Goal: Task Accomplishment & Management: Complete application form

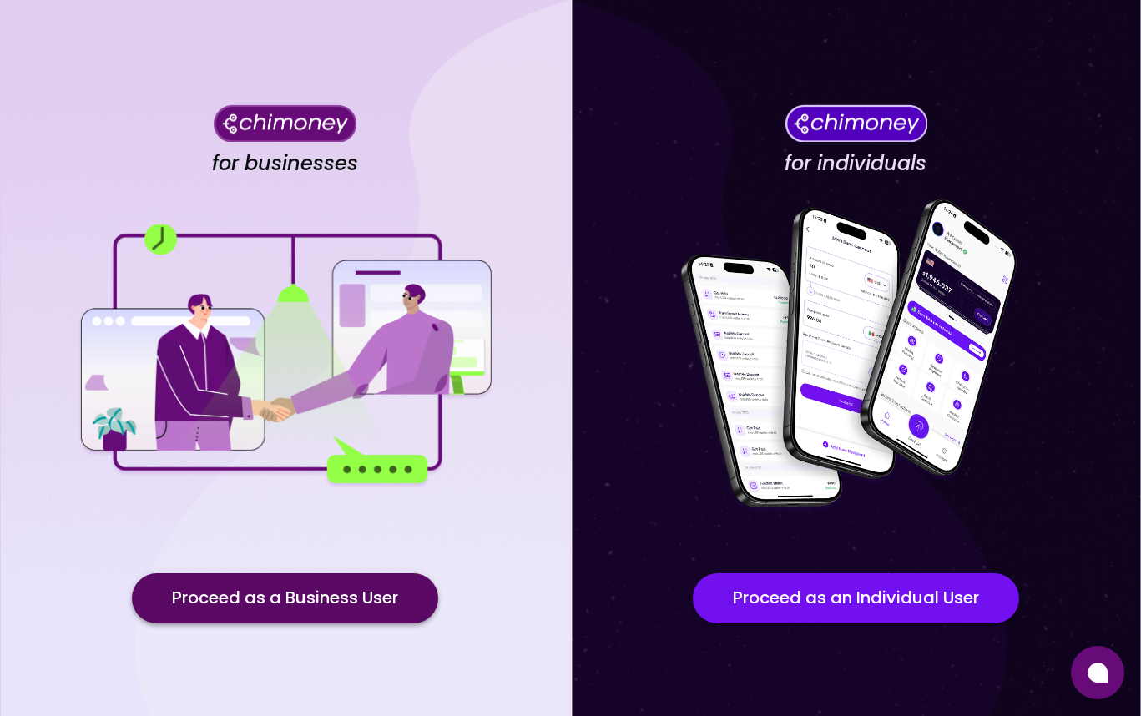
click at [274, 600] on button "Proceed as a Business User" at bounding box center [285, 598] width 306 height 50
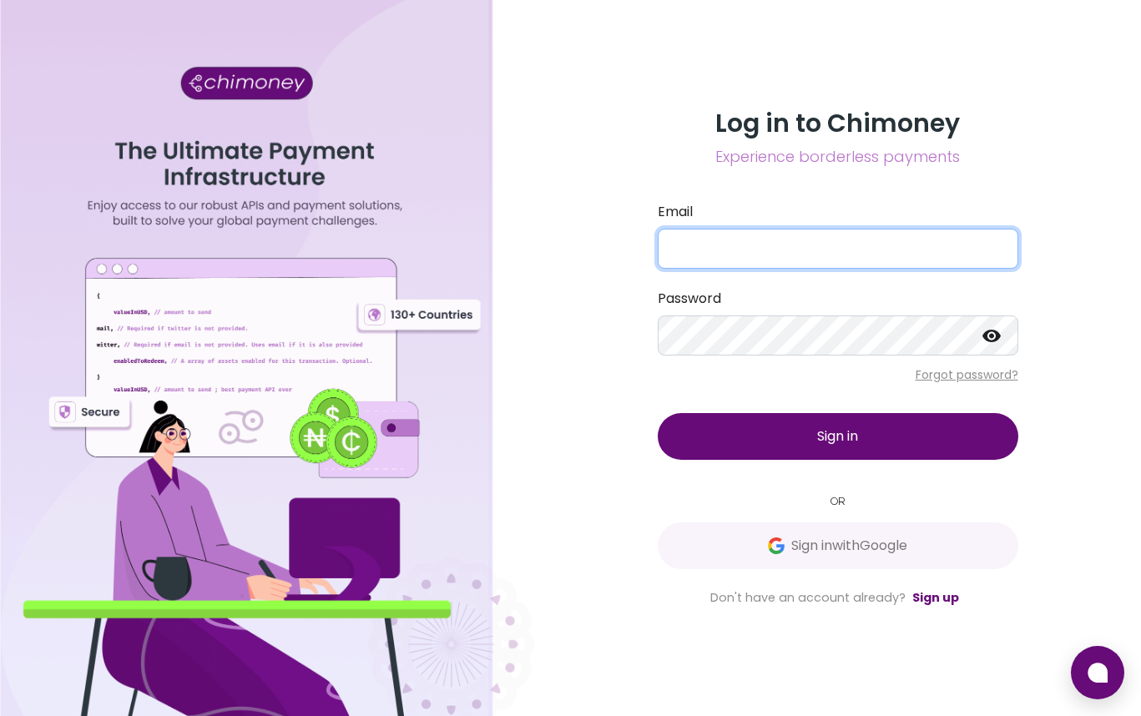
type input "[EMAIL_ADDRESS][DOMAIN_NAME]"
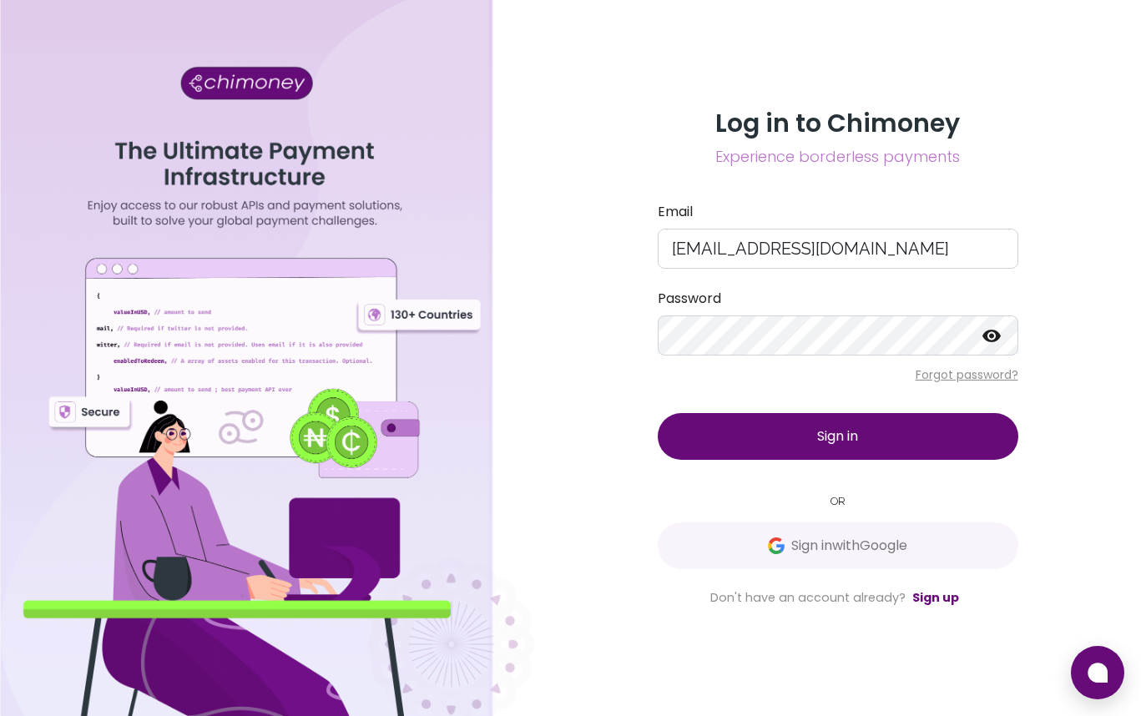
click at [826, 435] on span "Sign in" at bounding box center [837, 435] width 41 height 19
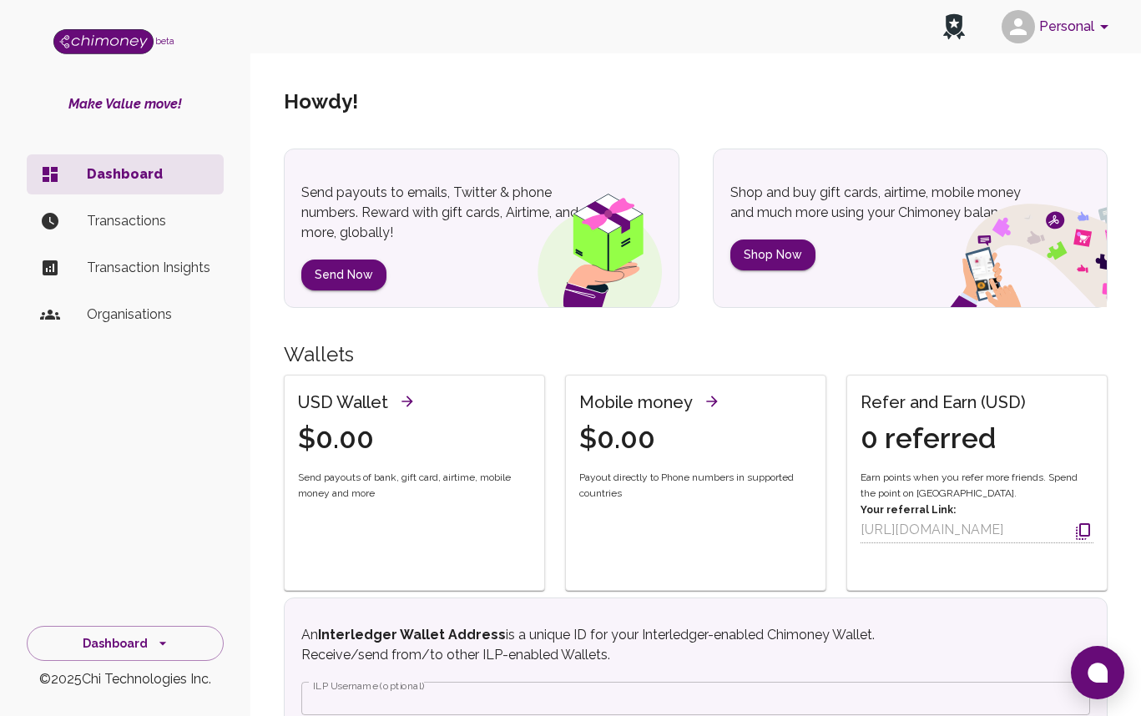
click at [112, 211] on p "Transactions" at bounding box center [148, 221] width 123 height 20
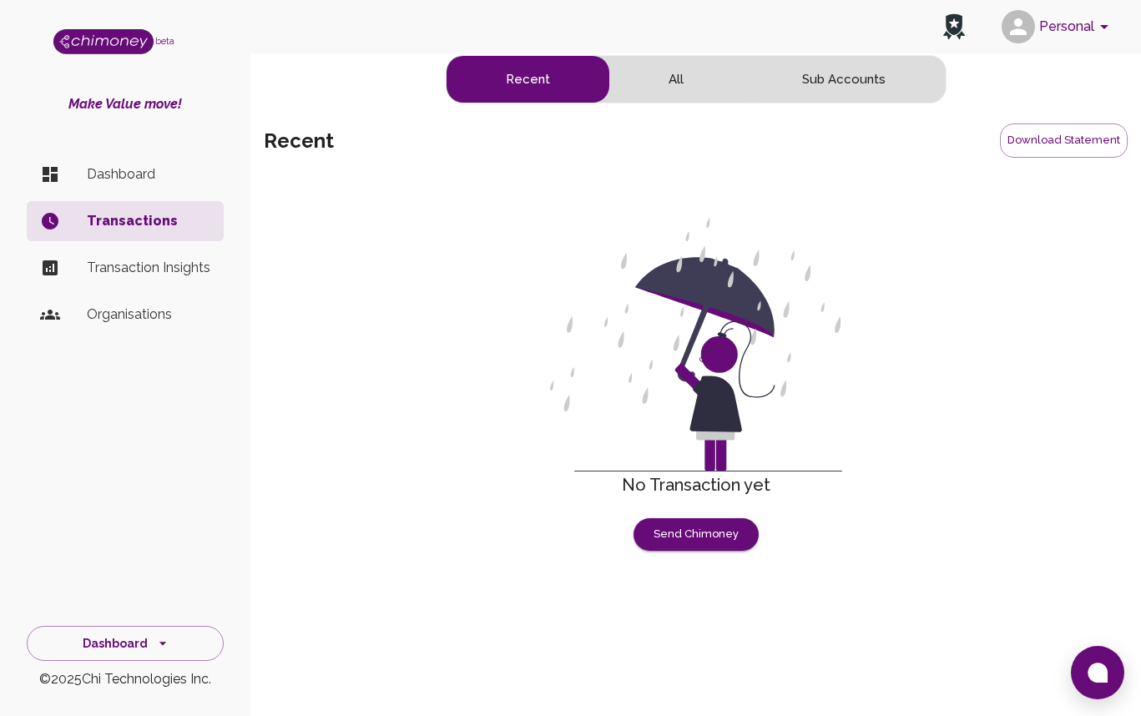
click at [149, 268] on p "Transaction Insights" at bounding box center [148, 268] width 123 height 20
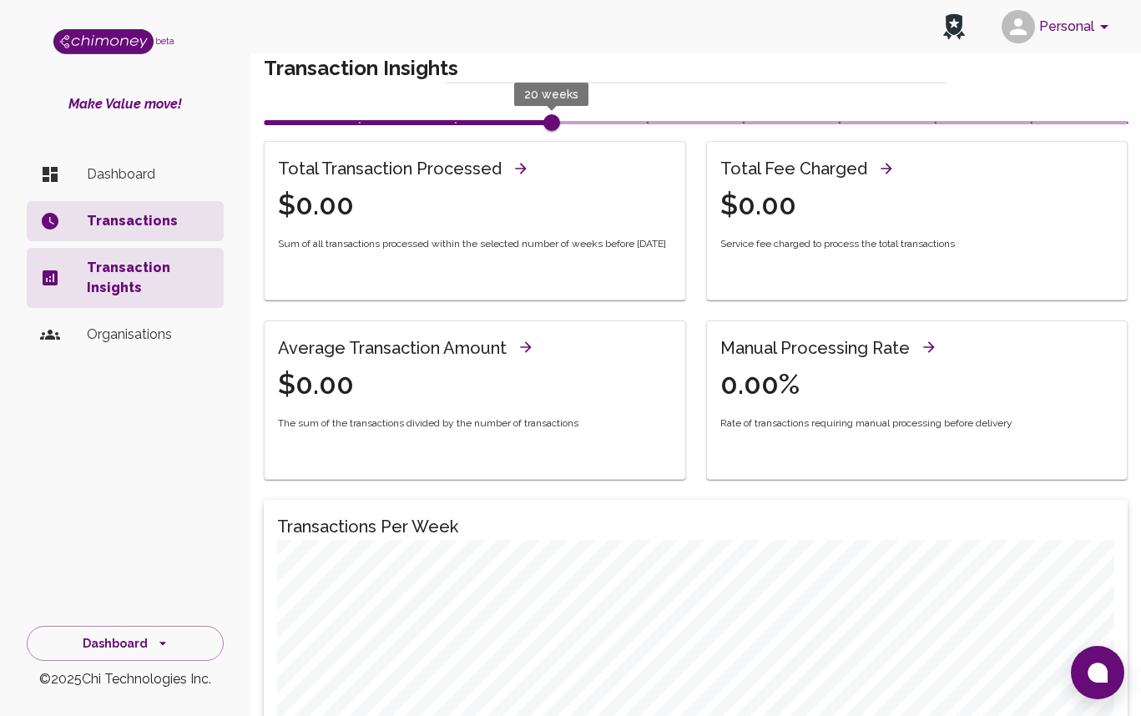
click at [132, 340] on p "Organisations" at bounding box center [148, 335] width 123 height 20
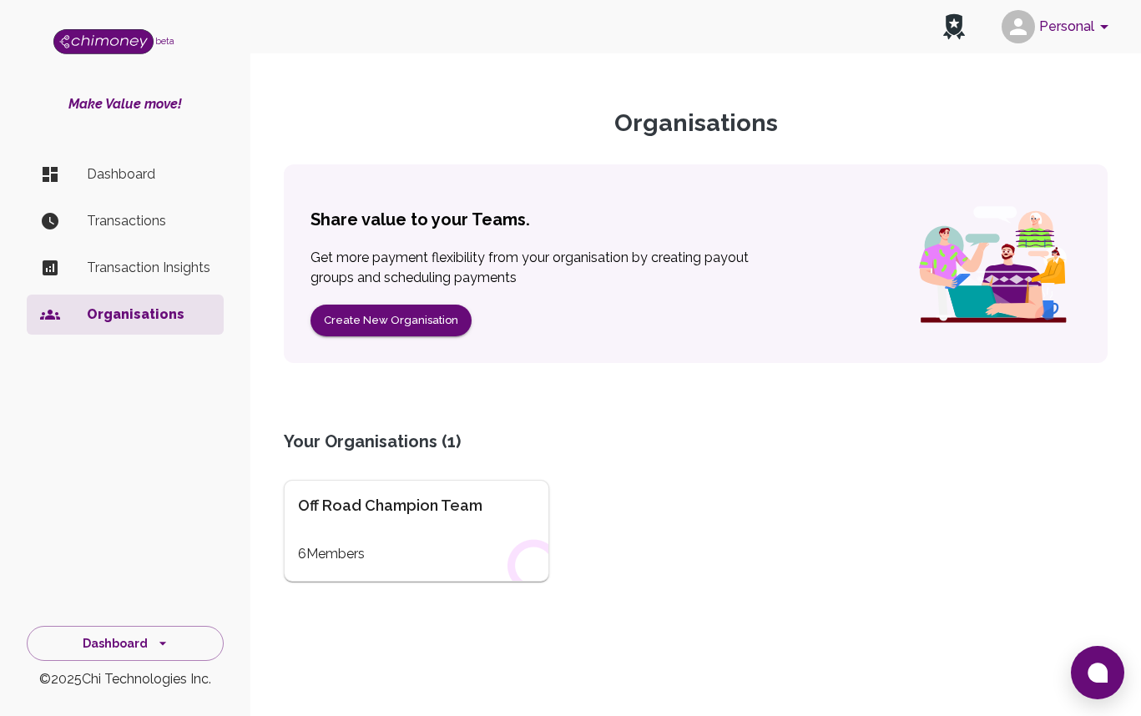
click at [420, 507] on div "Off Road Champion Team" at bounding box center [416, 505] width 237 height 23
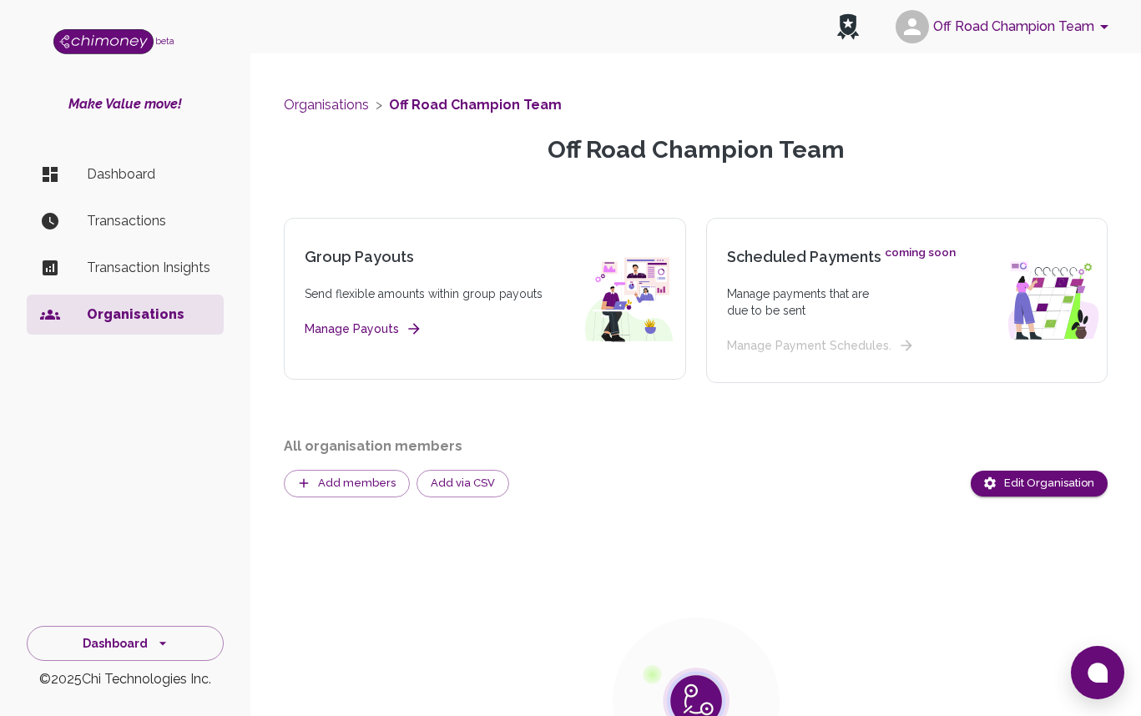
click at [113, 174] on p "Dashboard" at bounding box center [148, 174] width 123 height 20
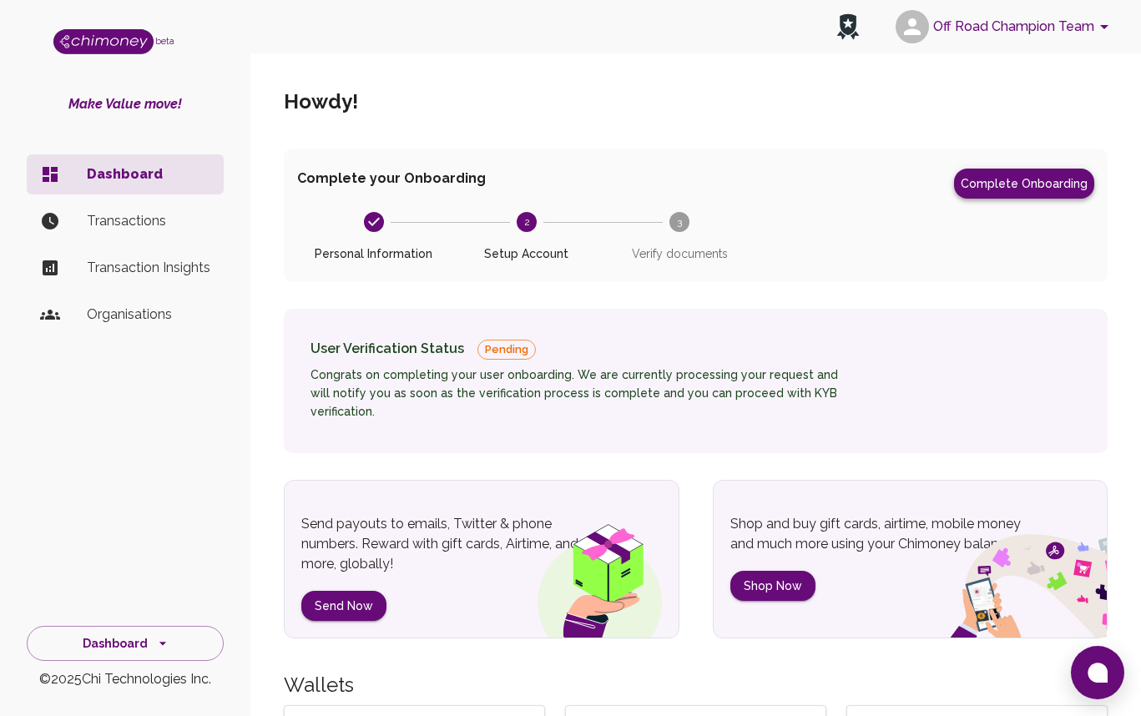
click at [1024, 184] on button "Complete Onboarding" at bounding box center [1024, 184] width 140 height 30
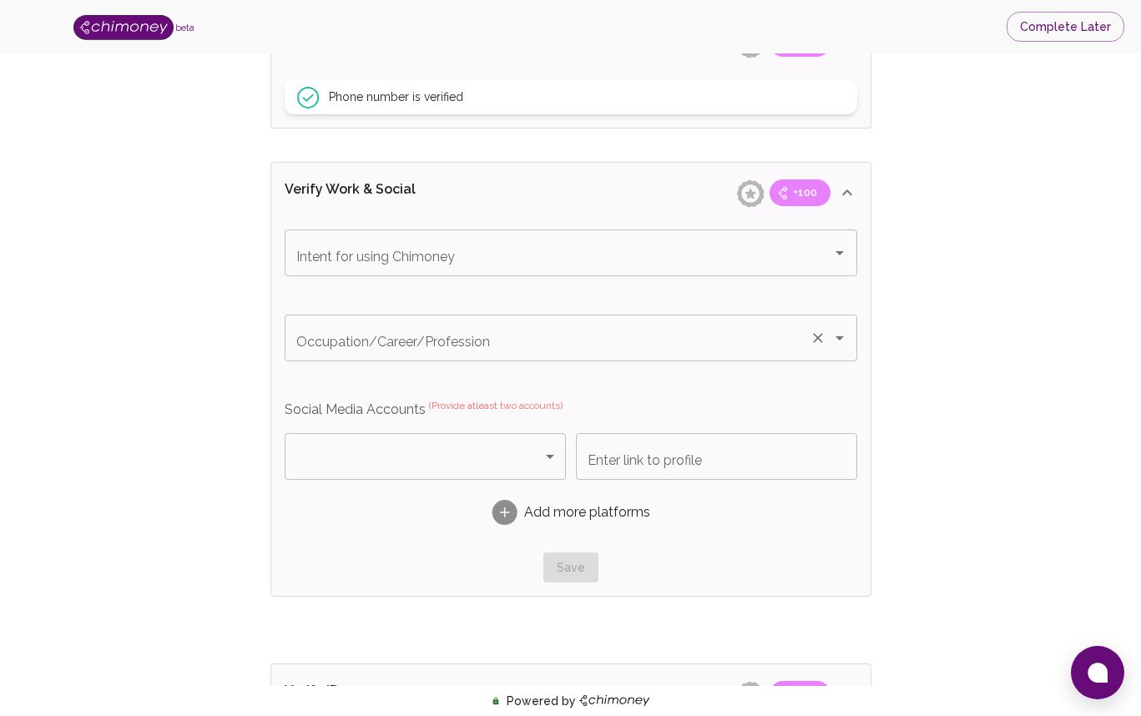
scroll to position [849, 0]
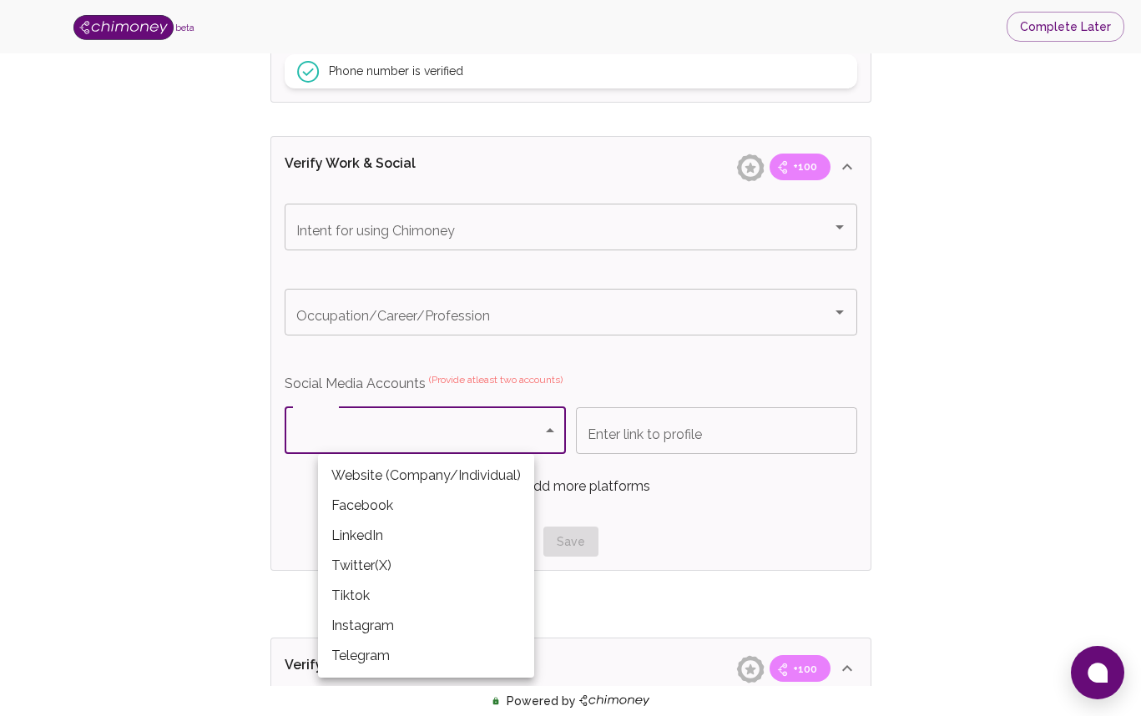
click at [549, 430] on body "beta Complete Later Verify ID and Earn Complete verification steps to earn Rewa…" at bounding box center [570, 130] width 1141 height 1959
click at [391, 506] on li "Facebook" at bounding box center [426, 506] width 216 height 30
type input "Facebook"
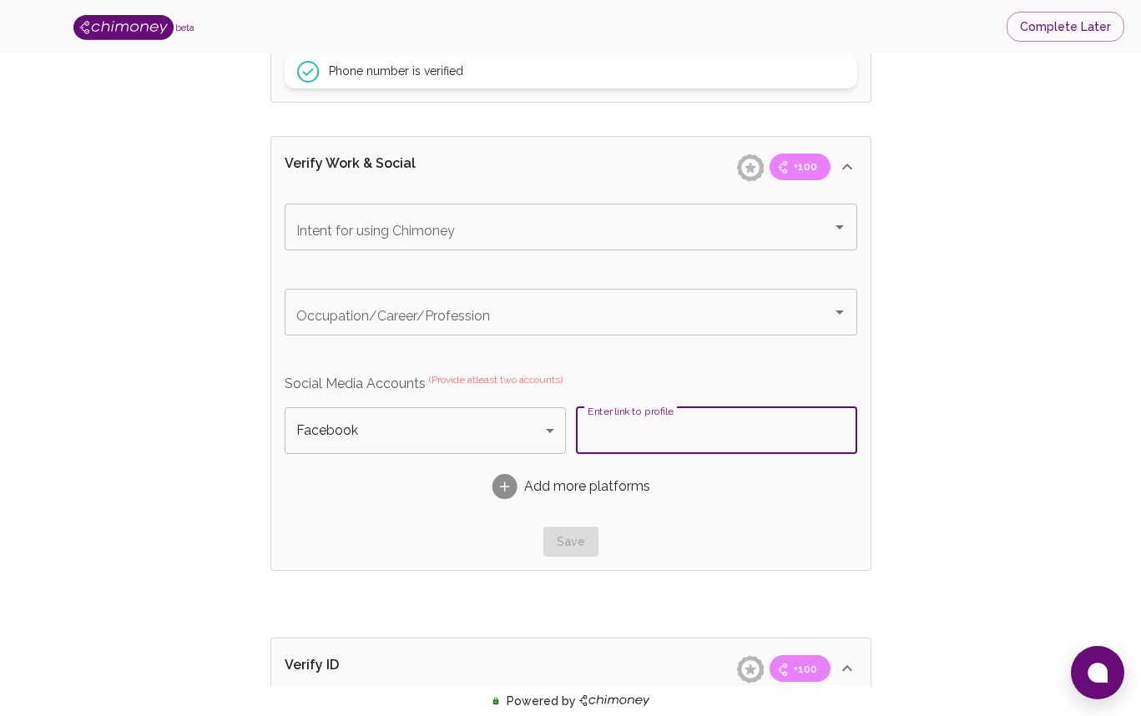
click at [627, 439] on input "Enter link to profile" at bounding box center [716, 430] width 281 height 47
paste input "https://www.facebook.com/getunomi"
type input "https://www.facebook.com/getunomi"
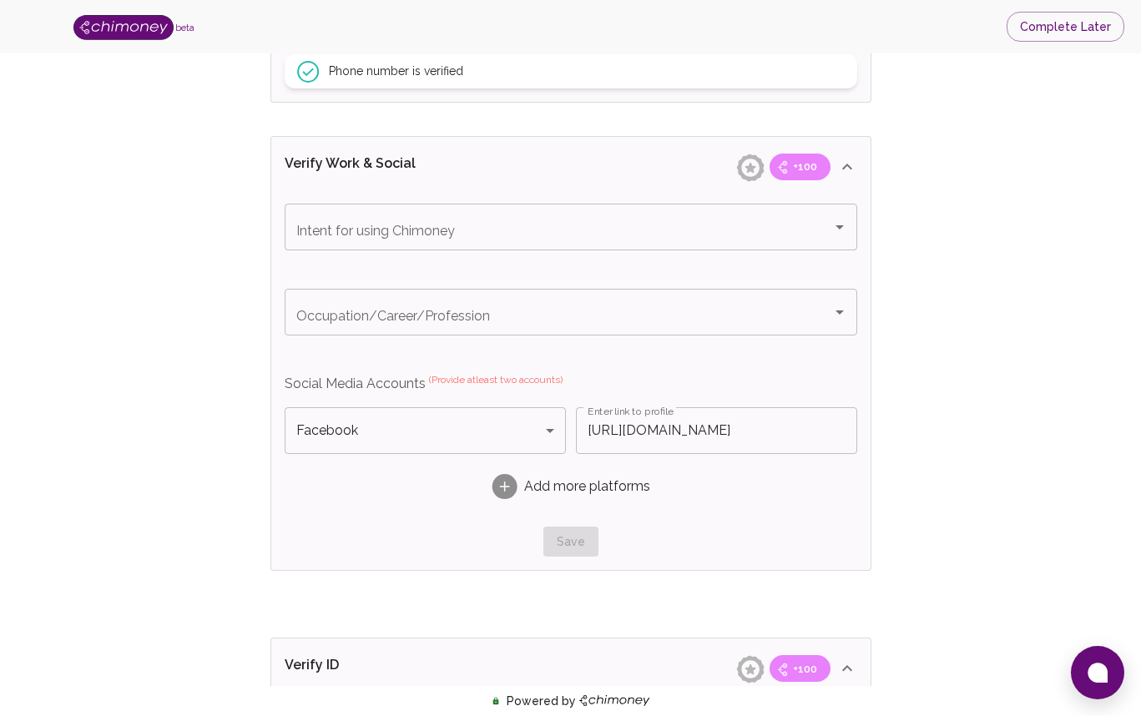
click at [504, 486] on icon at bounding box center [504, 487] width 10 height 2
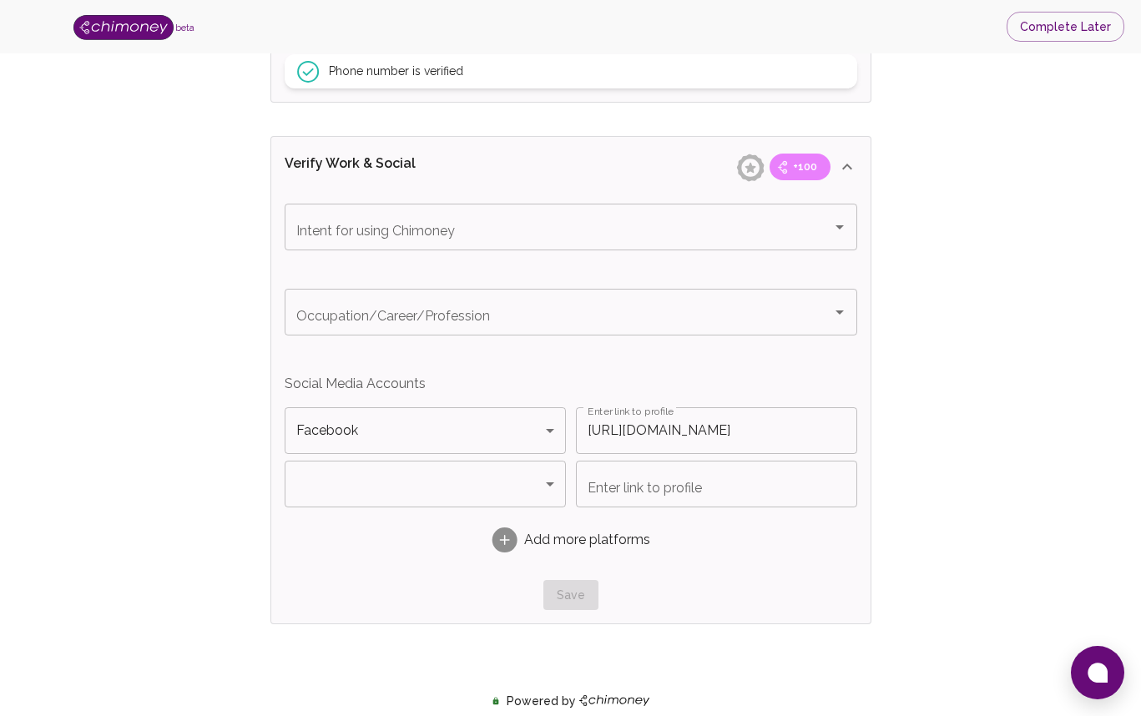
click at [335, 481] on body "beta Complete Later Verify ID and Earn Complete verification steps to earn Rewa…" at bounding box center [570, 157] width 1141 height 2013
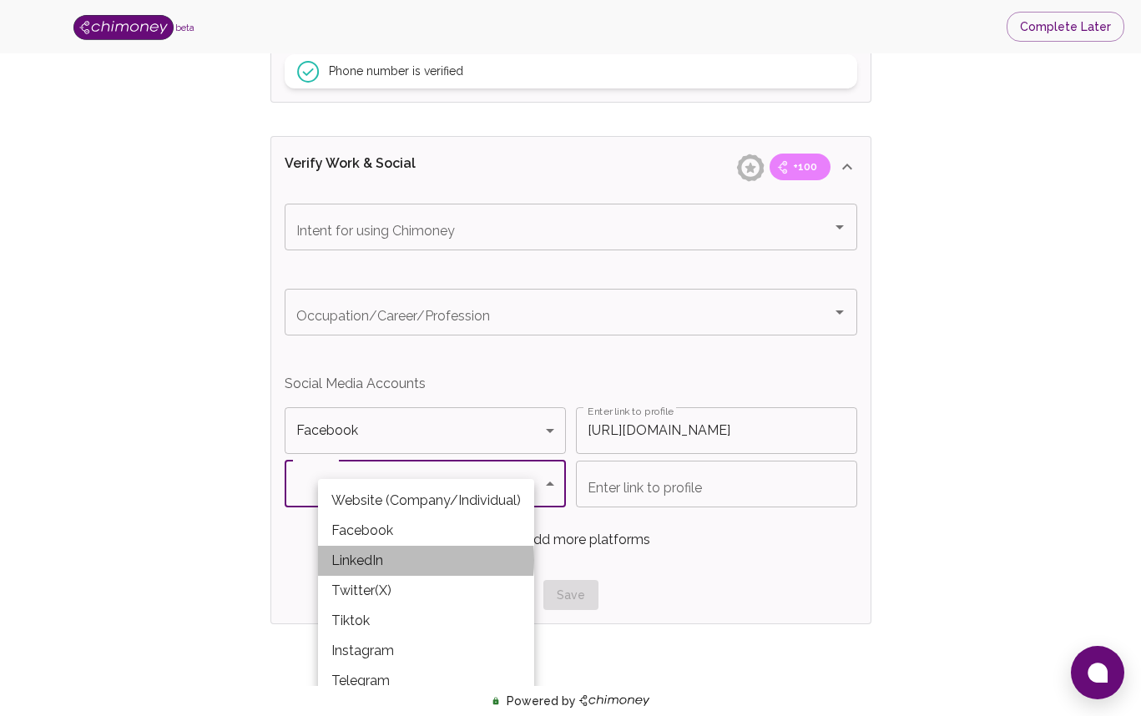
click at [360, 560] on li "LinkedIn" at bounding box center [426, 561] width 216 height 30
type input "LinkedIn"
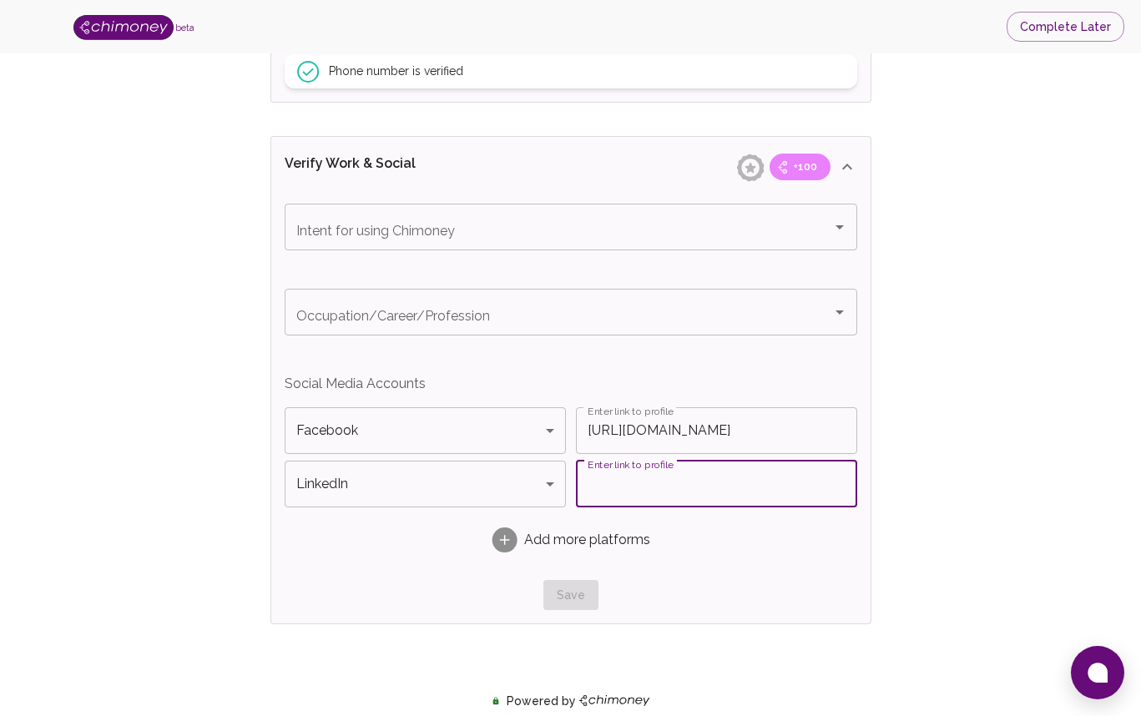
click at [625, 497] on input "Enter link to profile" at bounding box center [716, 484] width 281 height 47
paste input "https://www.linkedin.com/company/2871988/admin/dashboard/"
type input "https://www.linkedin.com/company/2871988/admin/dashboard/"
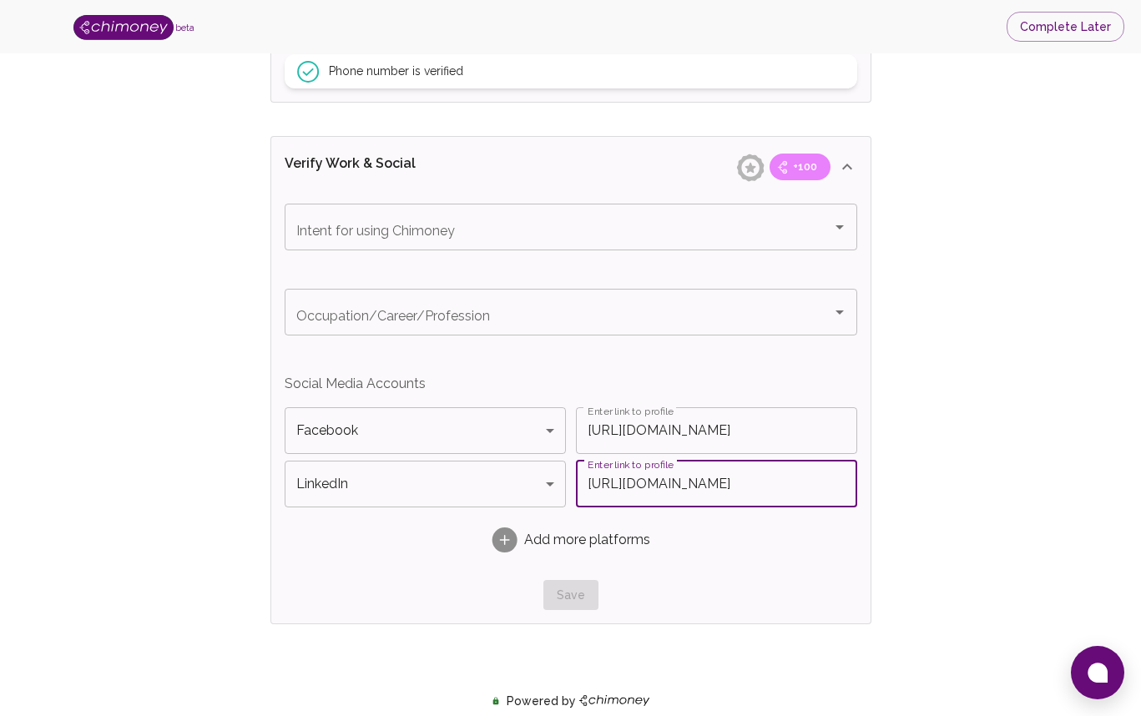
click at [724, 425] on input "https://www.facebook.com/getunomi" at bounding box center [716, 430] width 281 height 47
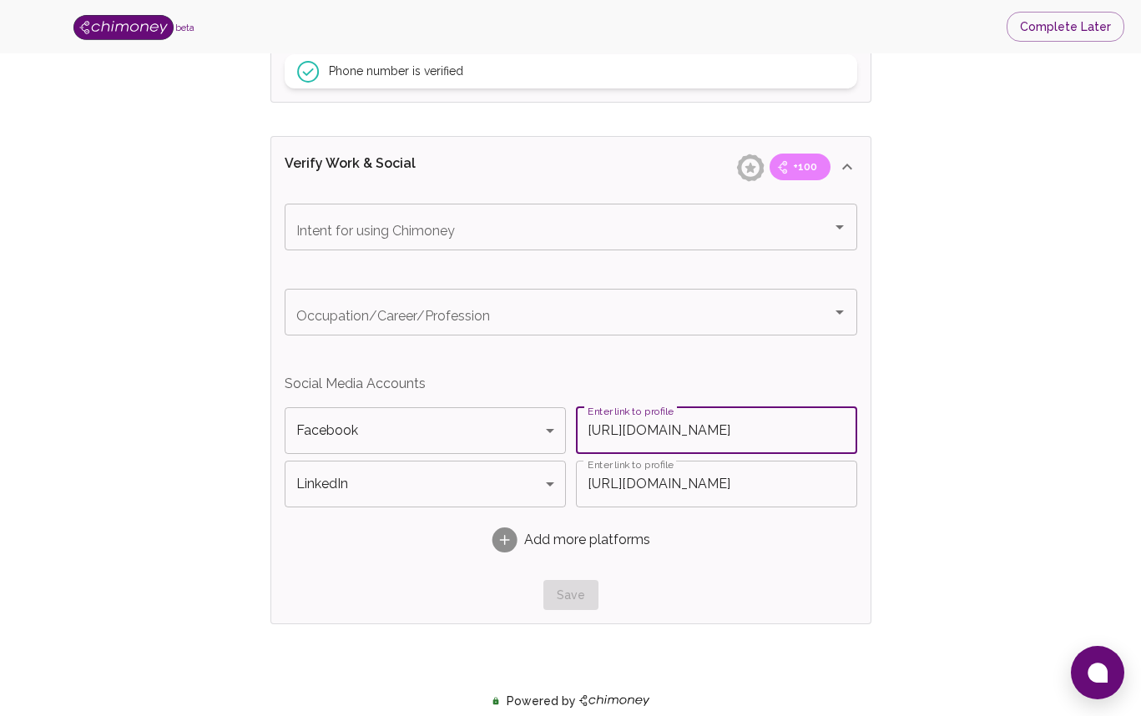
click at [724, 425] on input "https://www.facebook.com/getunomi" at bounding box center [716, 430] width 281 height 47
paste input "profile.php?id=100088955730508"
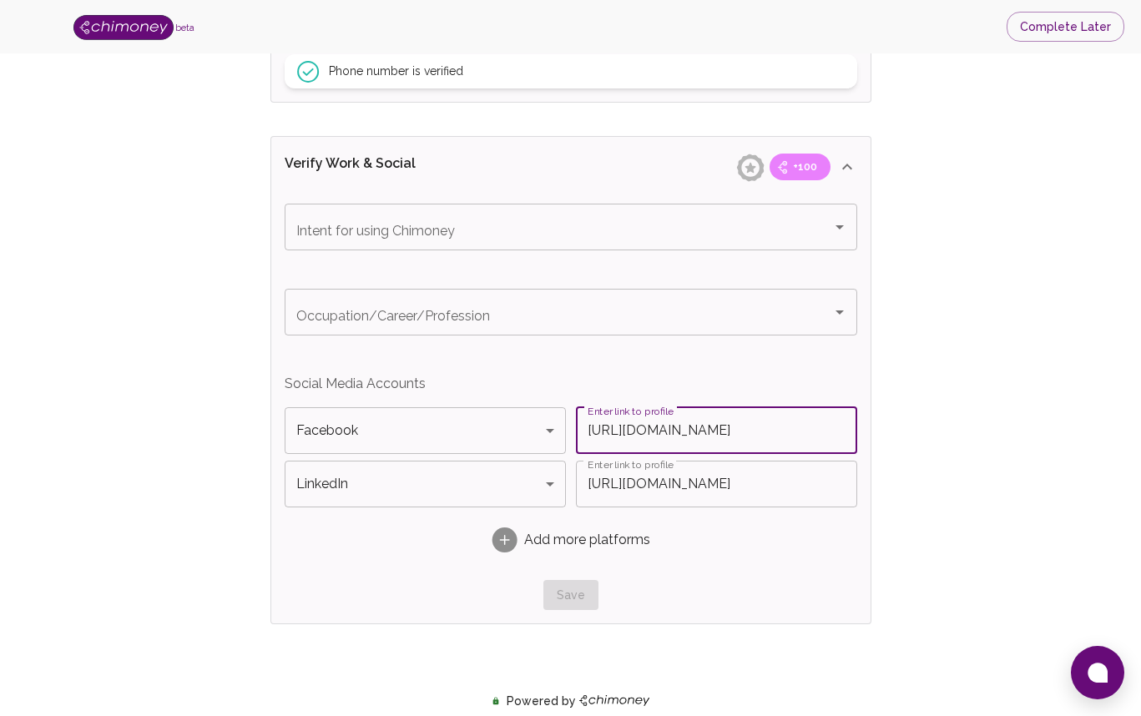
type input "https://www.facebook.com/profile.php?id=100088955730508"
click at [920, 439] on div "Verify ID and Earn Complete verification steps to earn Reward +100 Verify Email…" at bounding box center [570, 169] width 1034 height 1881
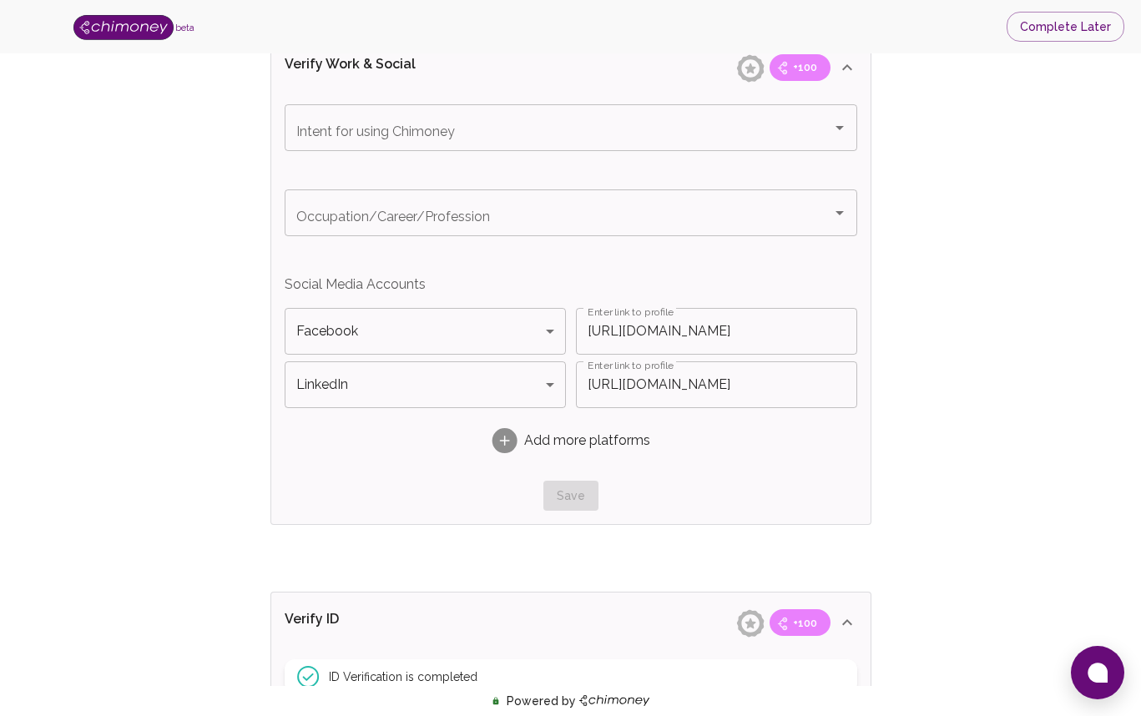
scroll to position [946, 0]
click at [835, 215] on icon "Open" at bounding box center [839, 215] width 20 height 20
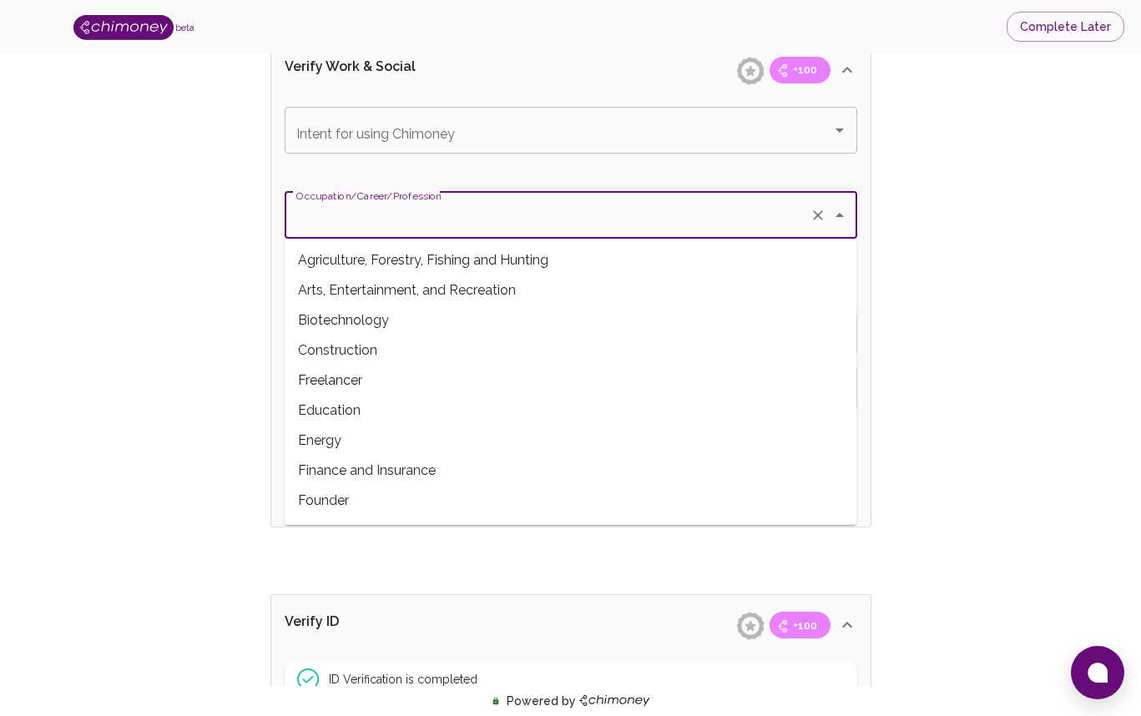
click at [423, 289] on span "Arts, Entertainment, and Recreation" at bounding box center [571, 290] width 572 height 30
type input "Arts, Entertainment, and Recreation"
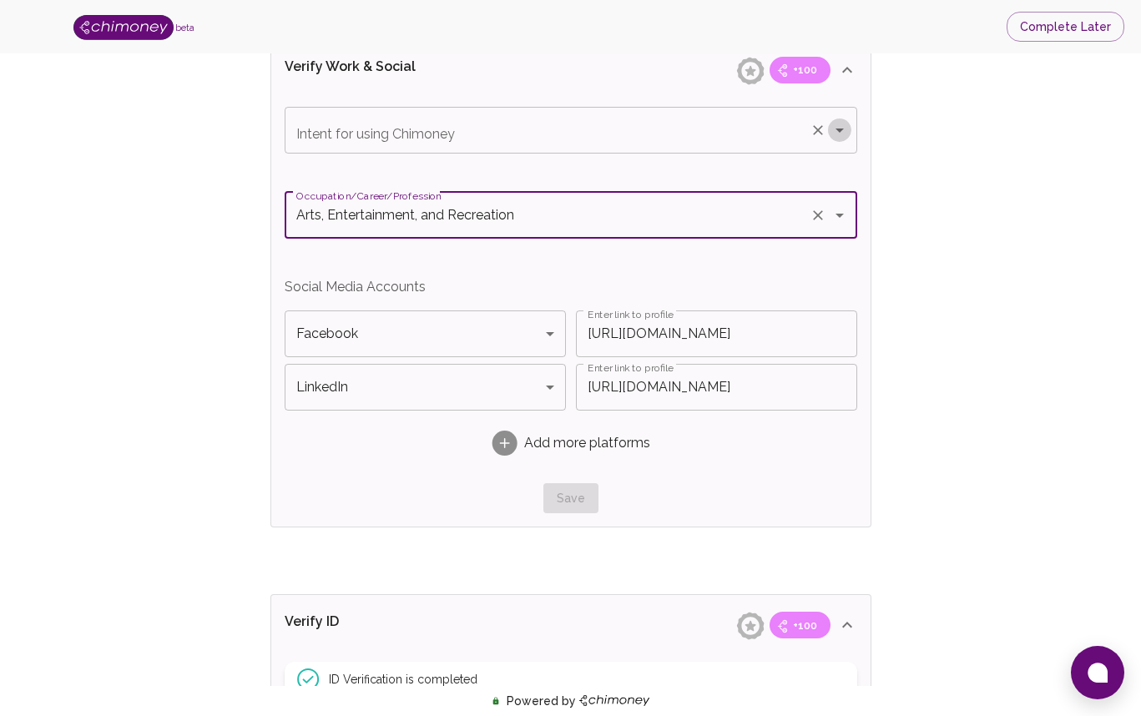
click at [841, 129] on icon "Open" at bounding box center [839, 131] width 8 height 4
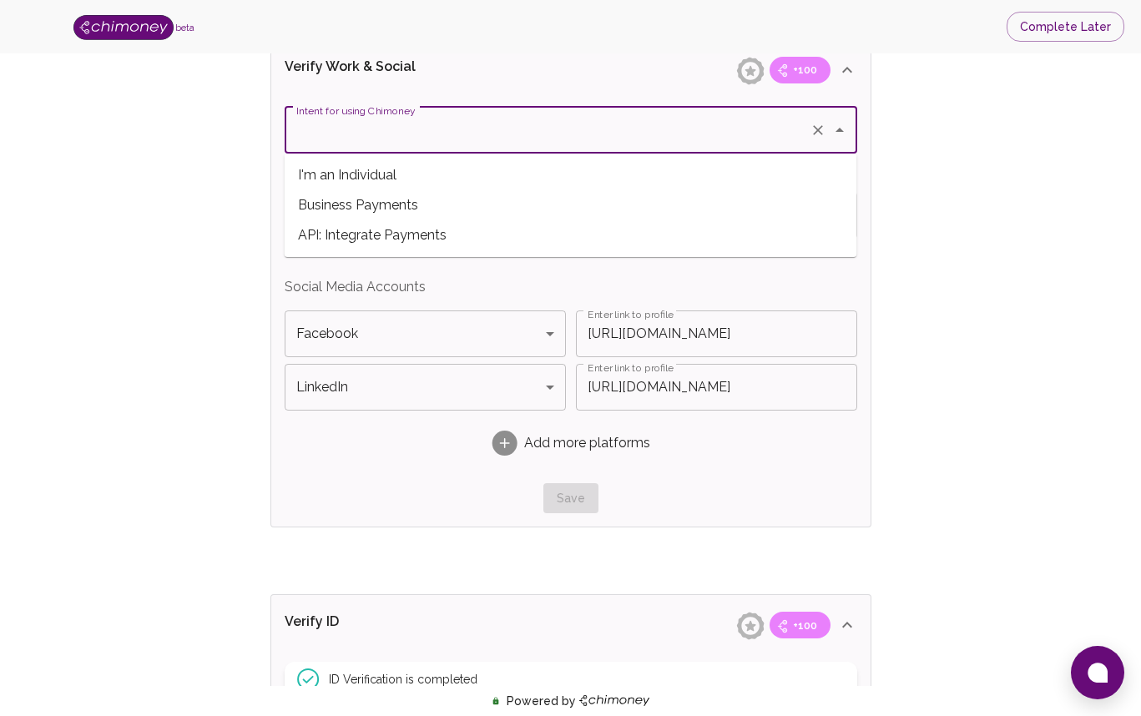
click at [419, 204] on span "Business Payments" at bounding box center [571, 205] width 572 height 30
type input "Business Payments"
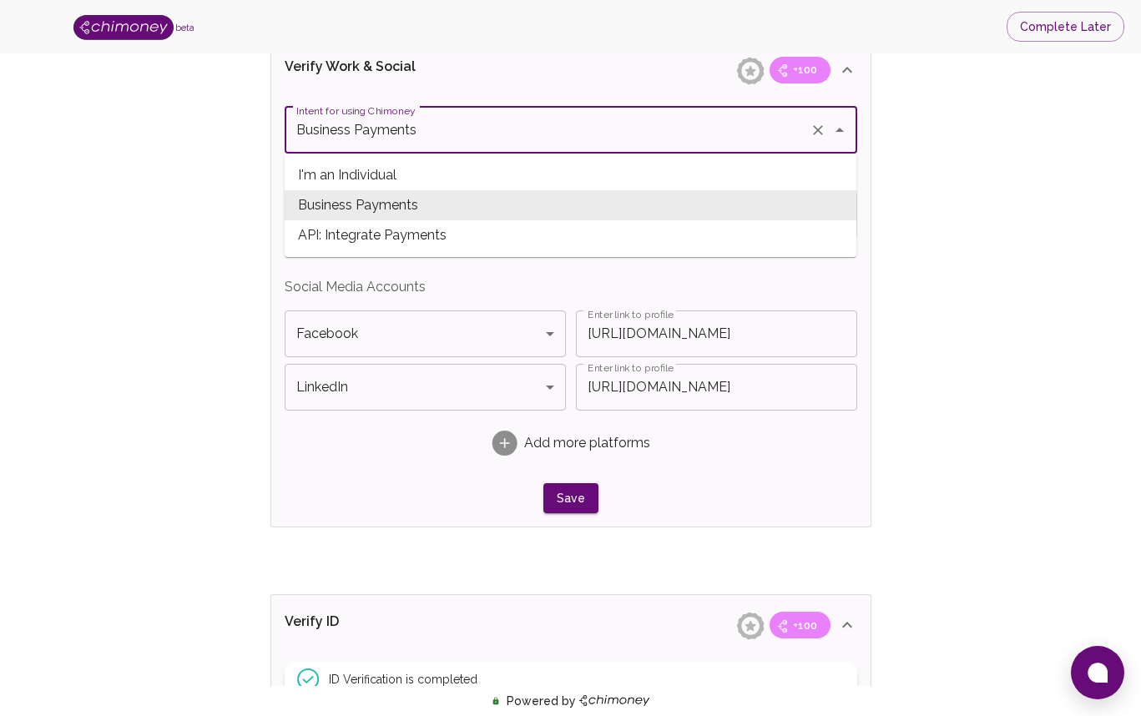
click at [524, 133] on input "Business Payments" at bounding box center [547, 130] width 511 height 32
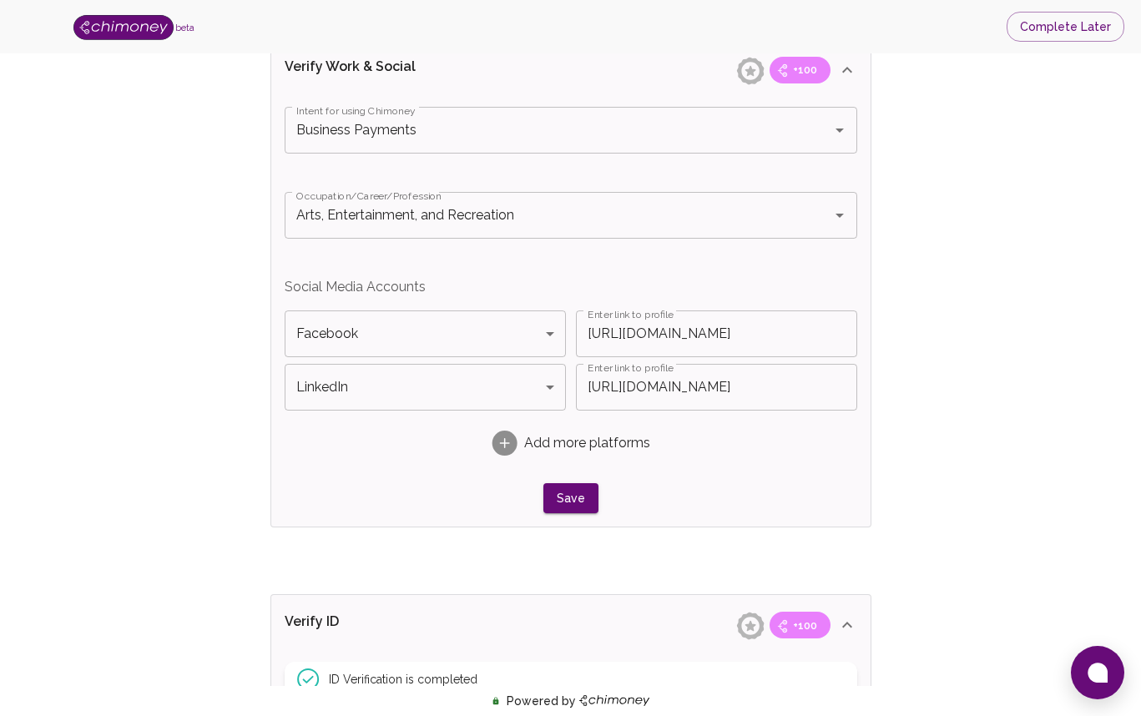
click at [924, 204] on div "Verify ID and Earn Complete verification steps to earn Reward +100 Verify Email…" at bounding box center [570, 72] width 1034 height 1881
click at [570, 502] on button "Save" at bounding box center [570, 498] width 55 height 31
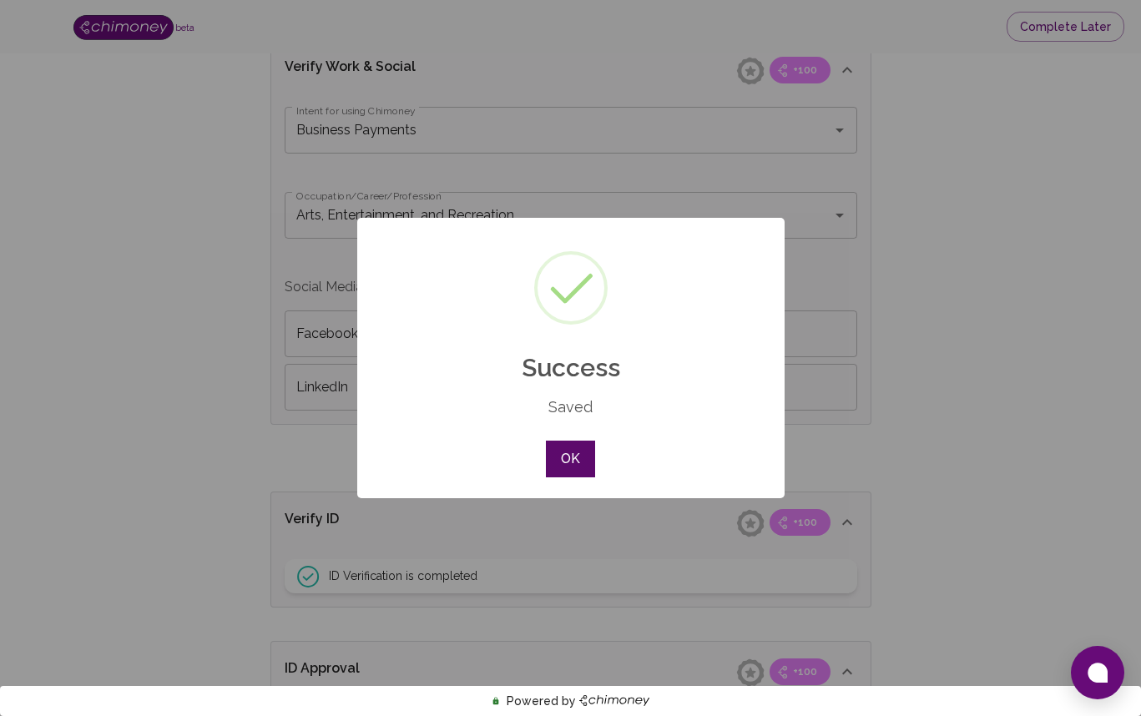
click at [571, 456] on button "OK" at bounding box center [570, 459] width 48 height 37
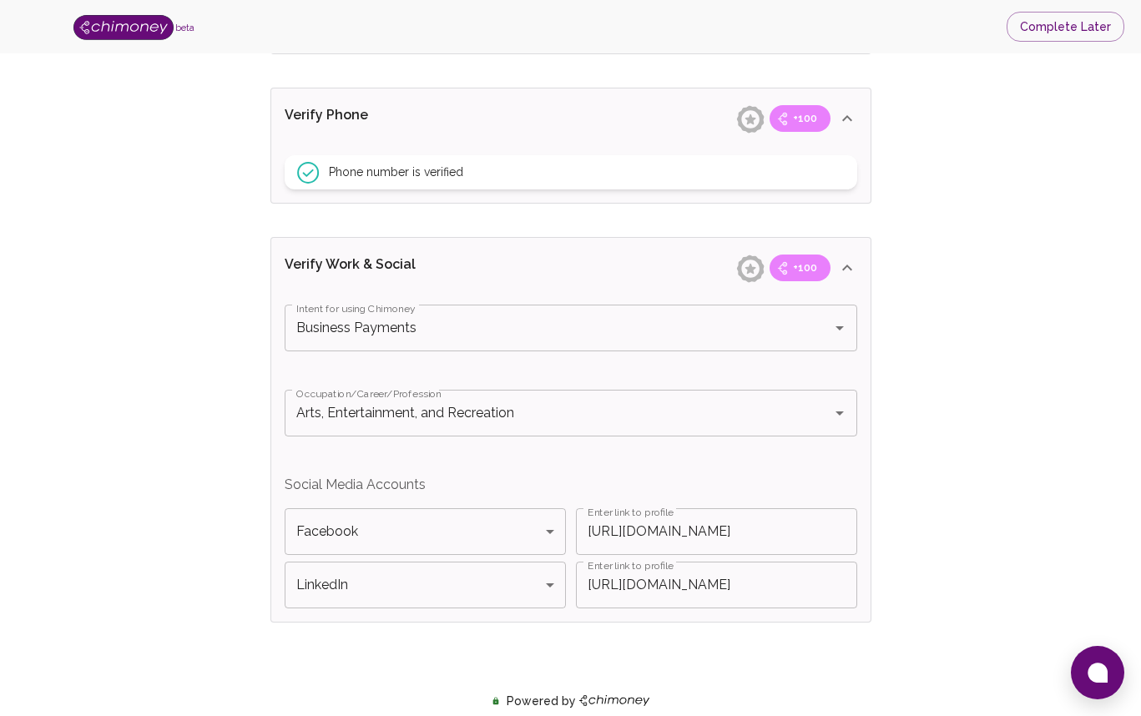
scroll to position [1193, 0]
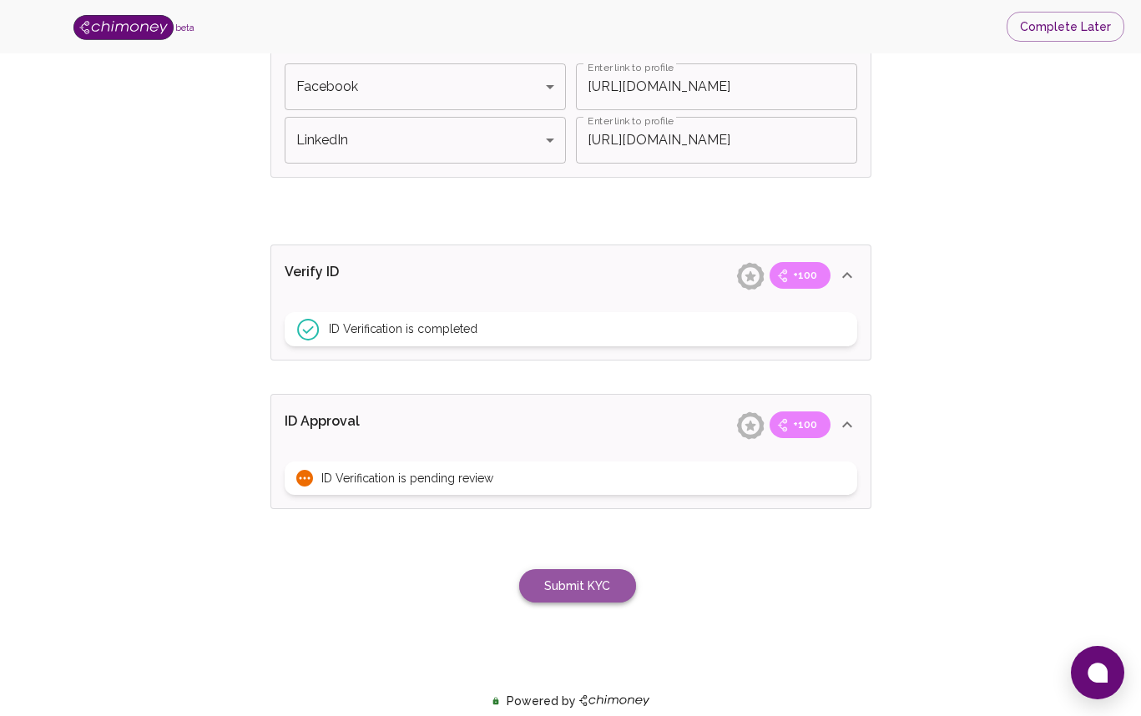
click at [589, 582] on button "Submit KYC" at bounding box center [577, 586] width 117 height 34
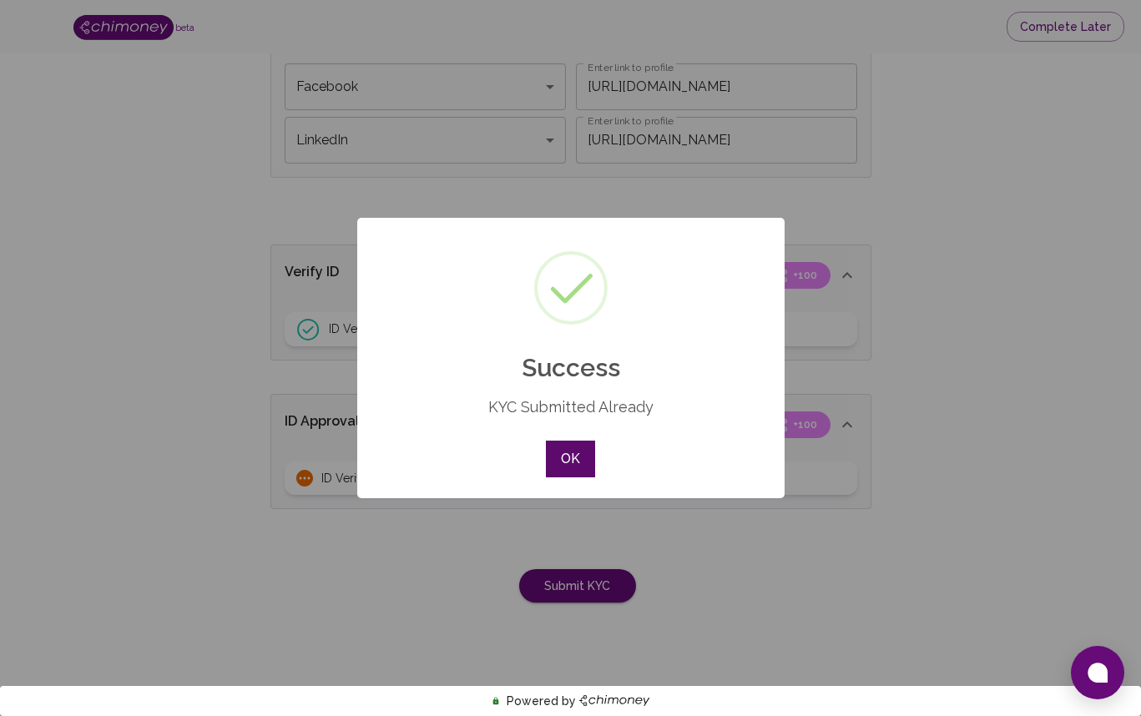
click at [572, 456] on button "OK" at bounding box center [570, 459] width 48 height 37
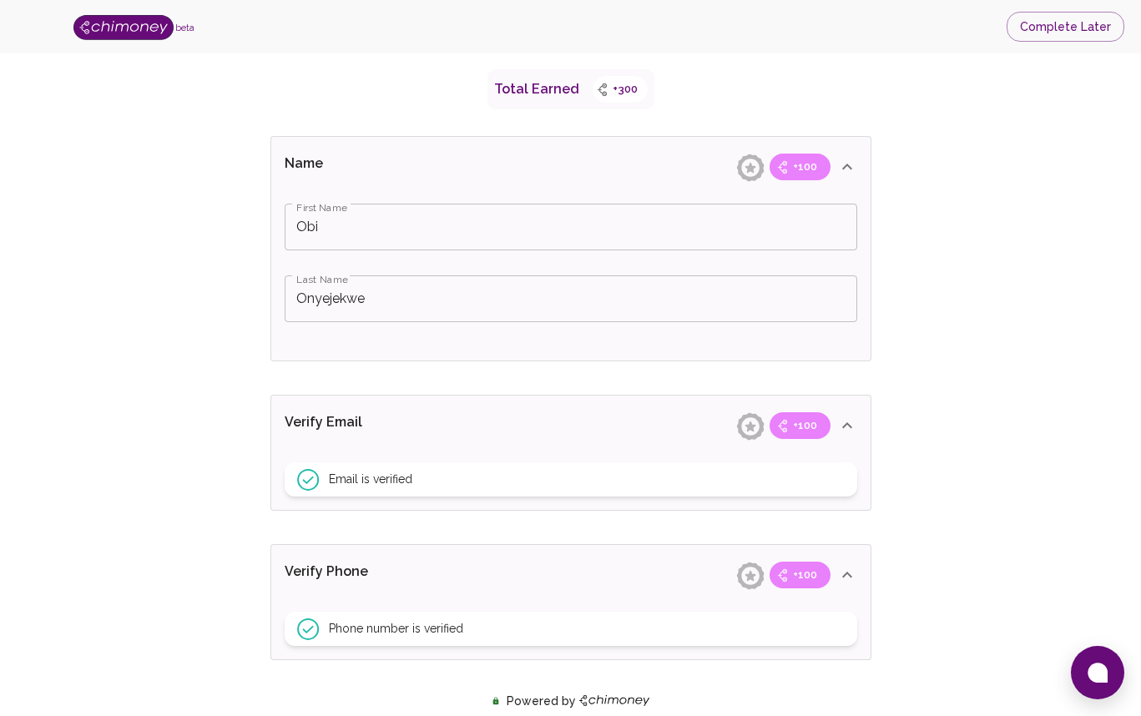
scroll to position [327, 0]
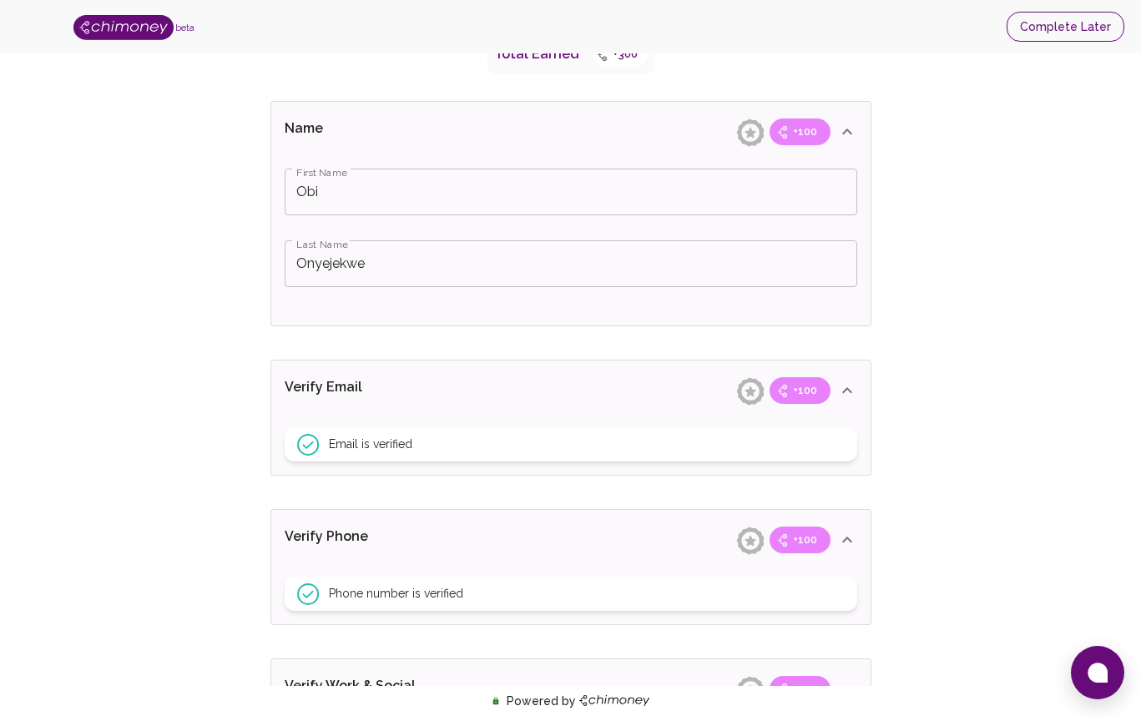
click at [1058, 28] on button "Complete Later" at bounding box center [1065, 27] width 118 height 31
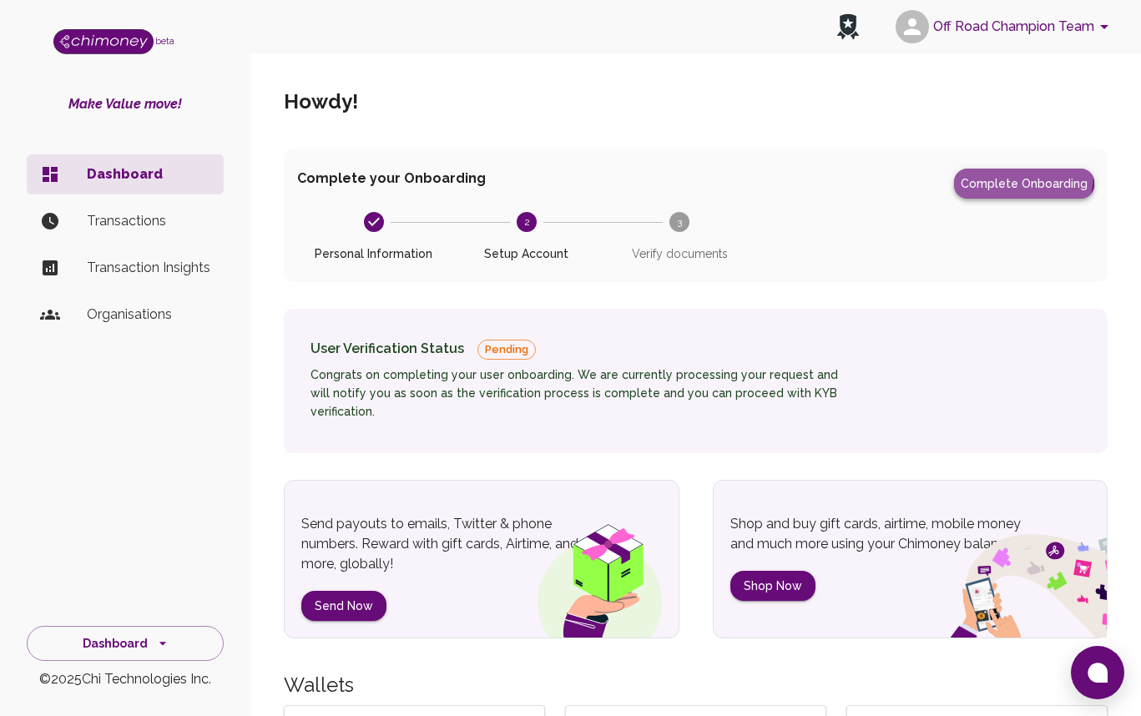
click at [1021, 176] on button "Complete Onboarding" at bounding box center [1024, 184] width 140 height 30
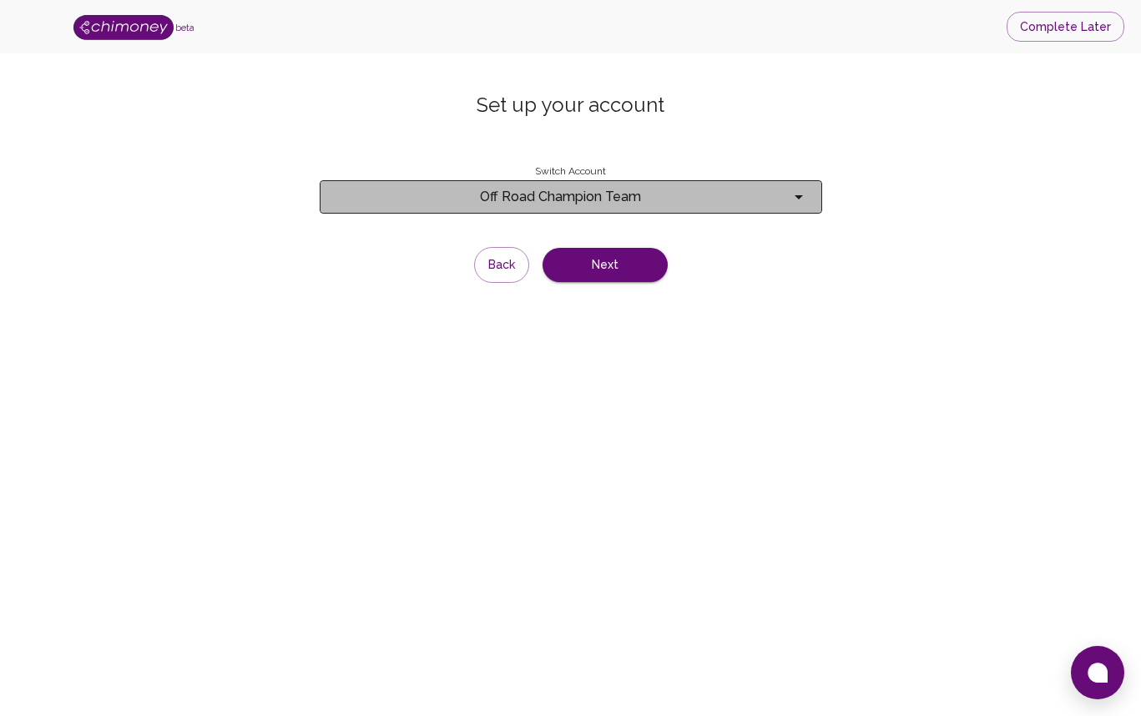
click at [640, 195] on span "Off Road Champion Team" at bounding box center [561, 196] width 456 height 23
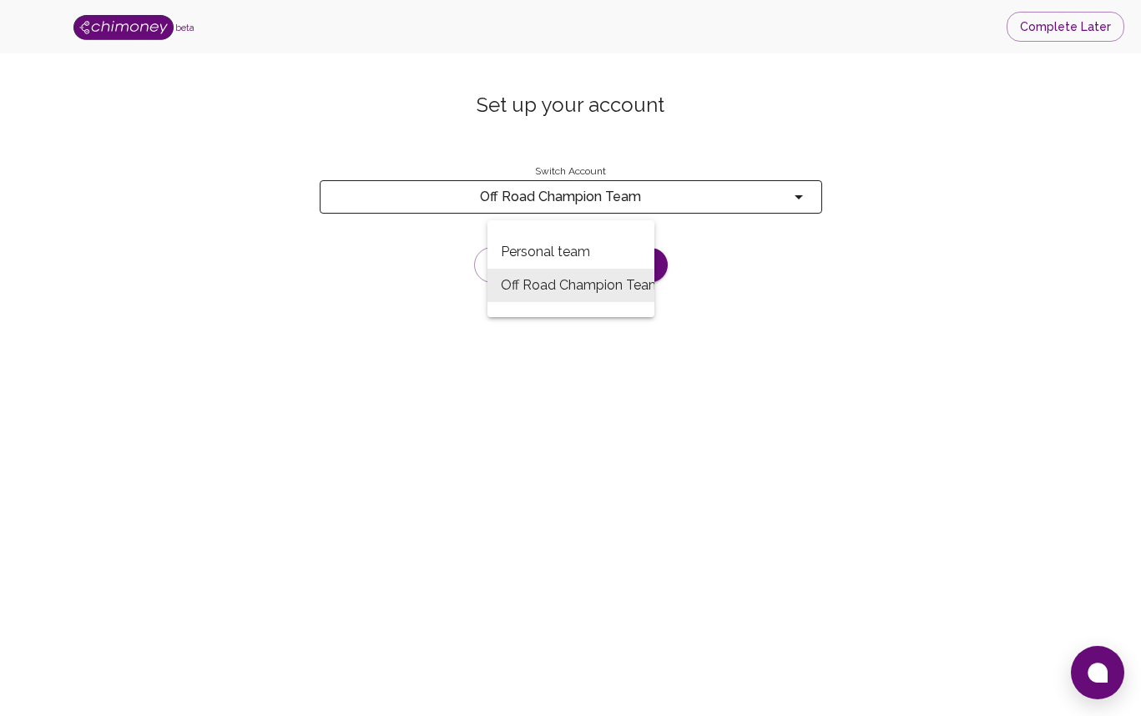
click at [789, 254] on div at bounding box center [570, 358] width 1141 height 716
click at [606, 266] on button "Next" at bounding box center [604, 265] width 125 height 34
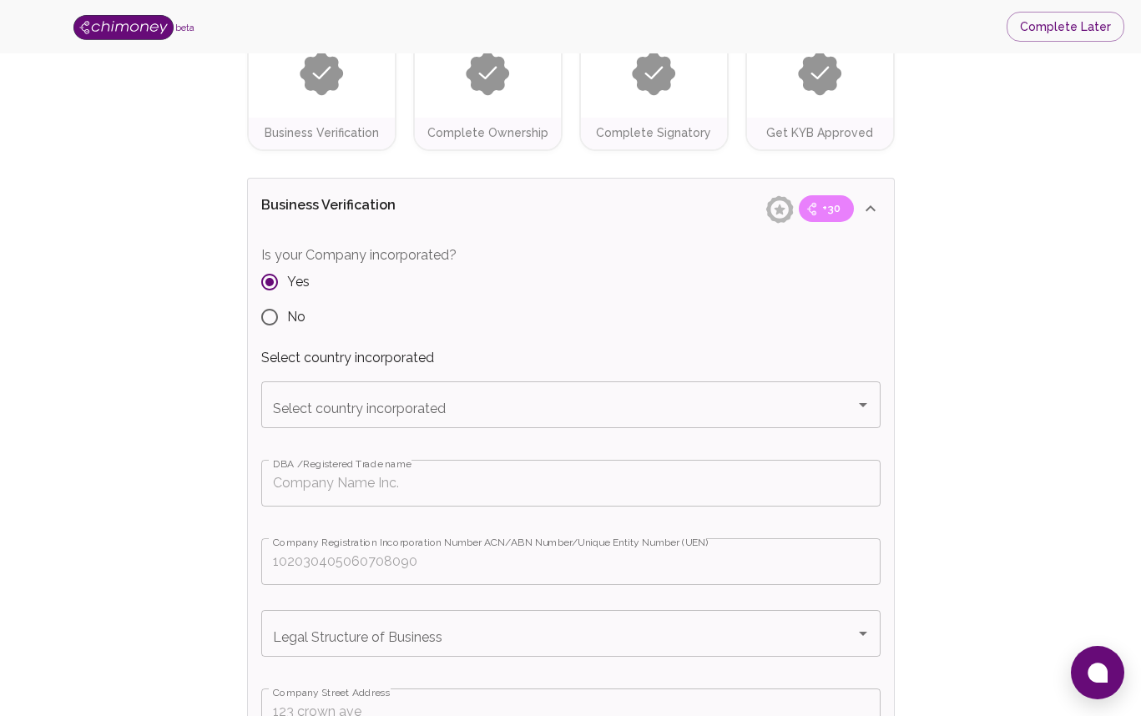
scroll to position [177, 0]
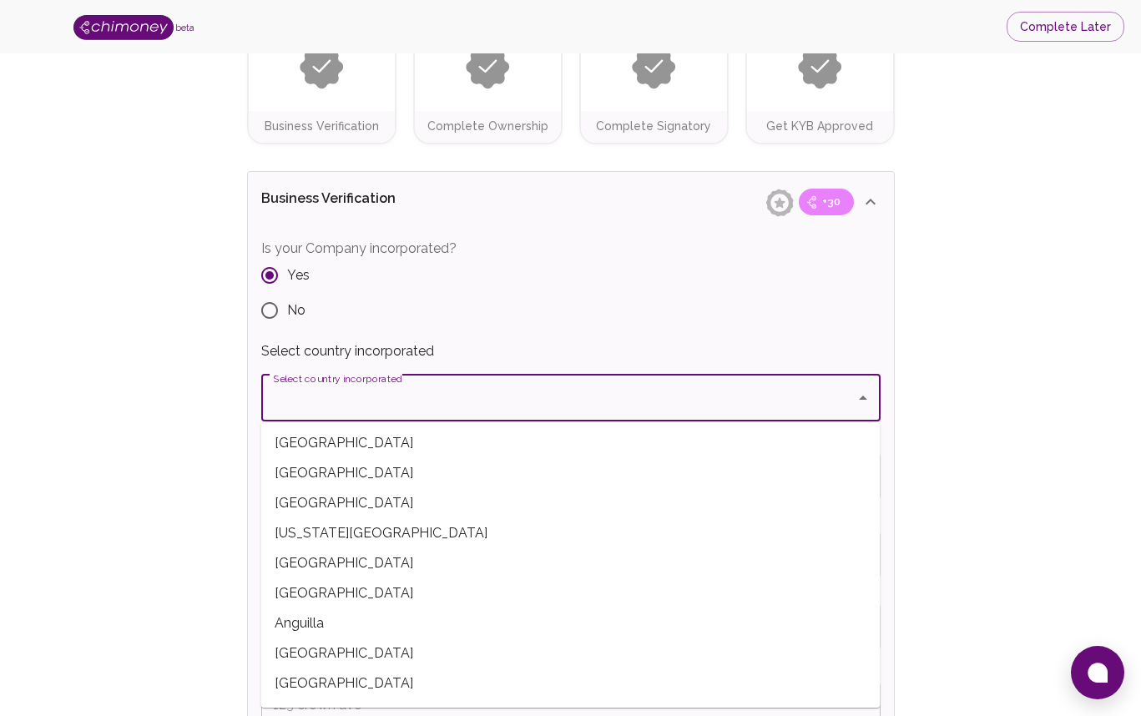
click at [476, 405] on input "Select country incorporated" at bounding box center [558, 398] width 579 height 32
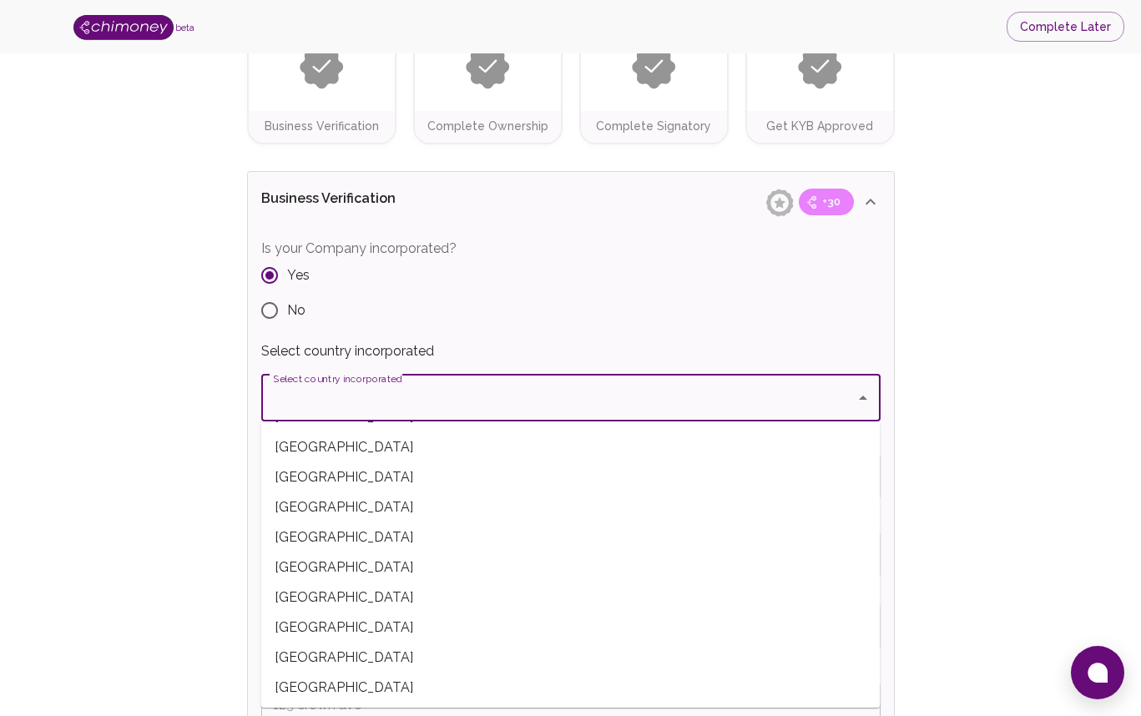
click at [344, 597] on span "[GEOGRAPHIC_DATA]" at bounding box center [570, 597] width 619 height 30
type input "[GEOGRAPHIC_DATA]"
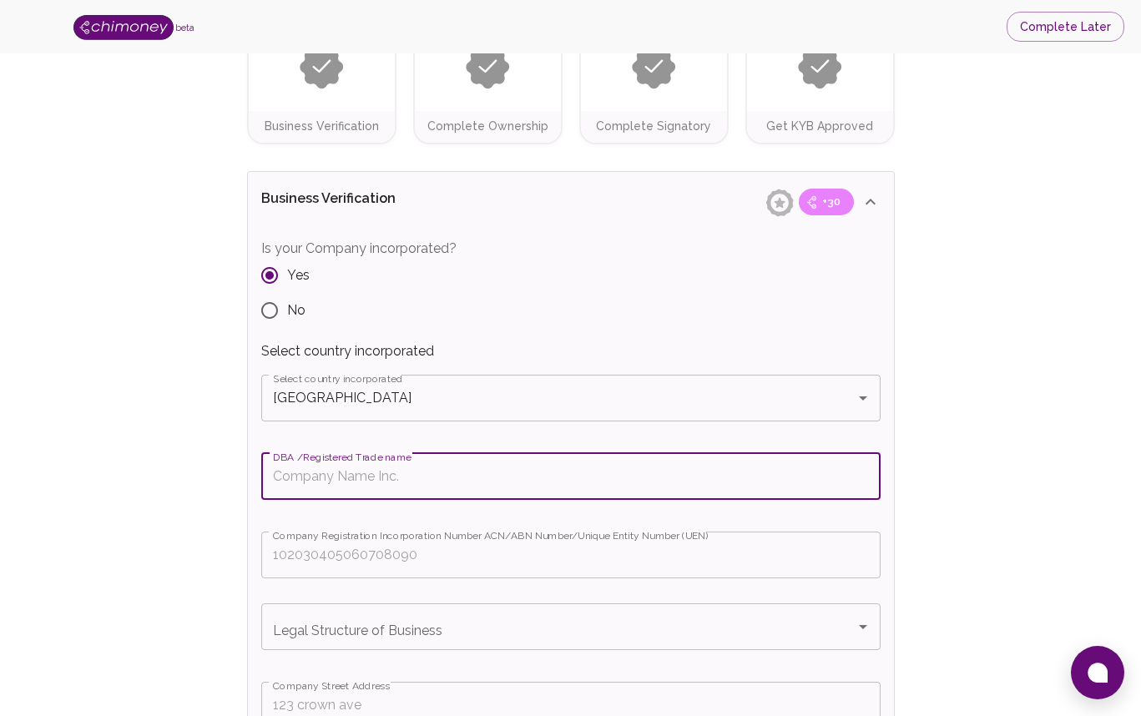
click at [423, 483] on input "DBA /Registered Trade name" at bounding box center [570, 476] width 619 height 47
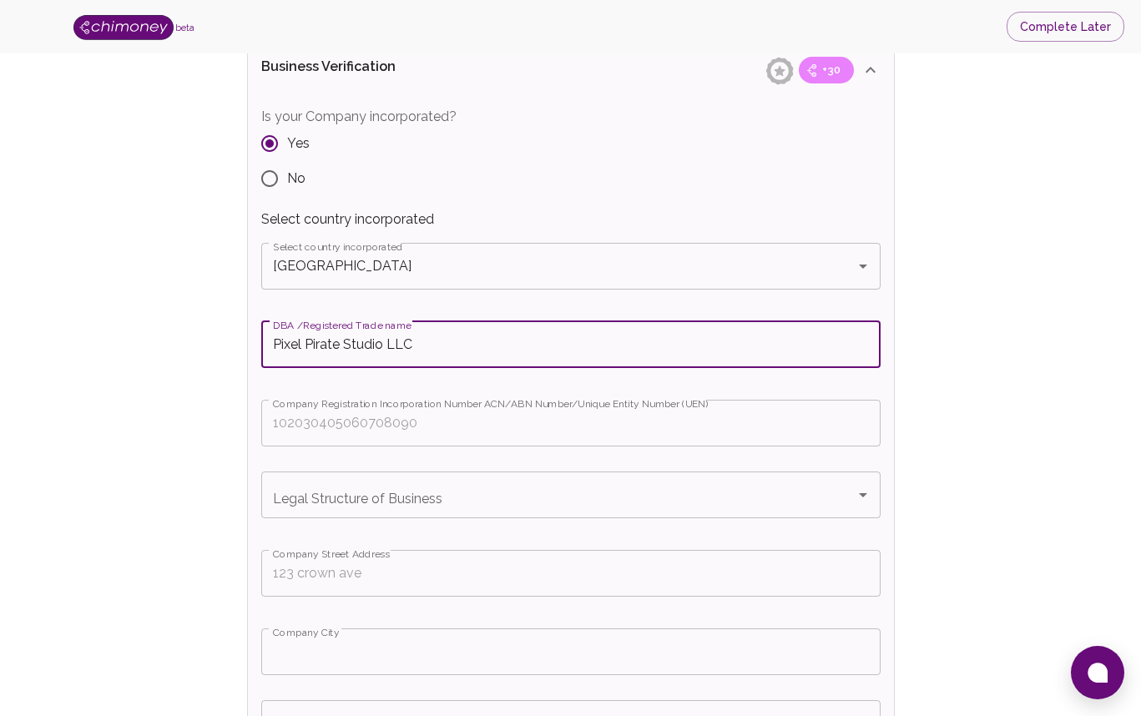
scroll to position [310, 0]
type input "Pixel Pirate Studio LLC"
click at [320, 429] on input "Company Registration Incorporation Number ACN/ABN Number/Unique Entity Number (…" at bounding box center [570, 422] width 619 height 47
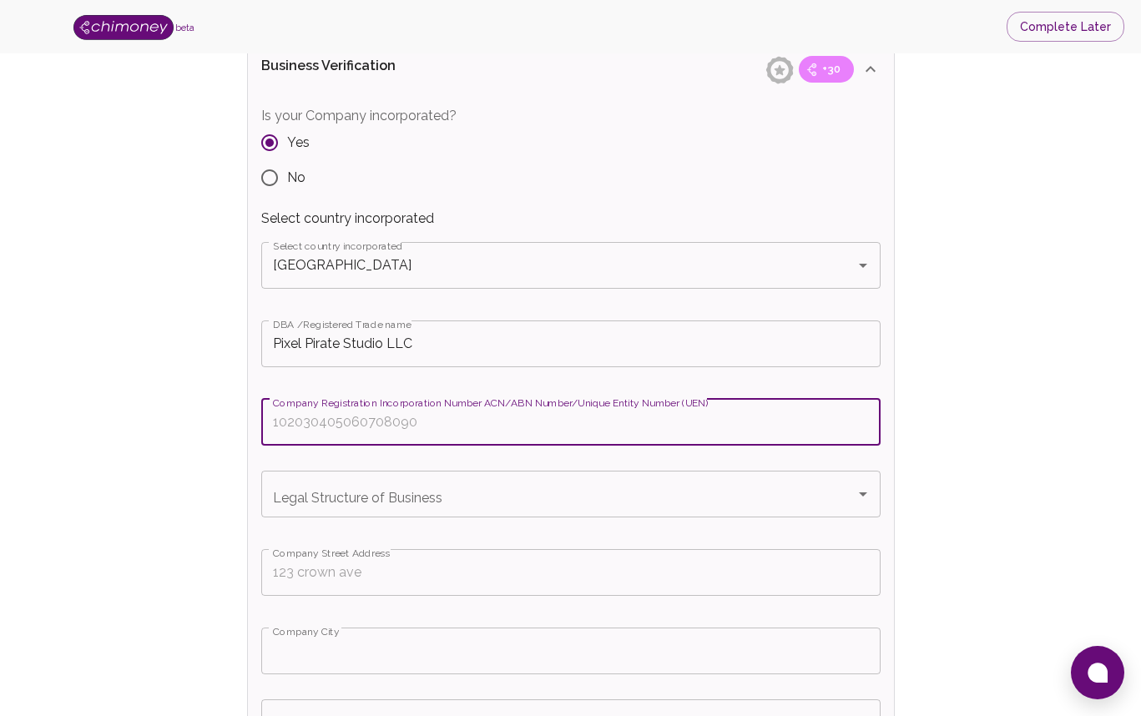
paste input "[US_EMPLOYER_IDENTIFICATION_NUMBER]"
type input "[US_EMPLOYER_IDENTIFICATION_NUMBER]"
click at [412, 500] on input "Legal Structure of Business" at bounding box center [558, 494] width 579 height 32
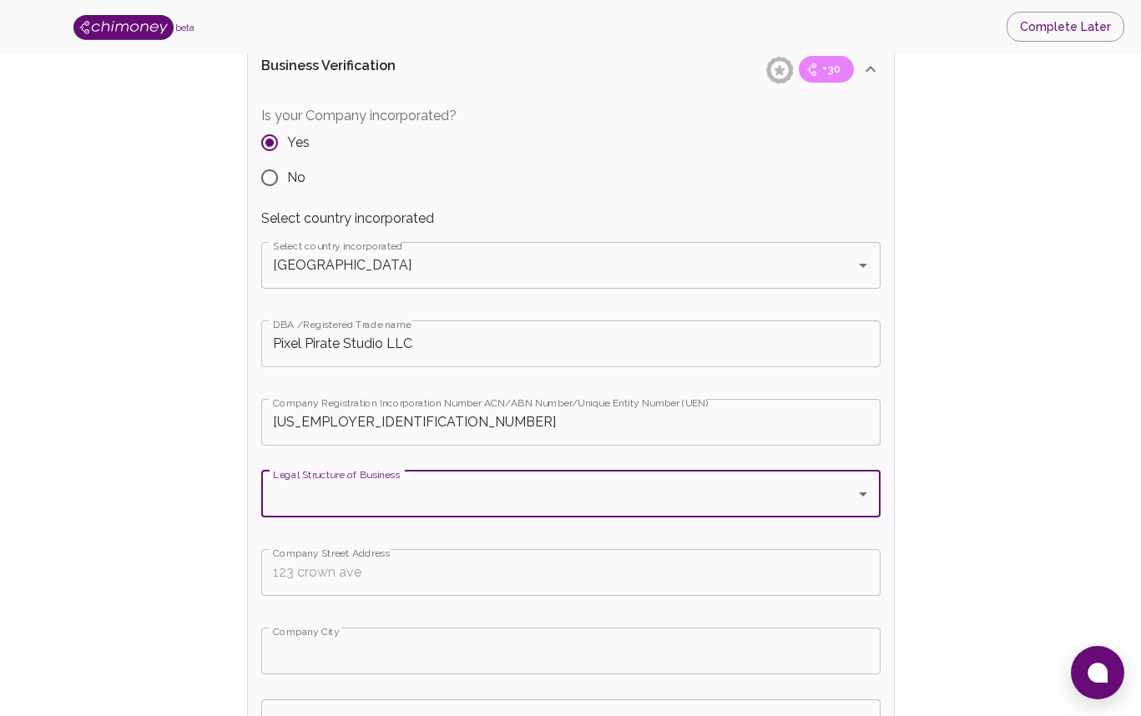
click at [412, 500] on input "Legal Structure of Business" at bounding box center [558, 494] width 579 height 32
click at [370, 501] on input "Legal Structure of Business" at bounding box center [558, 494] width 579 height 32
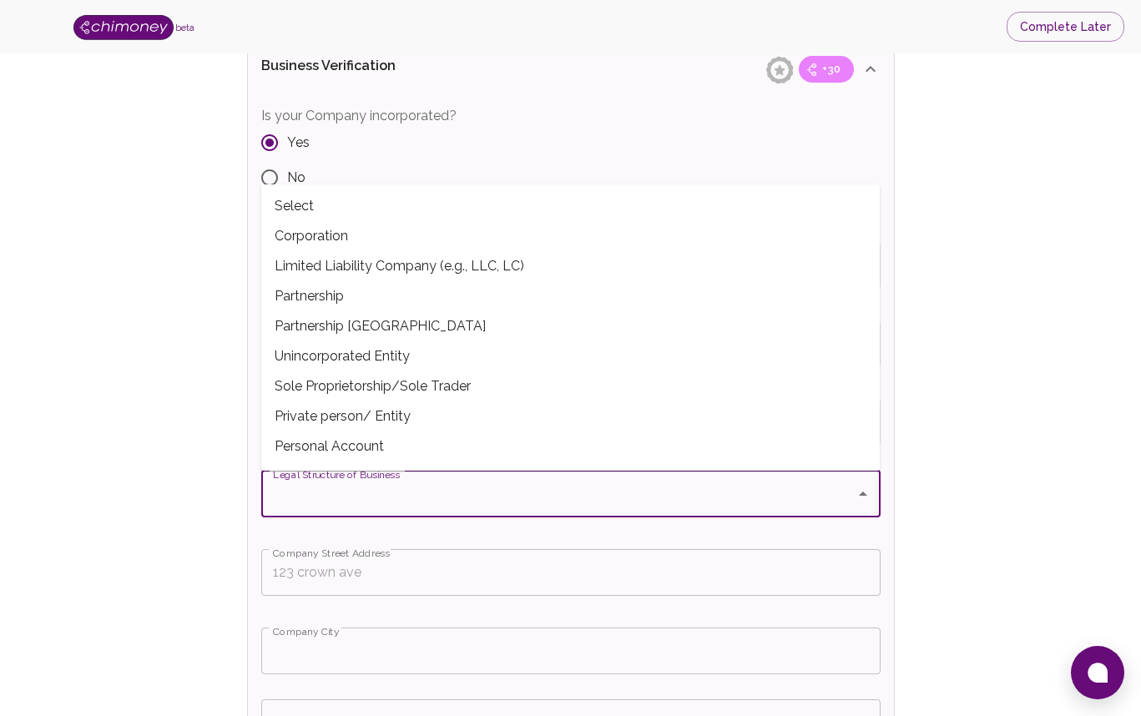
click at [326, 265] on span "Limited Liability Company (e.g., LLC, LC)" at bounding box center [570, 266] width 619 height 30
type input "Limited Liability Company (e.g., LLC, LC)"
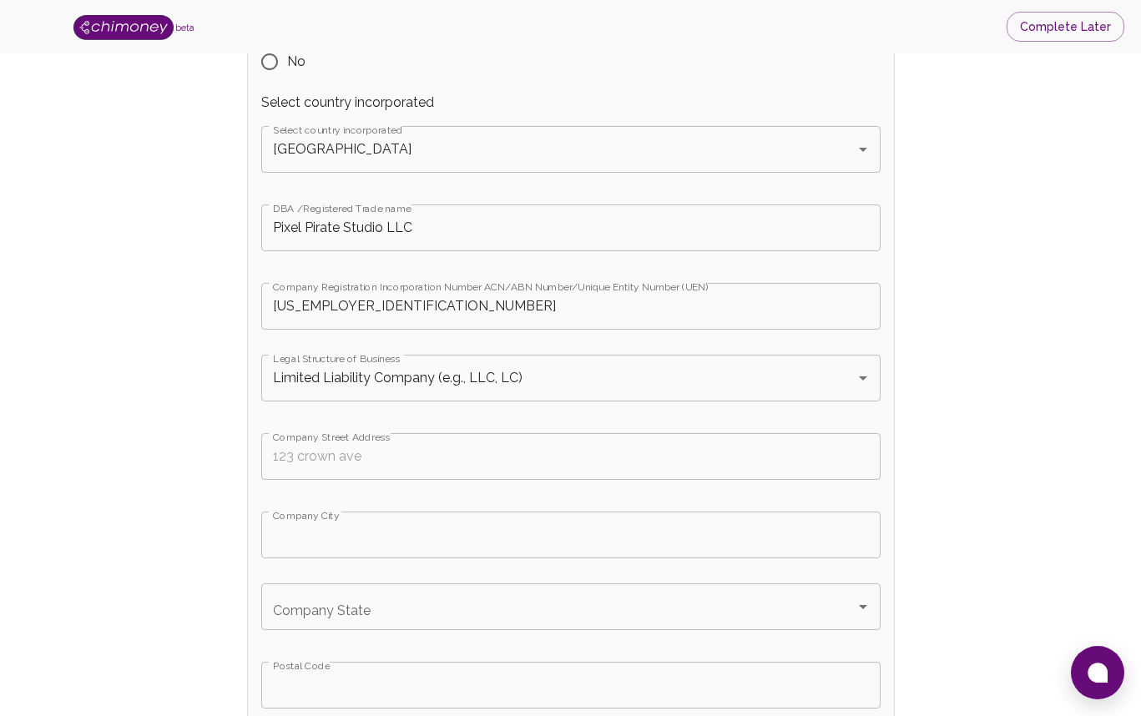
scroll to position [449, 0]
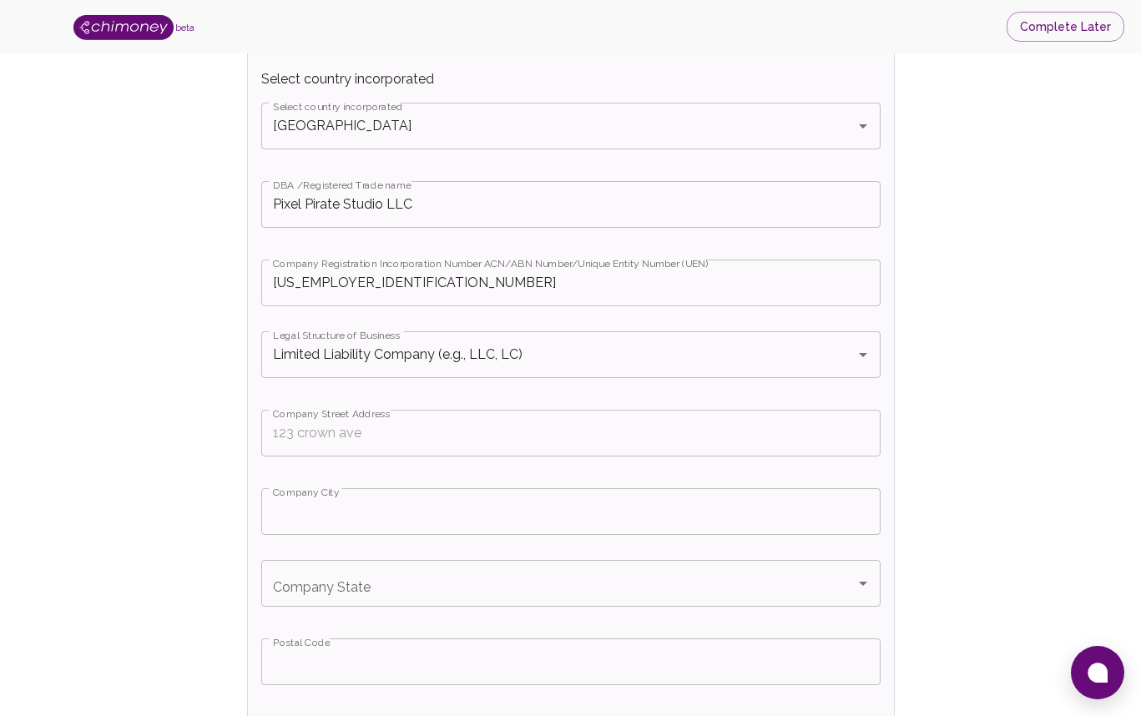
click at [413, 437] on input "Company Street Address" at bounding box center [570, 433] width 619 height 47
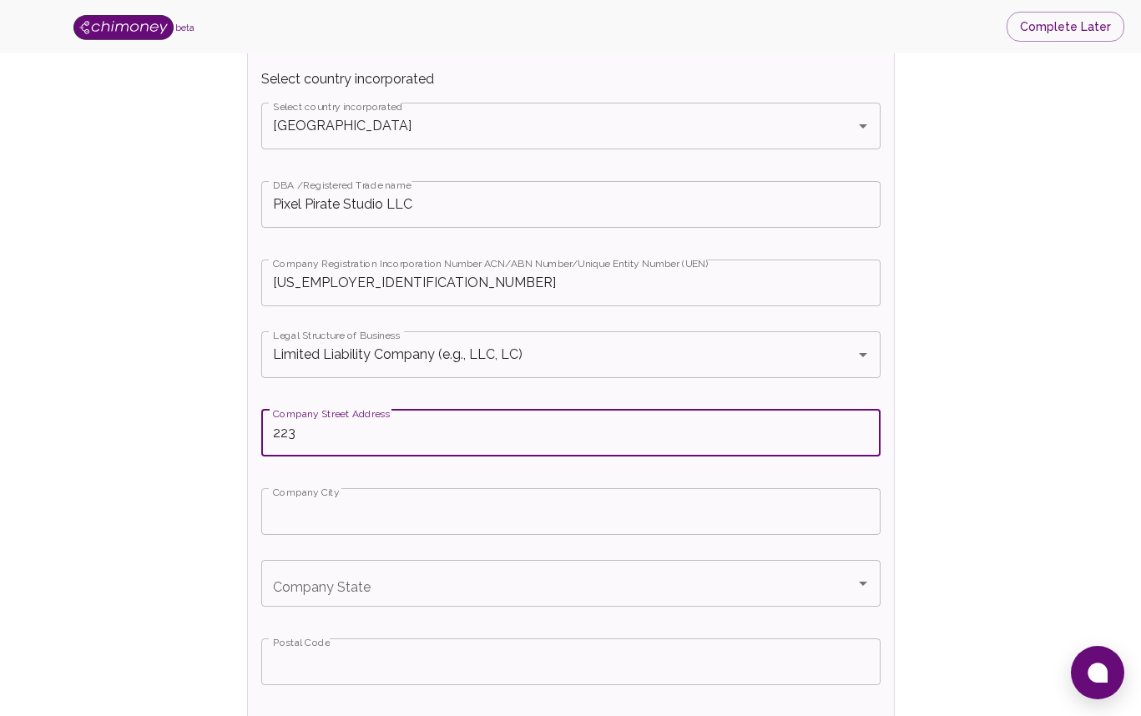
type input "[STREET_ADDRESS]"
type input "[GEOGRAPHIC_DATA]"
type input "90291"
type input "[EMAIL_ADDRESS][DOMAIN_NAME]"
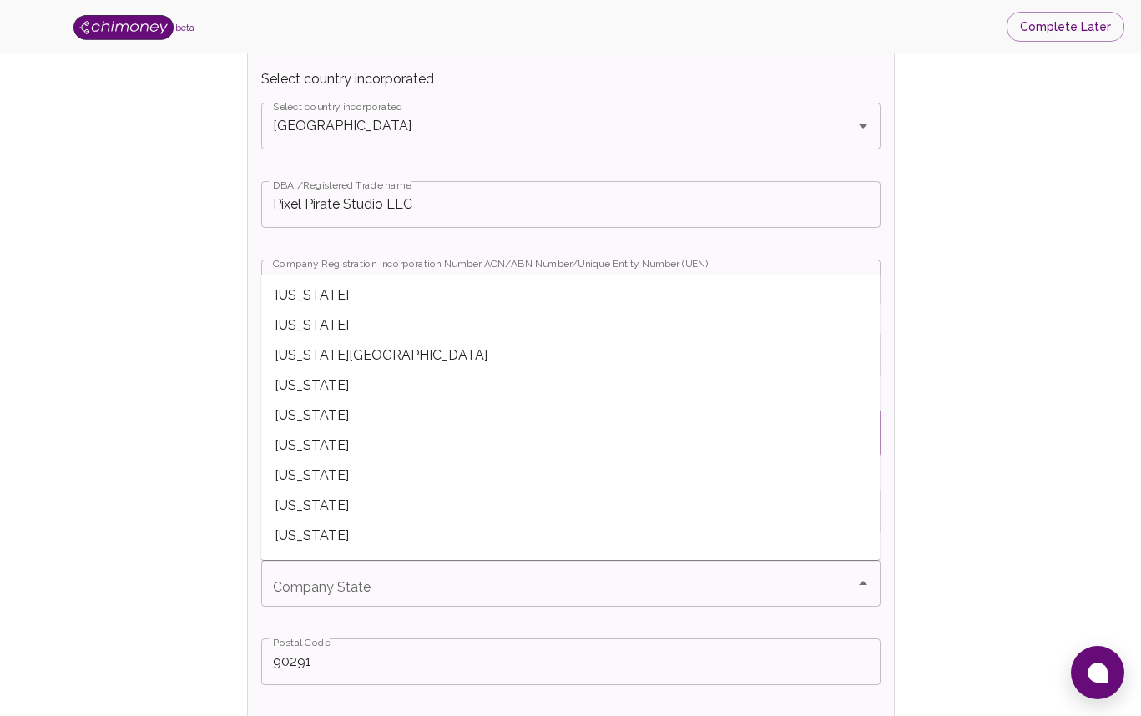
click at [340, 446] on span "[US_STATE]" at bounding box center [570, 446] width 619 height 30
type input "[US_STATE]"
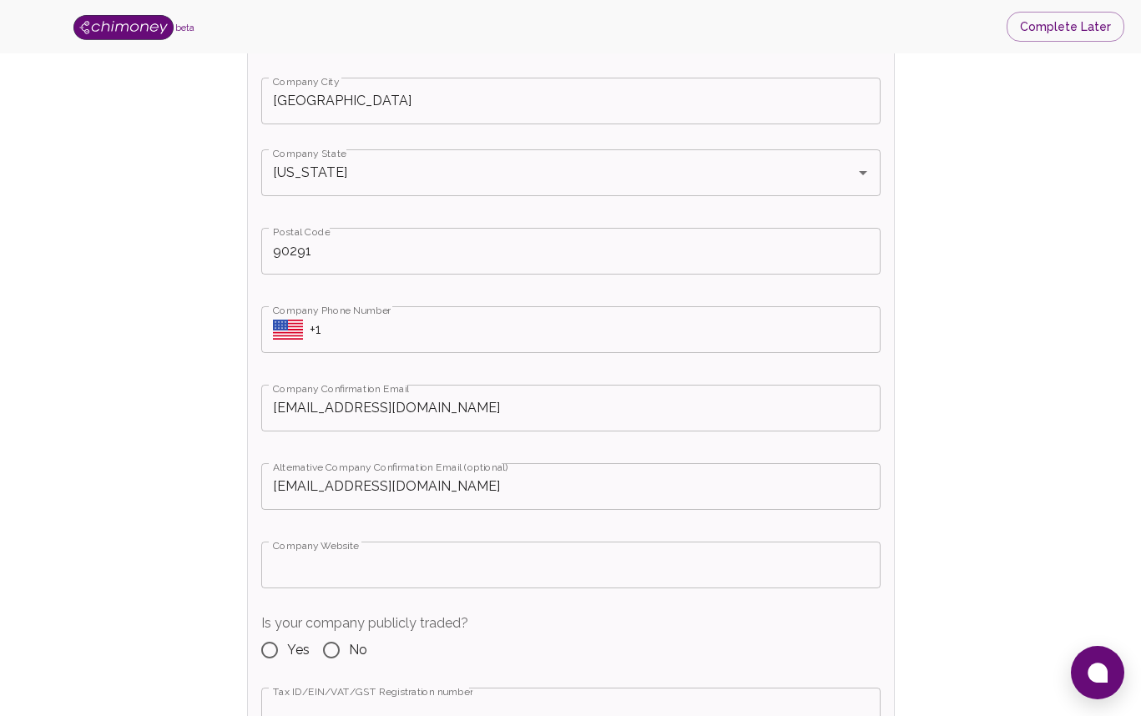
scroll to position [859, 0]
click at [351, 333] on input "+1" at bounding box center [595, 330] width 571 height 47
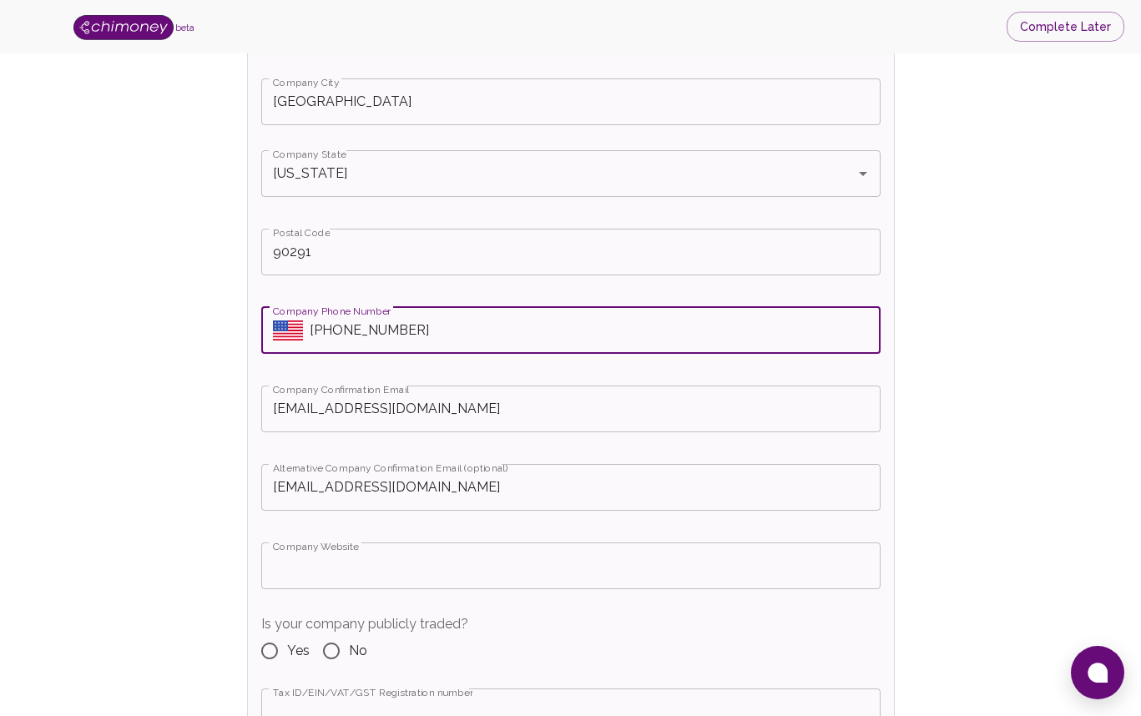
type input "[PHONE_NUMBER]"
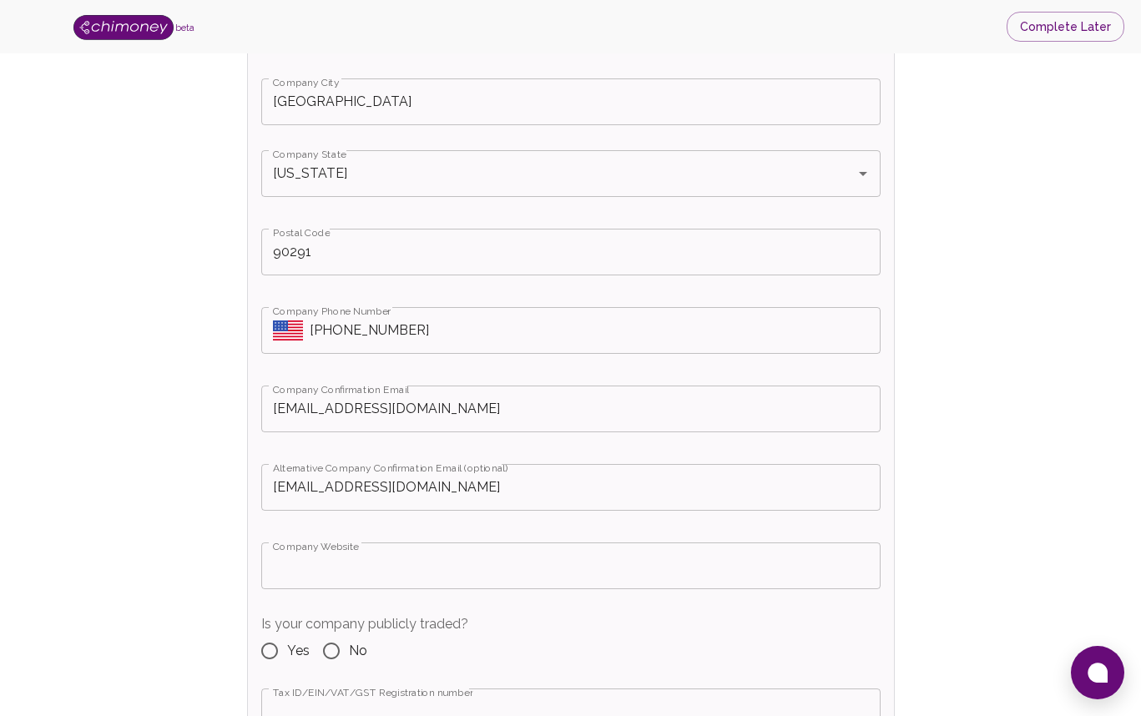
click at [381, 411] on input "[EMAIL_ADDRESS][DOMAIN_NAME]" at bounding box center [570, 409] width 619 height 47
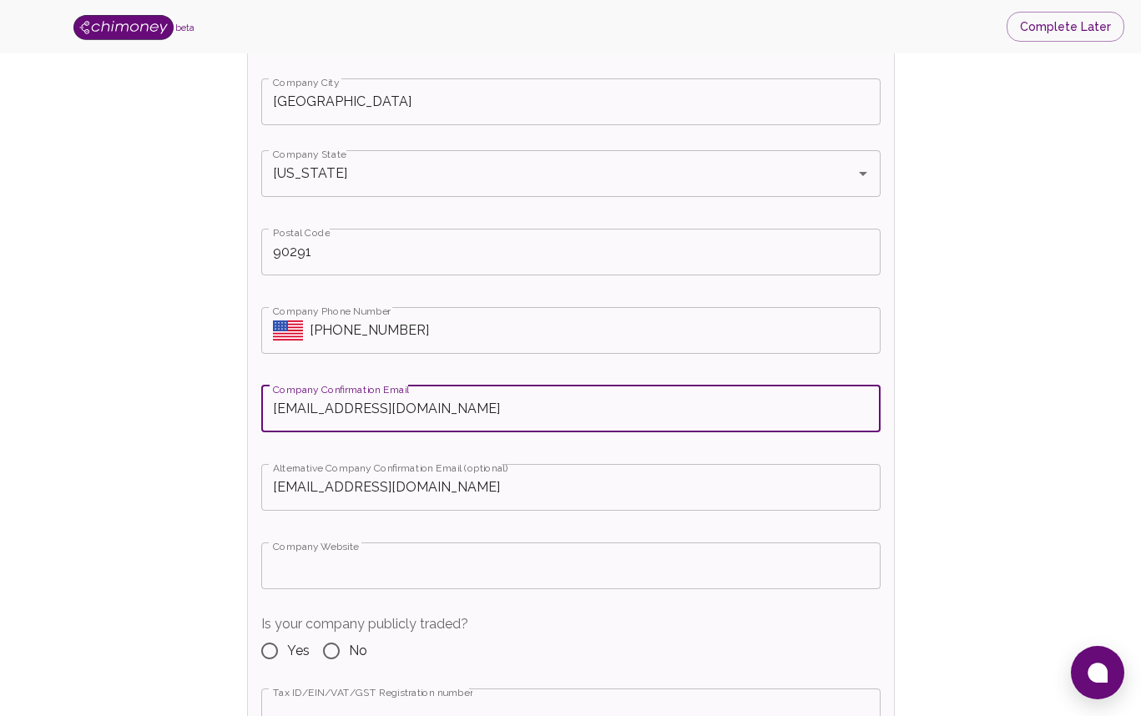
click at [381, 411] on input "[EMAIL_ADDRESS][DOMAIN_NAME]" at bounding box center [570, 409] width 619 height 47
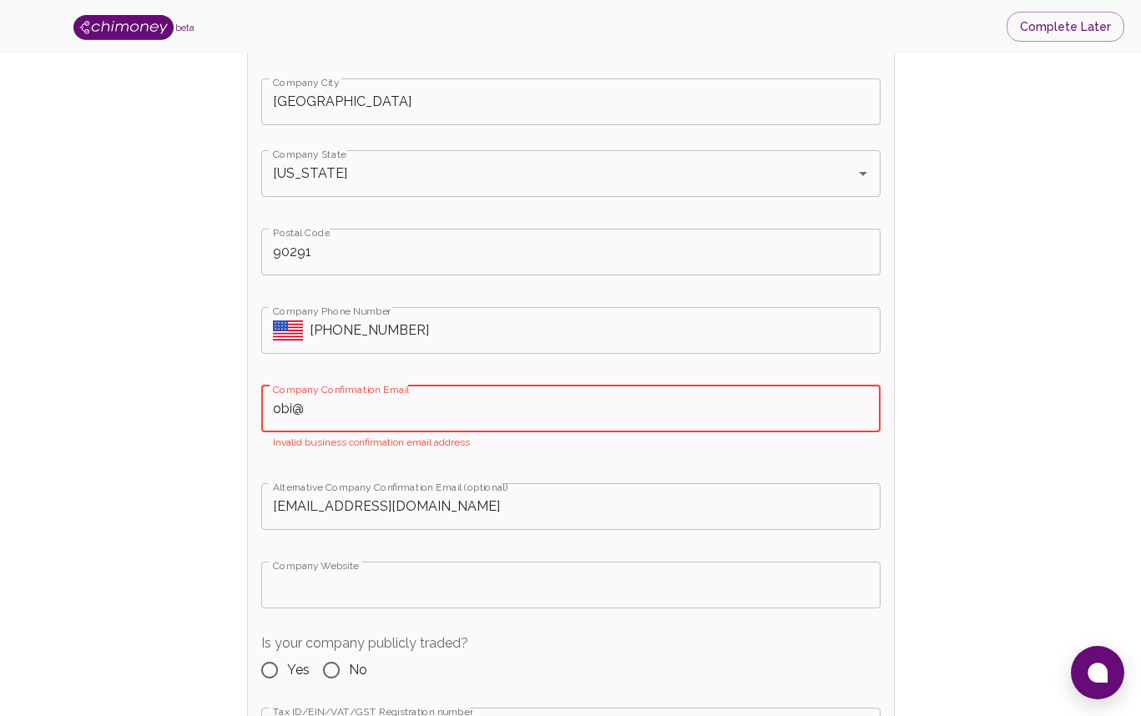
type input "[EMAIL_ADDRESS][DOMAIN_NAME]"
type input "Limited Liability Company (e.g., LLC, LC)"
type input "[US_STATE]"
type input "Limited Liability Company (e.g., LLC, LC)"
type input "[US_STATE]"
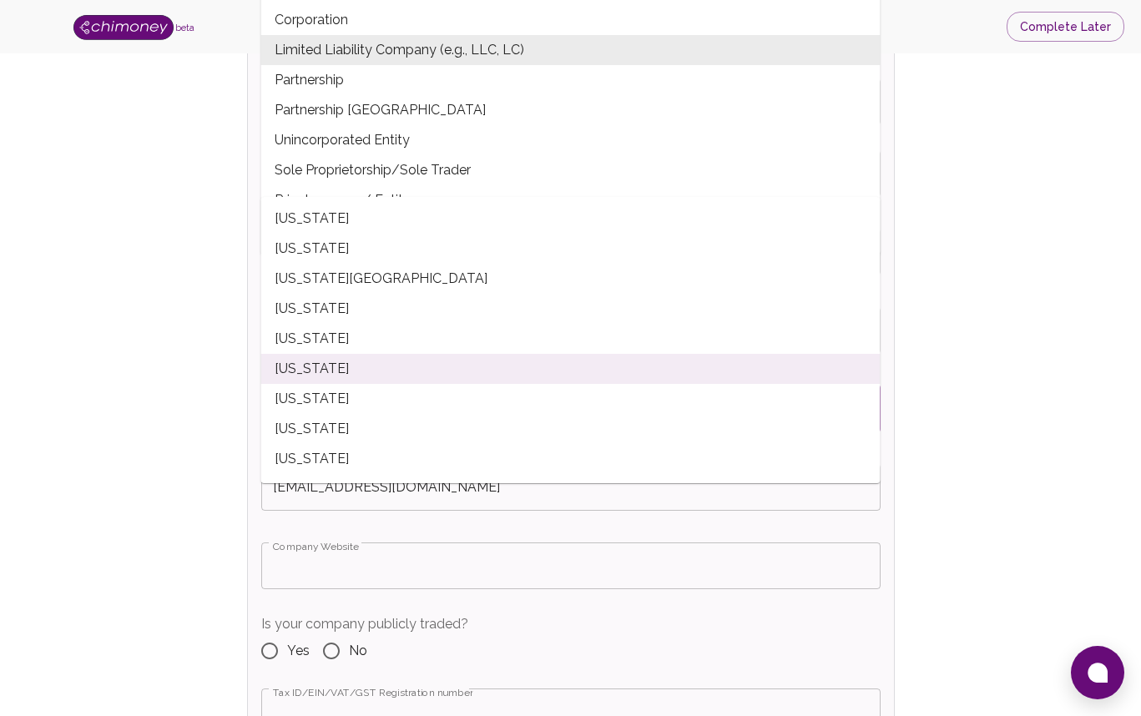
click at [293, 367] on span "[US_STATE]" at bounding box center [570, 369] width 619 height 30
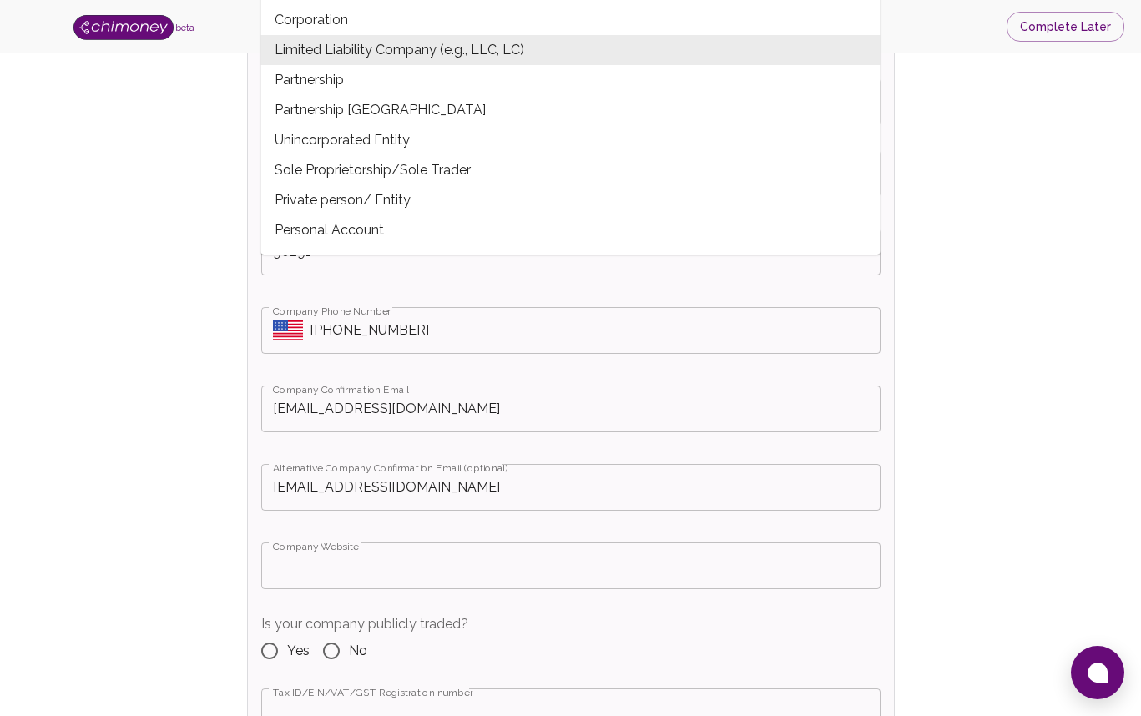
click at [347, 490] on input "[EMAIL_ADDRESS][DOMAIN_NAME]" at bounding box center [570, 487] width 619 height 47
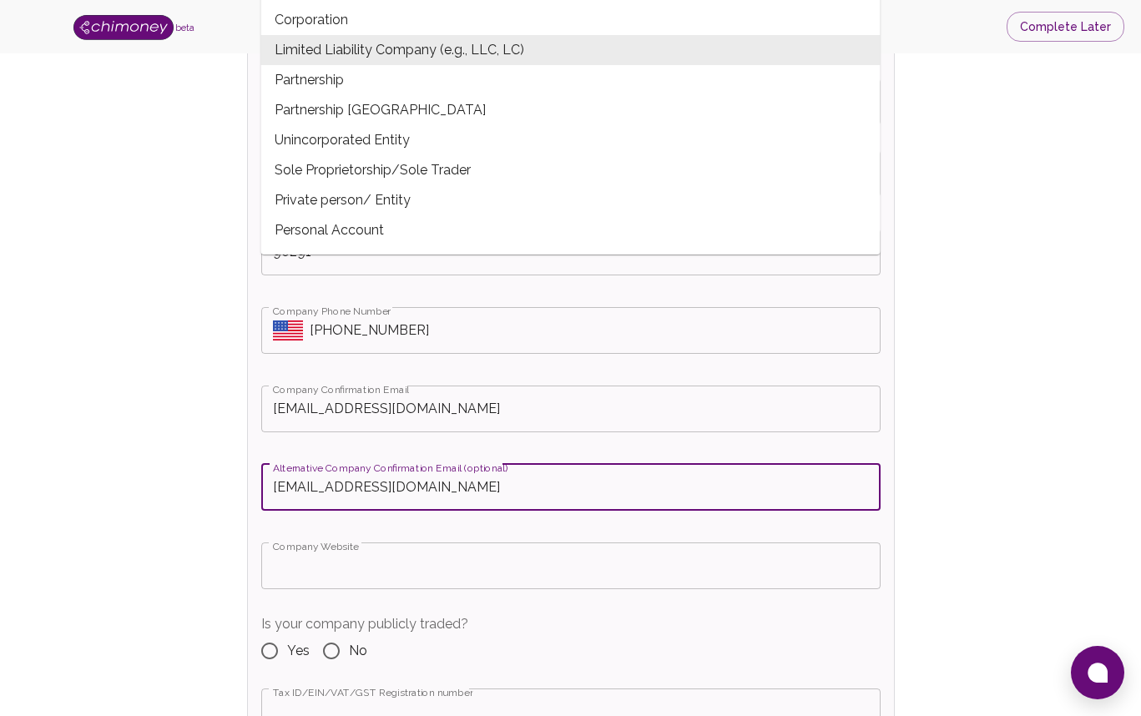
click at [347, 490] on input "[EMAIL_ADDRESS][DOMAIN_NAME]" at bounding box center [570, 487] width 619 height 47
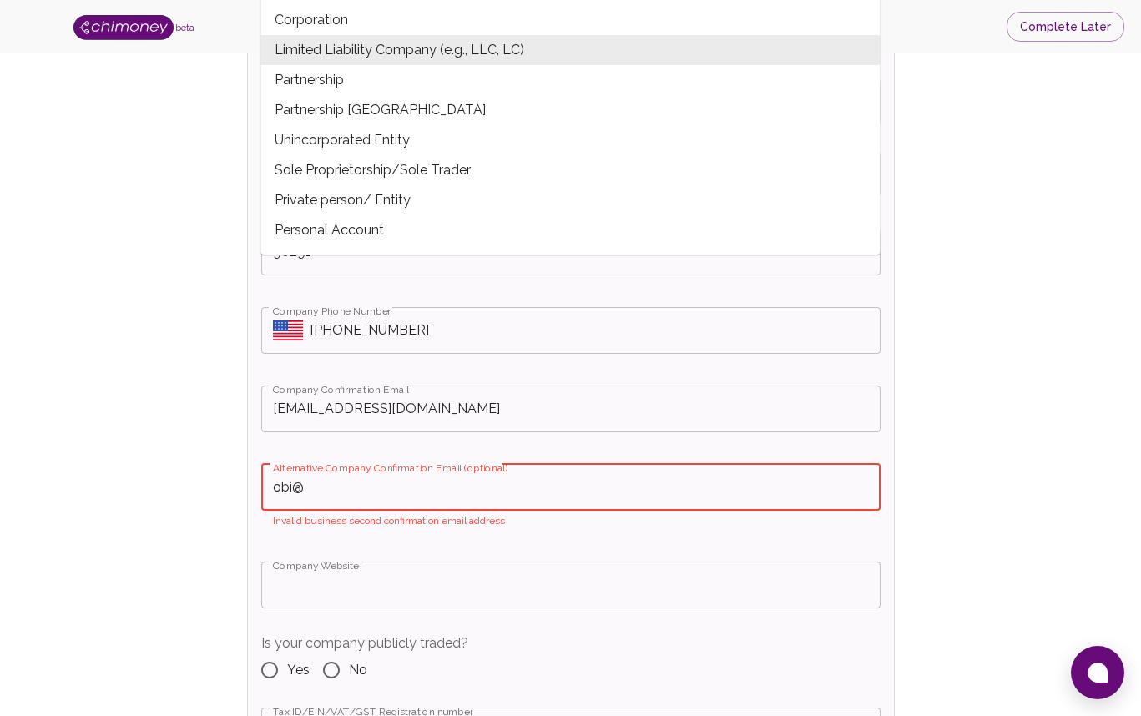
type input "[EMAIL_ADDRESS][DOMAIN_NAME]"
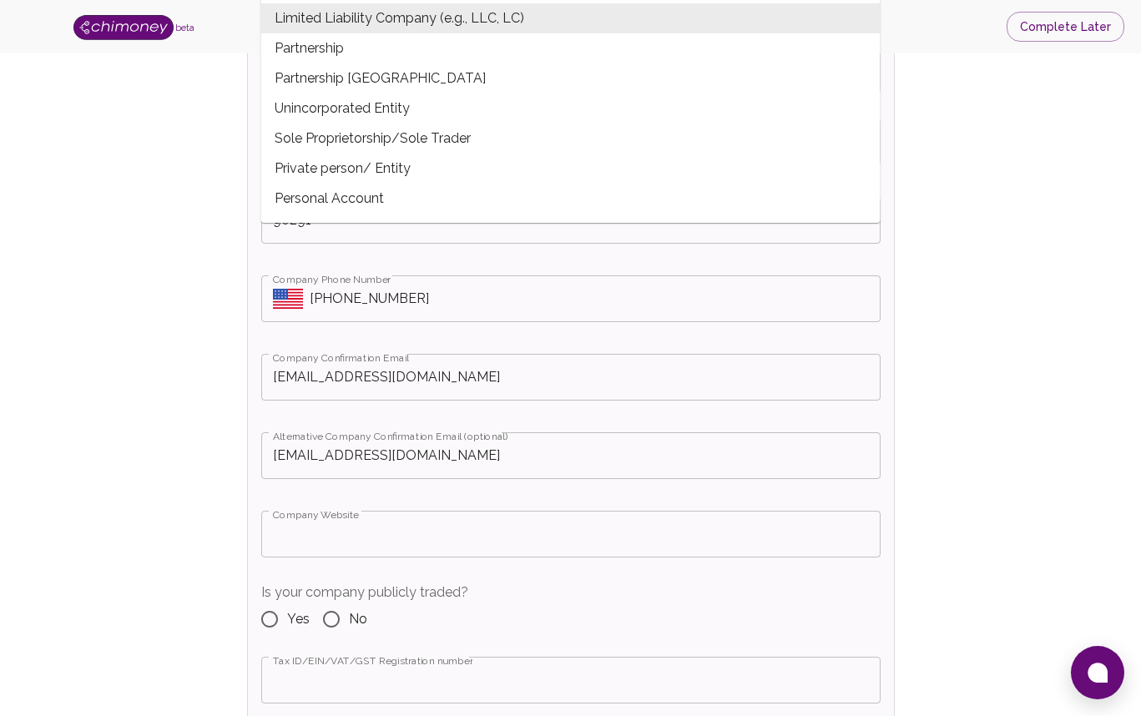
scroll to position [908, 0]
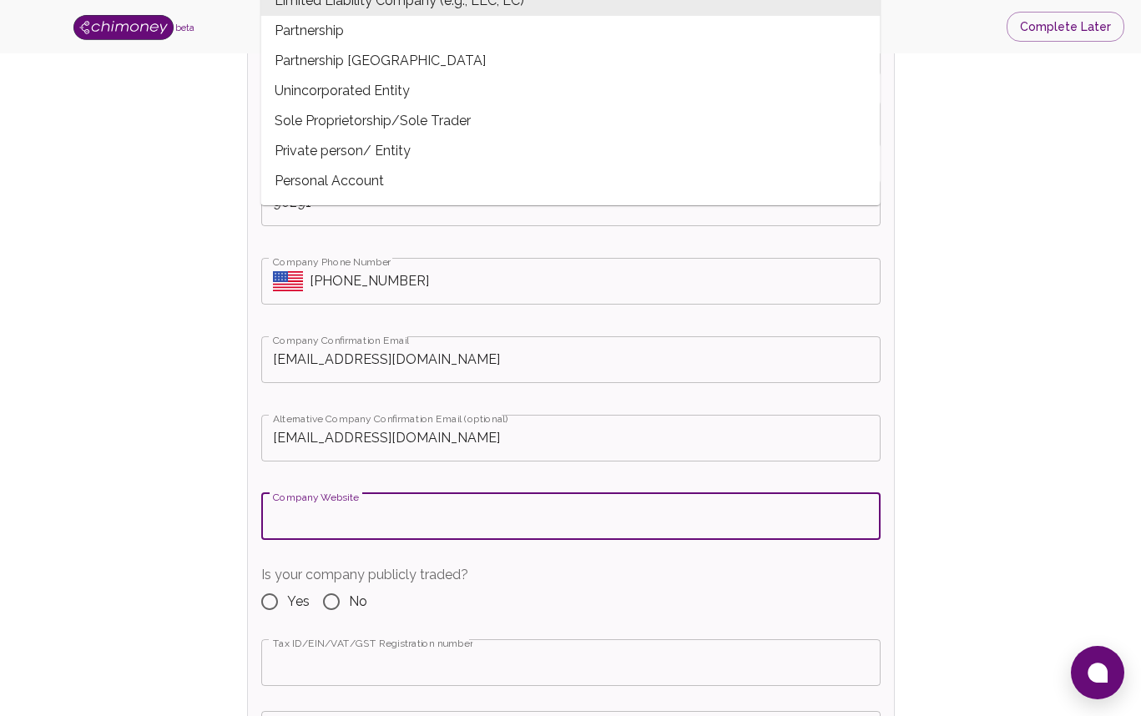
click at [361, 518] on input "Company Website" at bounding box center [570, 516] width 619 height 47
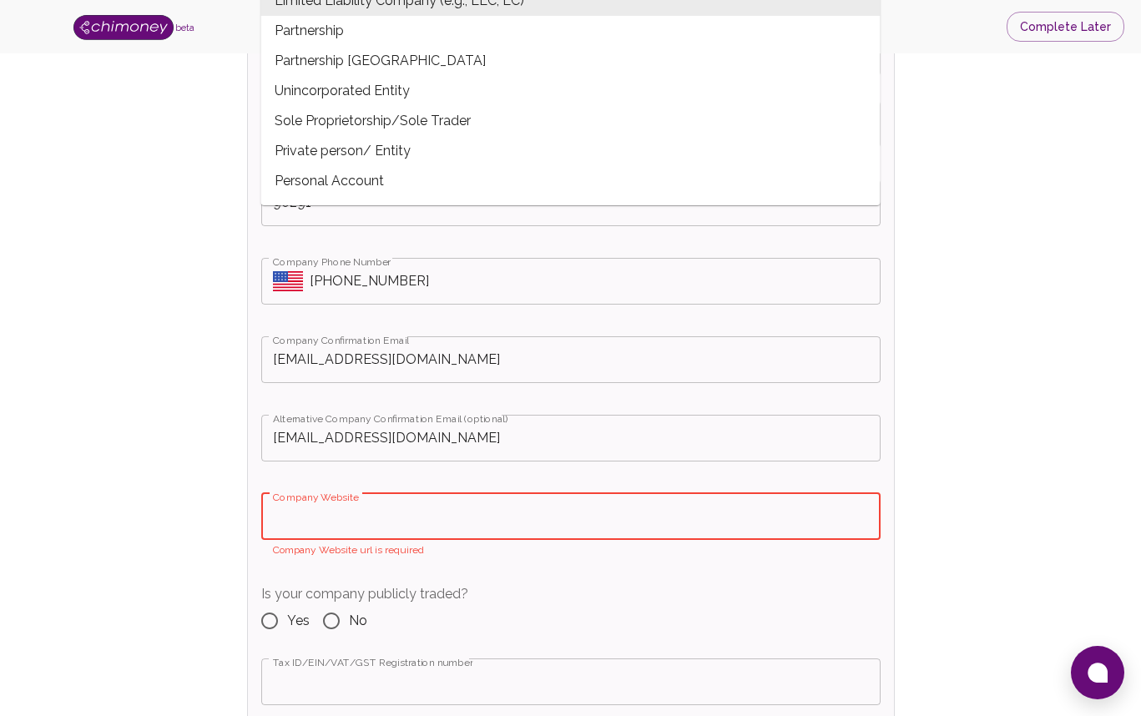
paste input "[URL][DOMAIN_NAME]"
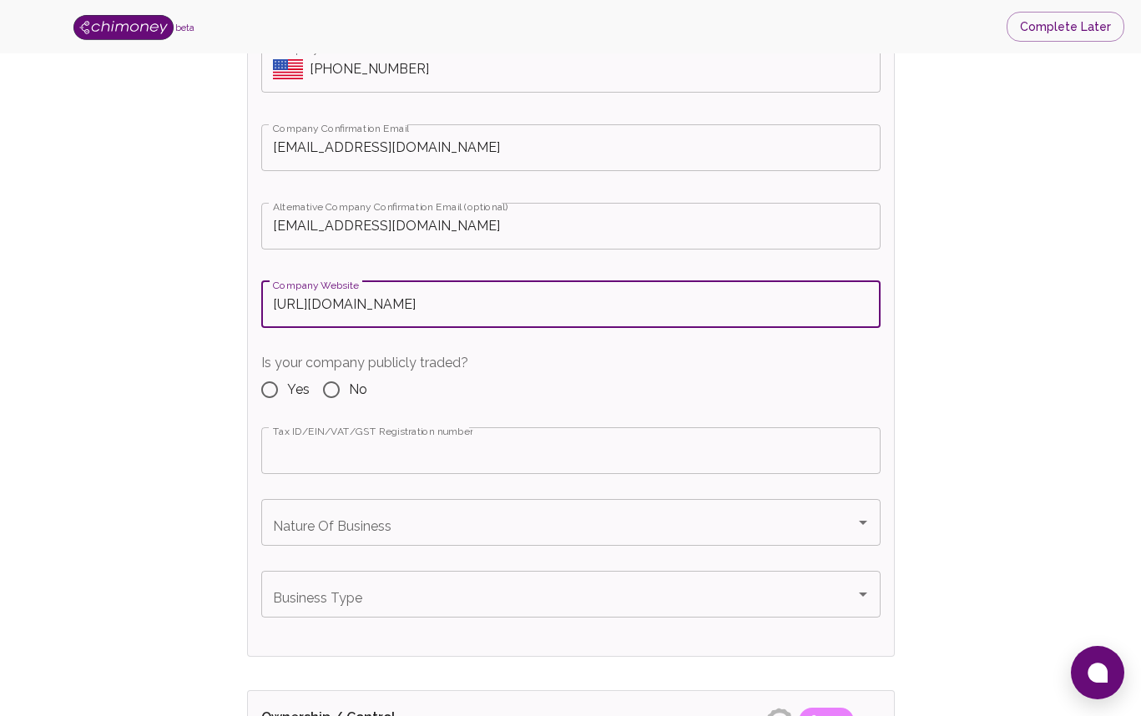
scroll to position [1125, 0]
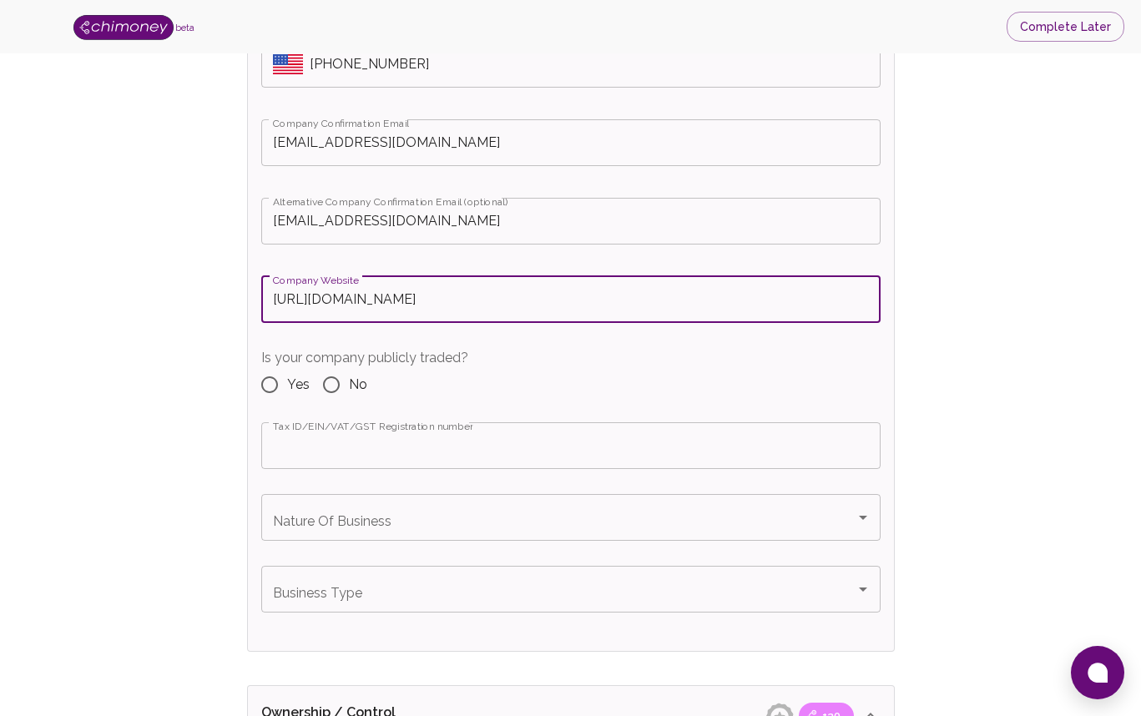
type input "[URL][DOMAIN_NAME]"
click at [331, 382] on input "No" at bounding box center [331, 384] width 35 height 35
radio input "true"
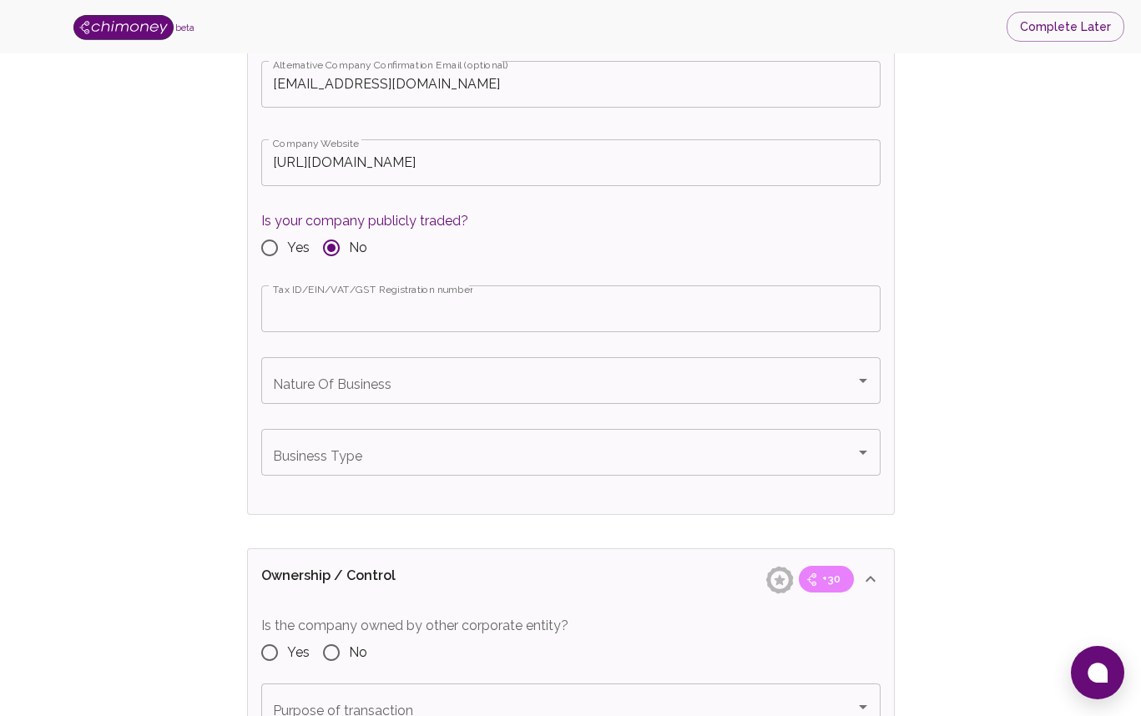
scroll to position [1263, 0]
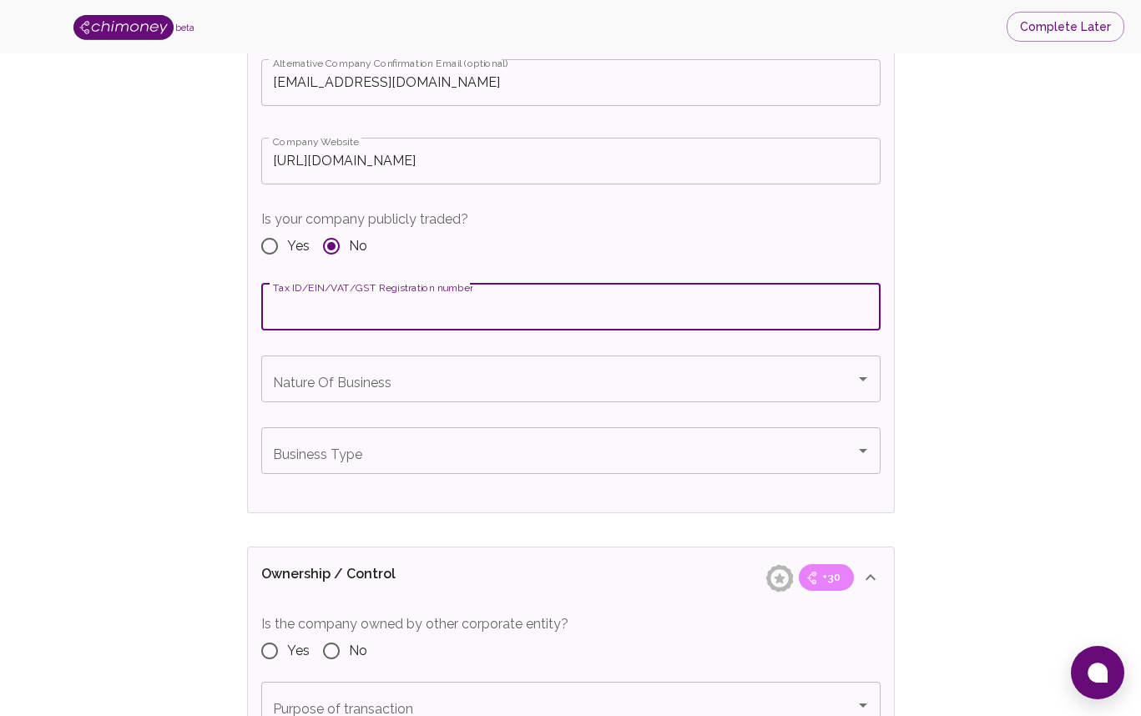
click at [330, 307] on input "Tax ID/EIN/VAT/GST Registration number" at bounding box center [570, 307] width 619 height 47
paste input "[US_EMPLOYER_IDENTIFICATION_NUMBER]"
type input "[US_EMPLOYER_IDENTIFICATION_NUMBER]"
click at [406, 382] on input "Nature Of Business" at bounding box center [558, 379] width 579 height 32
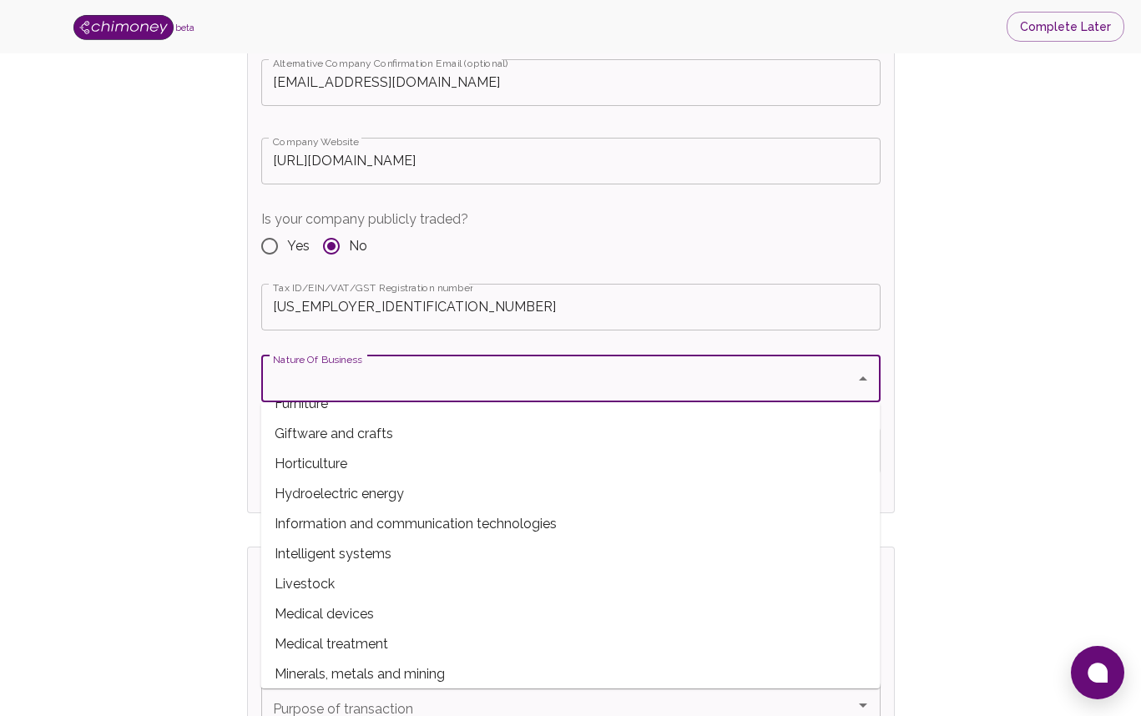
scroll to position [532, 0]
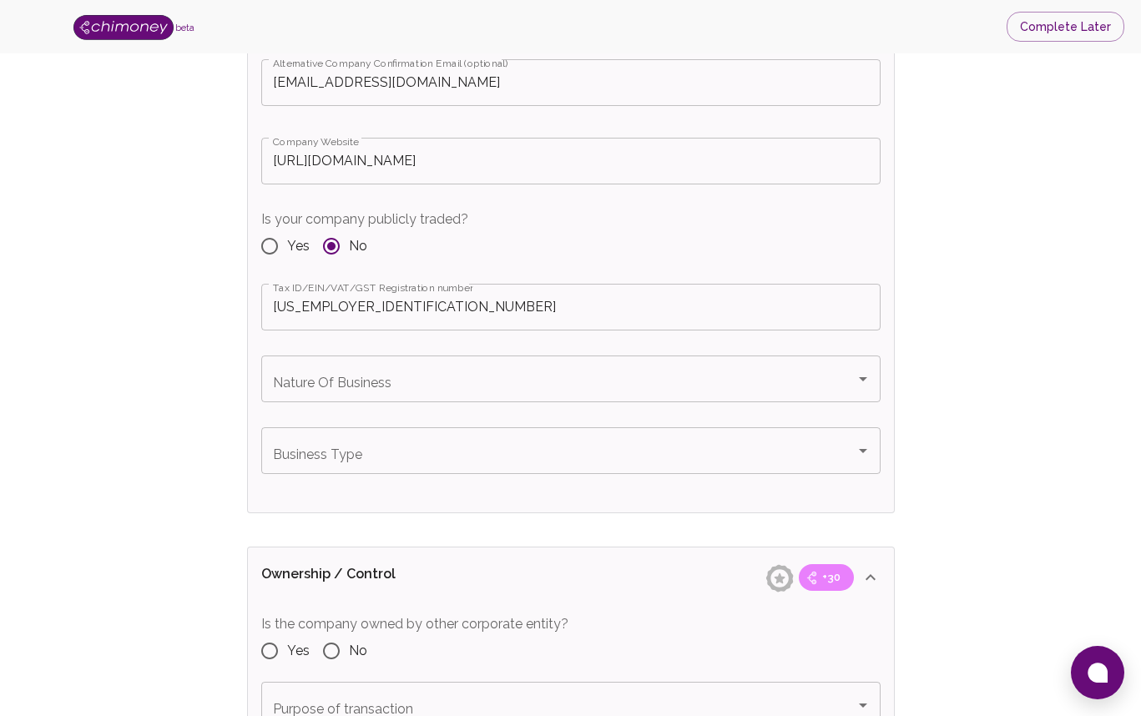
click at [405, 384] on input "Nature Of Business" at bounding box center [558, 379] width 579 height 32
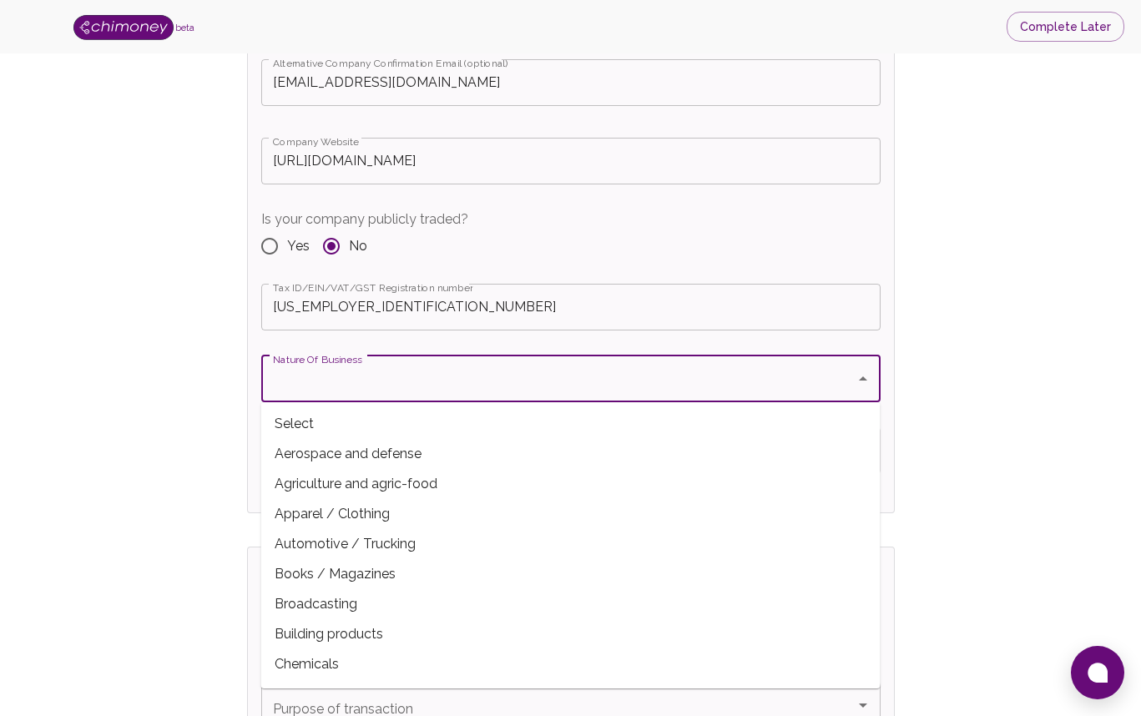
click at [866, 378] on icon "Close" at bounding box center [863, 379] width 20 height 20
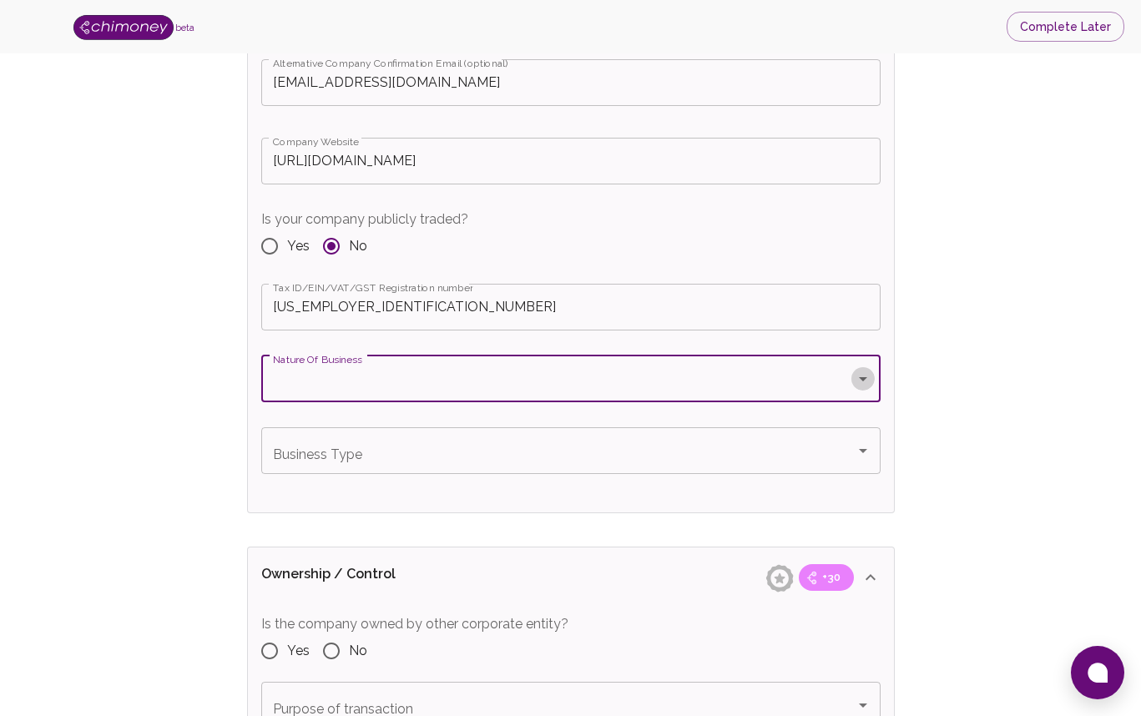
click at [866, 378] on icon "Open" at bounding box center [863, 379] width 20 height 20
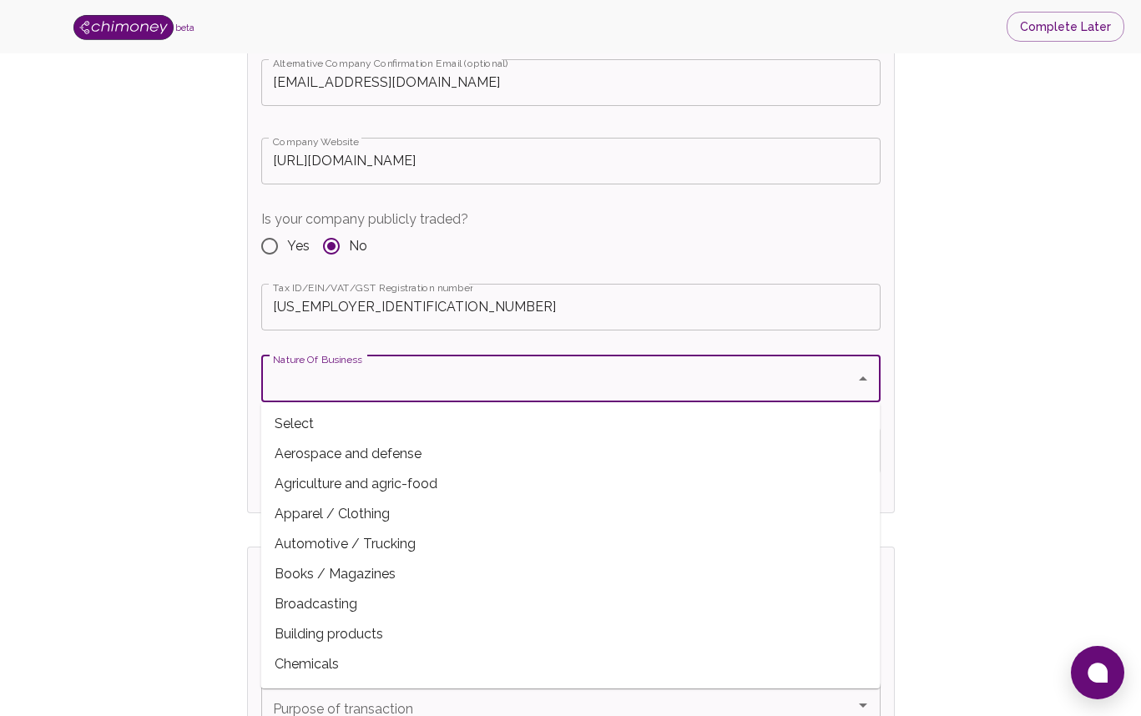
click at [683, 472] on span "Agriculture and agric-food" at bounding box center [570, 484] width 619 height 30
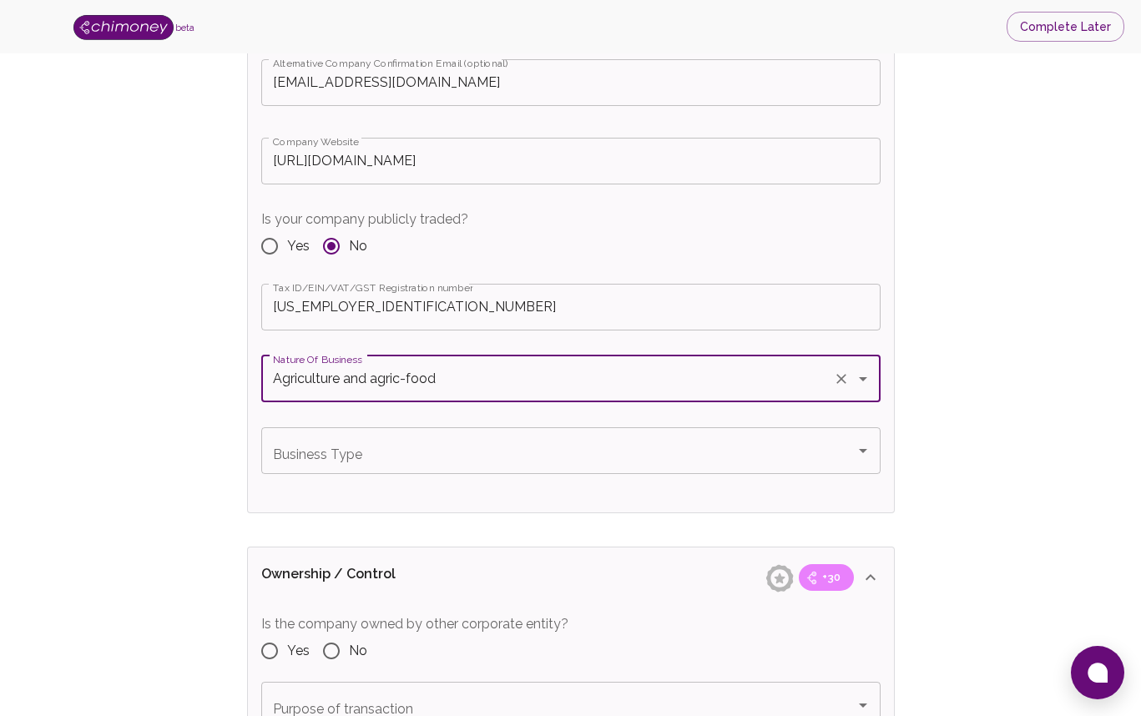
type input "Pixel Pirate Studio LLC"
type input "Obi Onyejekwe"
type input "[STREET_ADDRESS]"
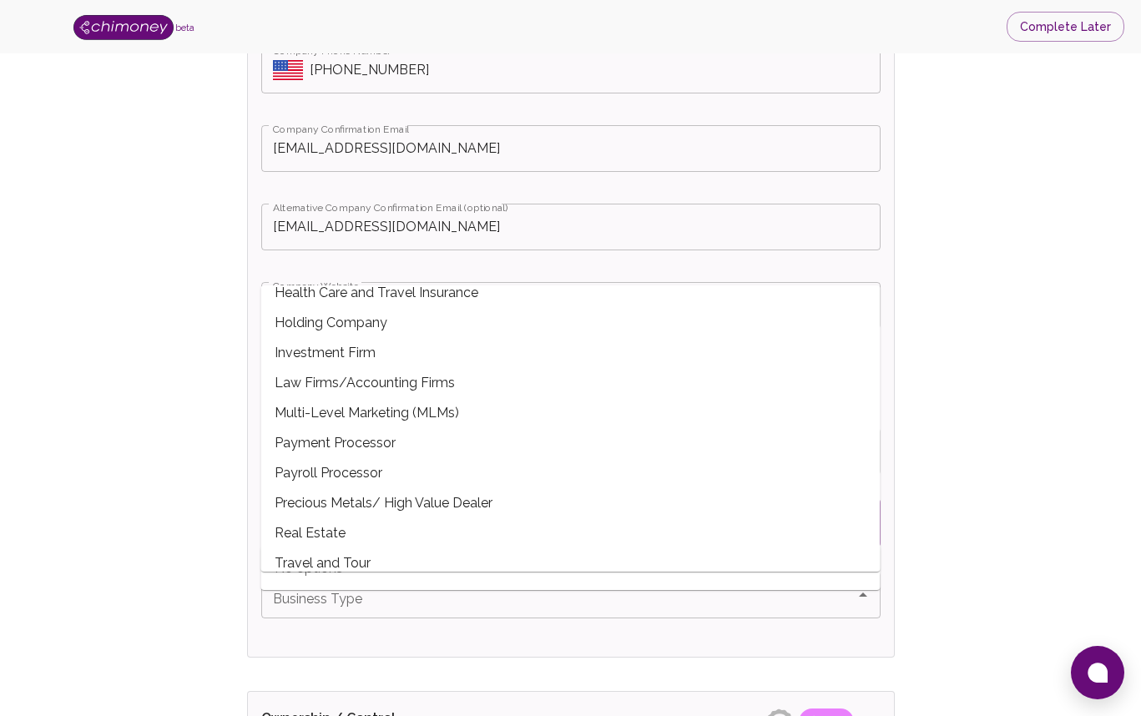
scroll to position [268, 0]
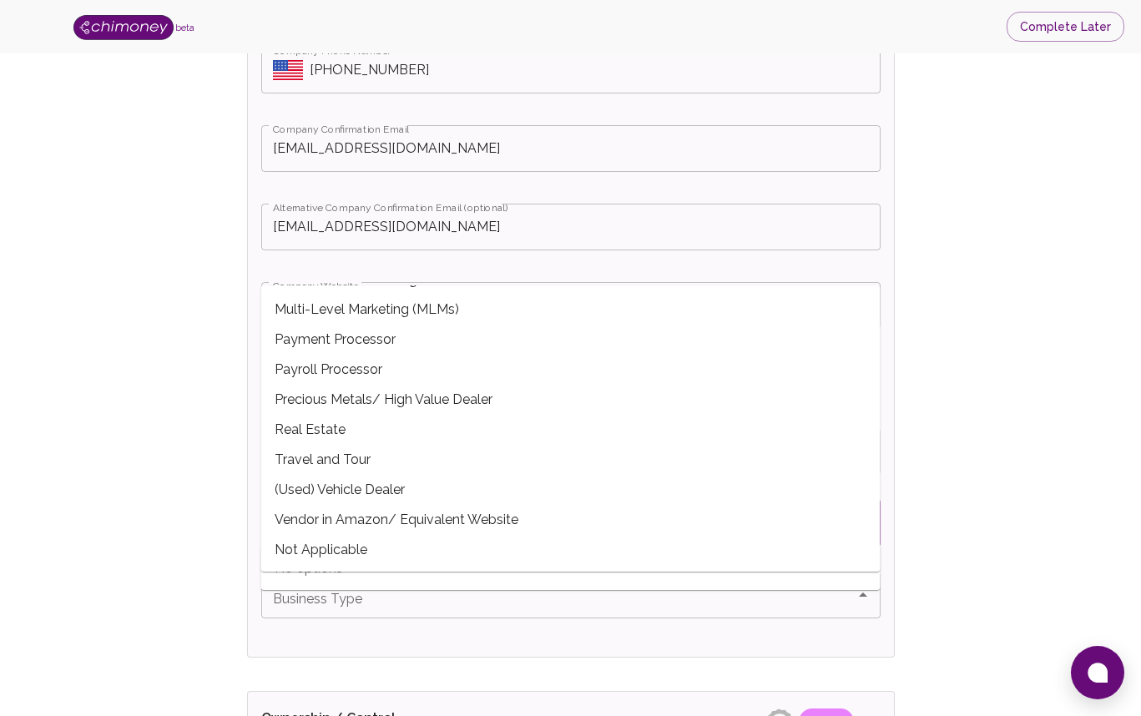
click at [327, 542] on span "Not Applicable" at bounding box center [570, 550] width 619 height 30
type input "Not Applicable"
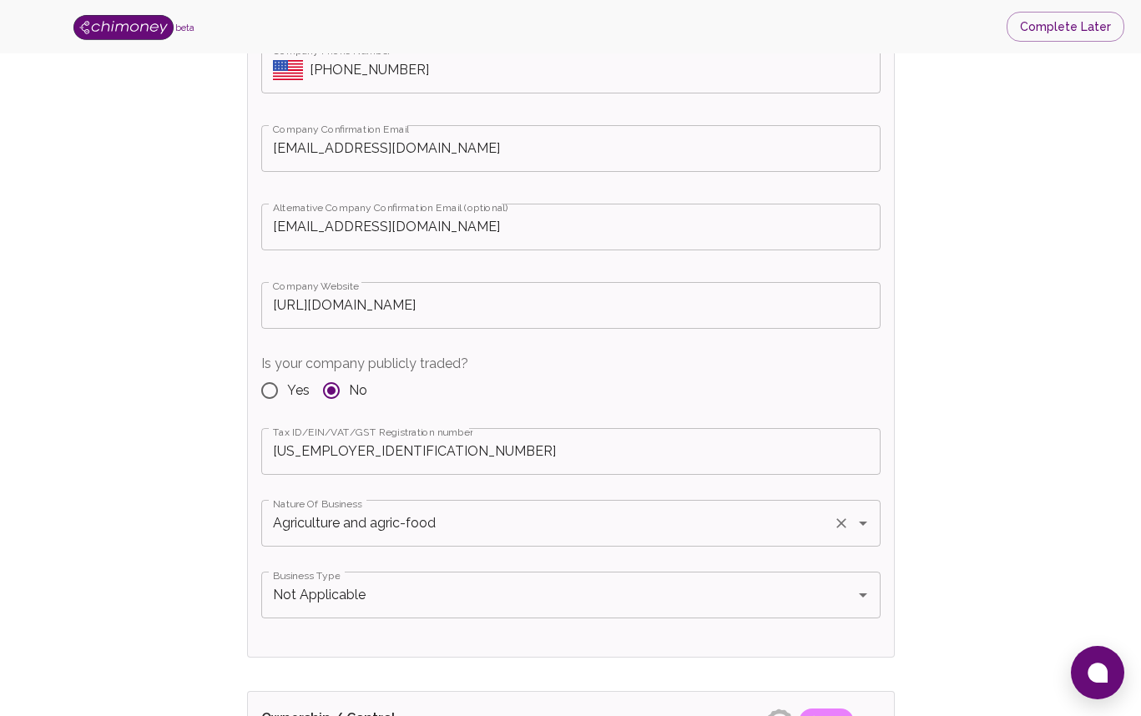
click at [402, 525] on input "Agriculture and agric-food" at bounding box center [547, 523] width 557 height 32
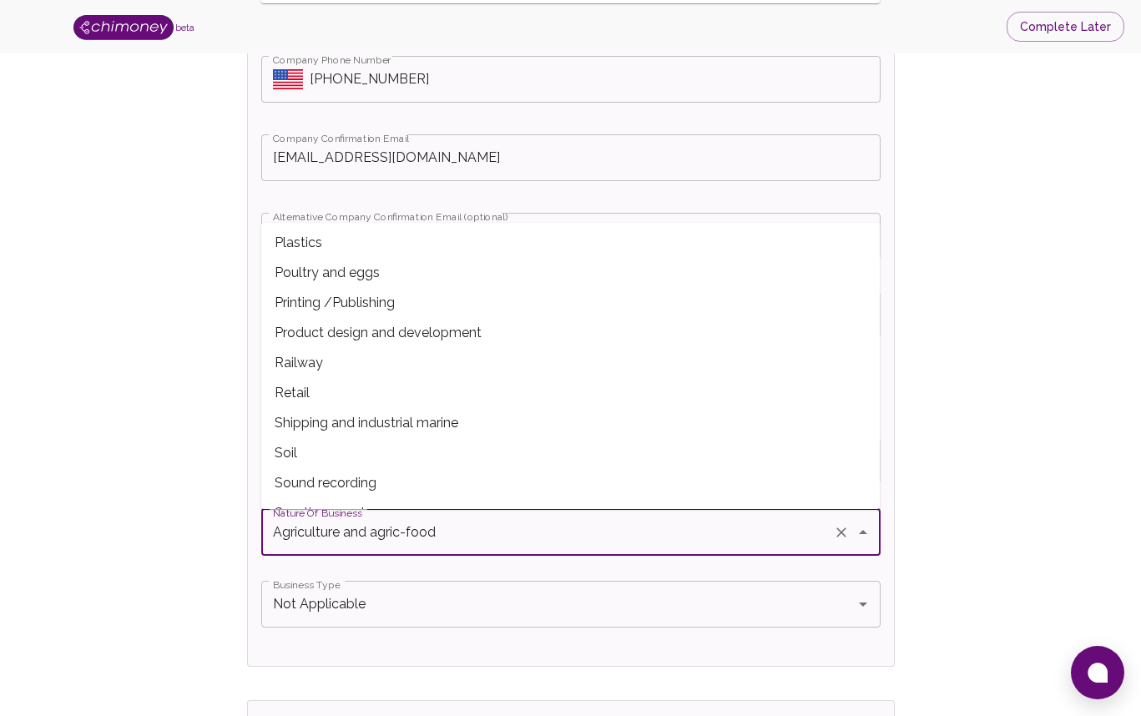
scroll to position [852, 0]
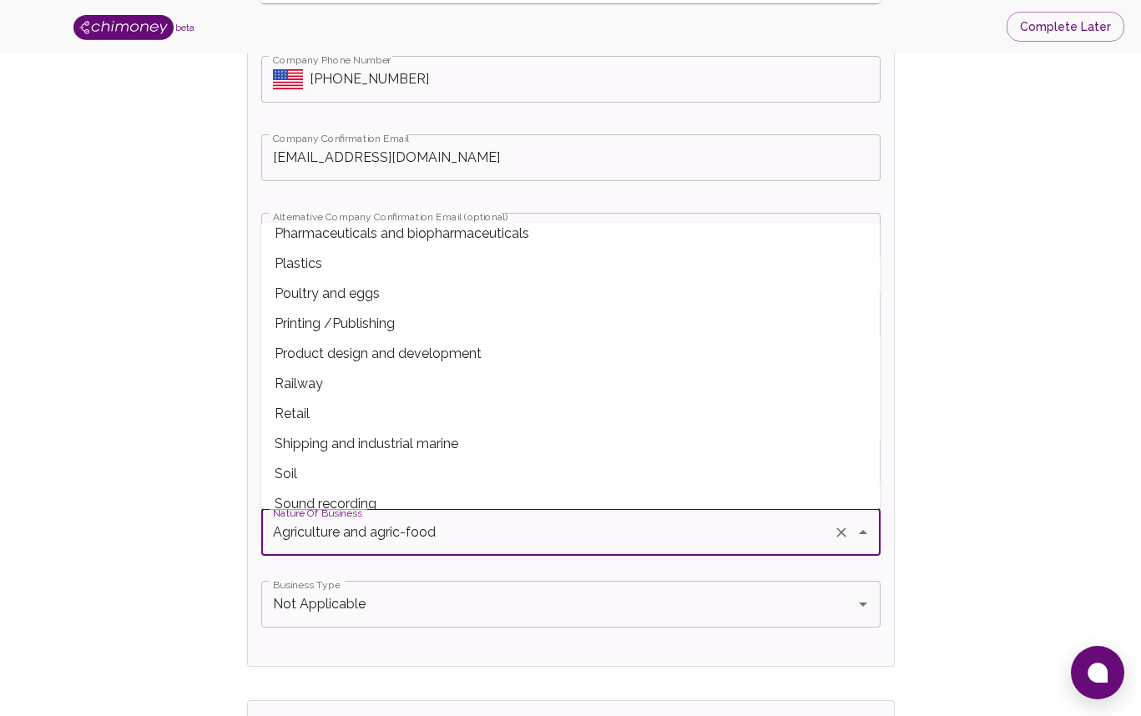
click at [340, 344] on span "Product design and development" at bounding box center [570, 354] width 619 height 30
type input "Product design and development"
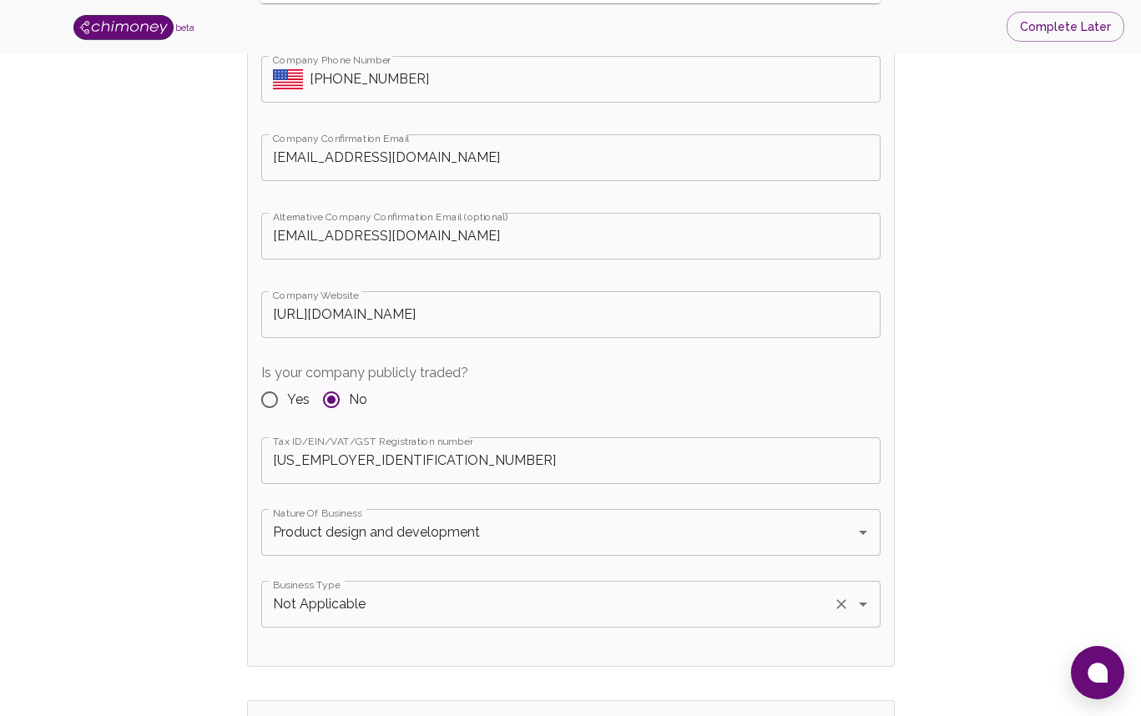
click at [320, 607] on input "Not Applicable" at bounding box center [547, 604] width 557 height 32
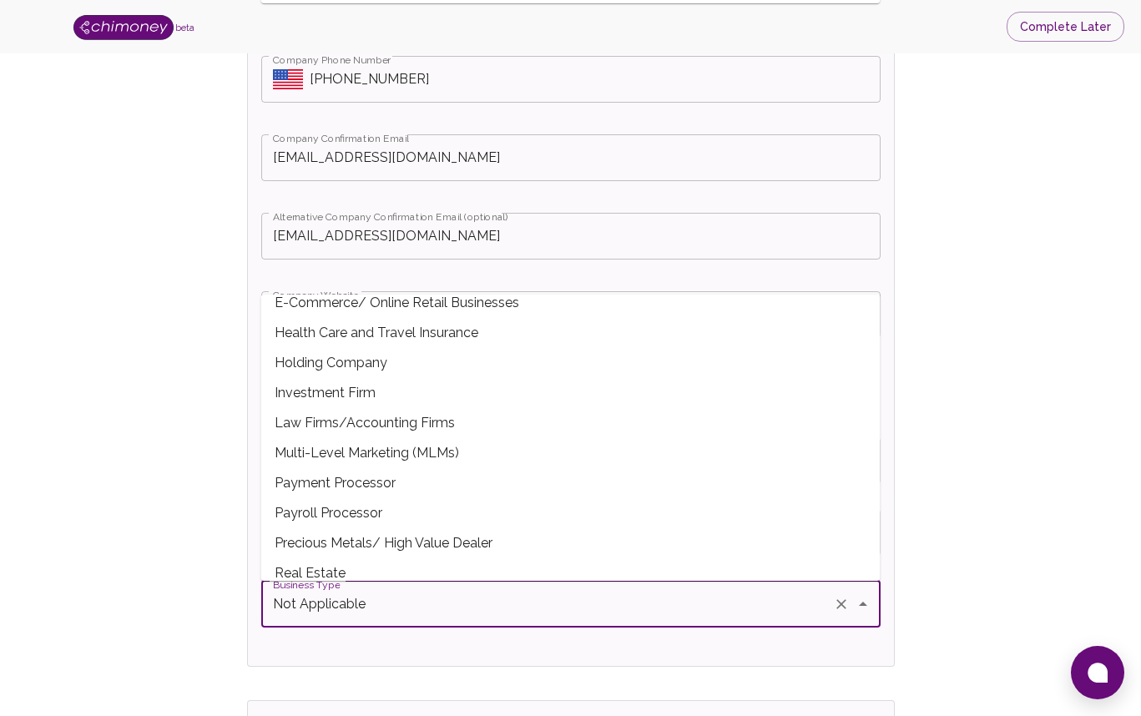
scroll to position [268, 0]
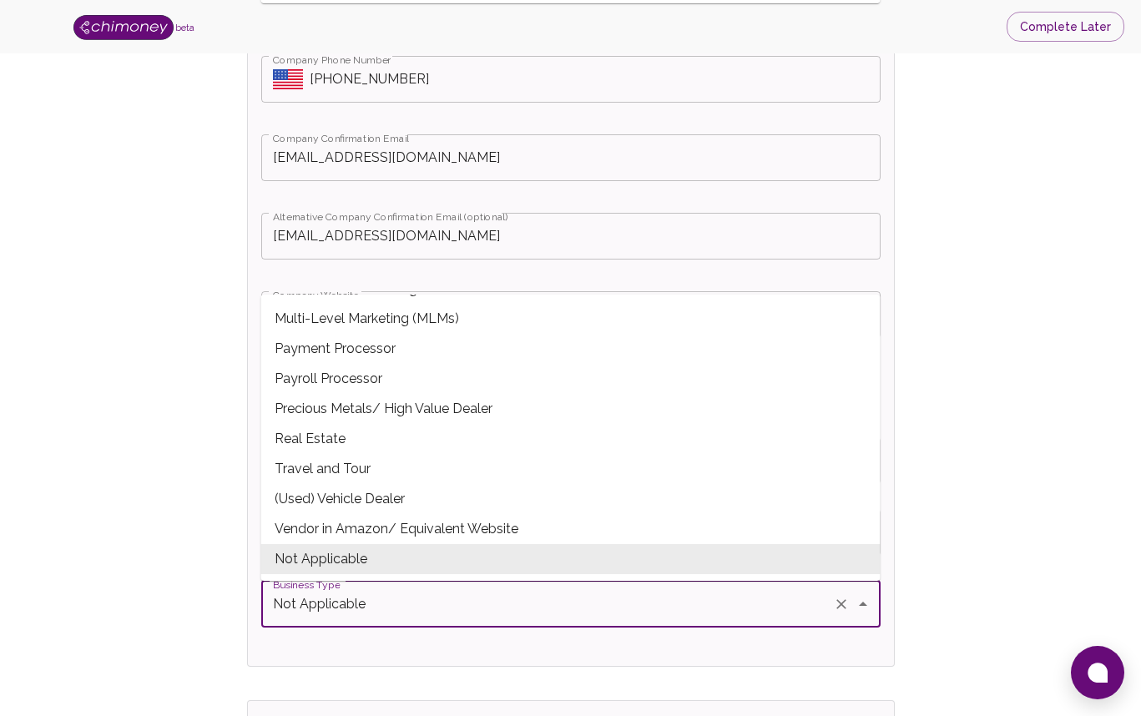
click at [323, 555] on span "Not Applicable" at bounding box center [570, 559] width 619 height 30
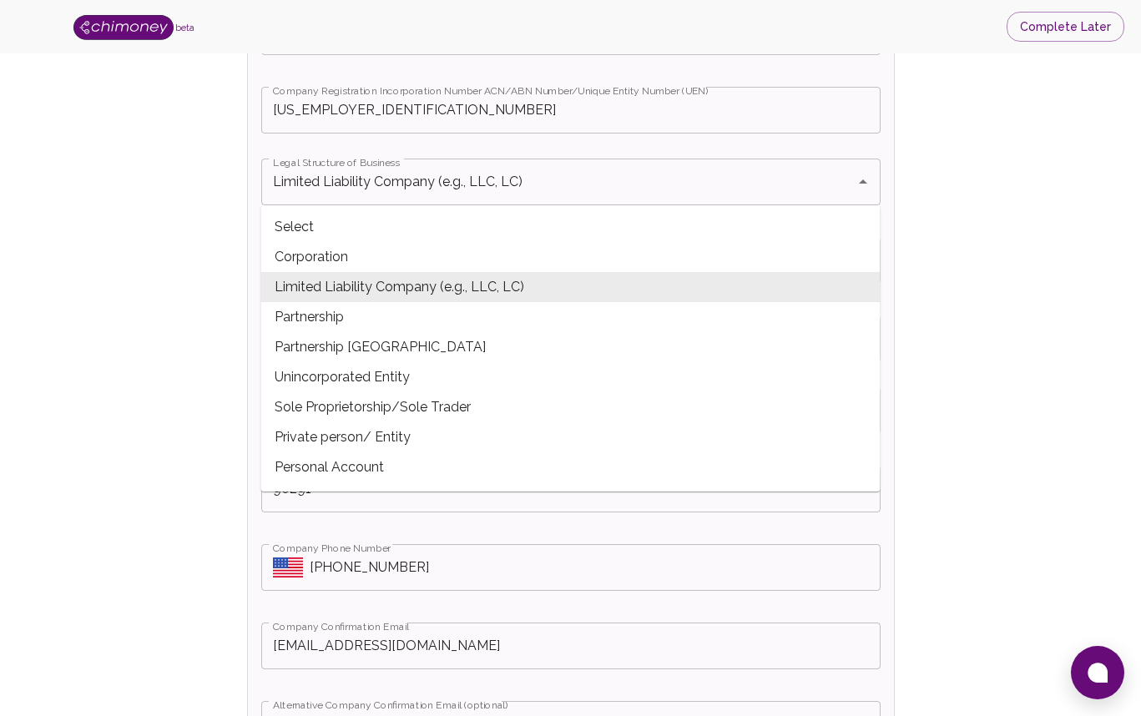
scroll to position [557, 0]
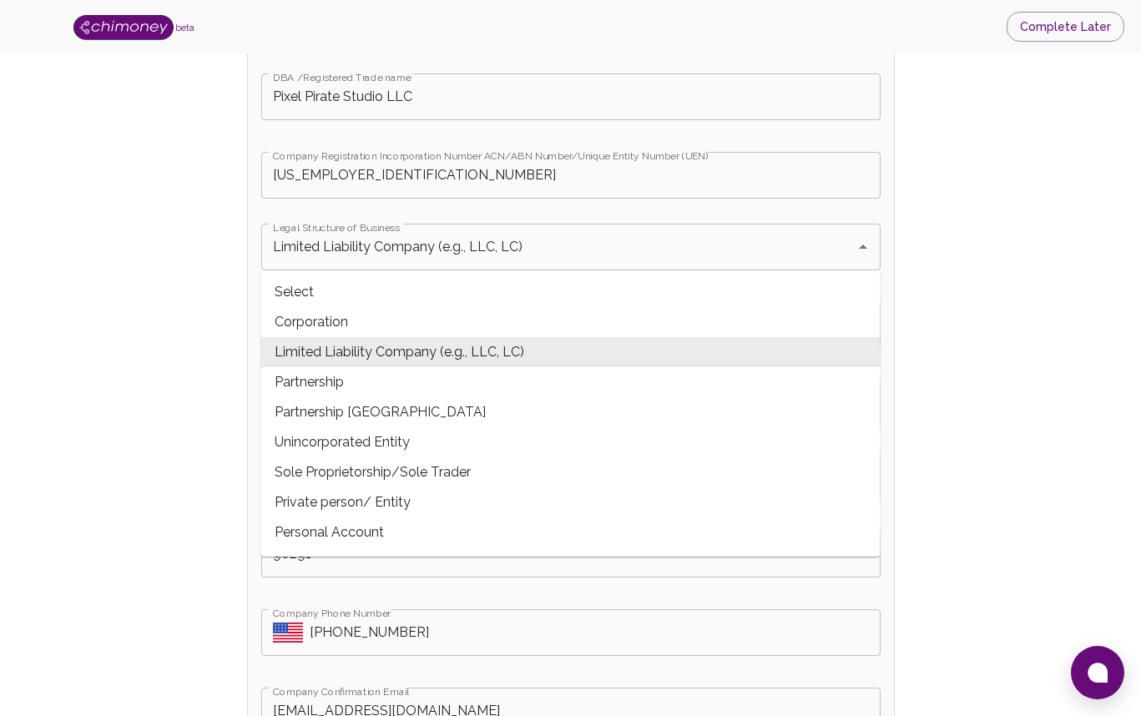
click at [336, 350] on span "Limited Liability Company (e.g., LLC, LC)" at bounding box center [570, 352] width 619 height 30
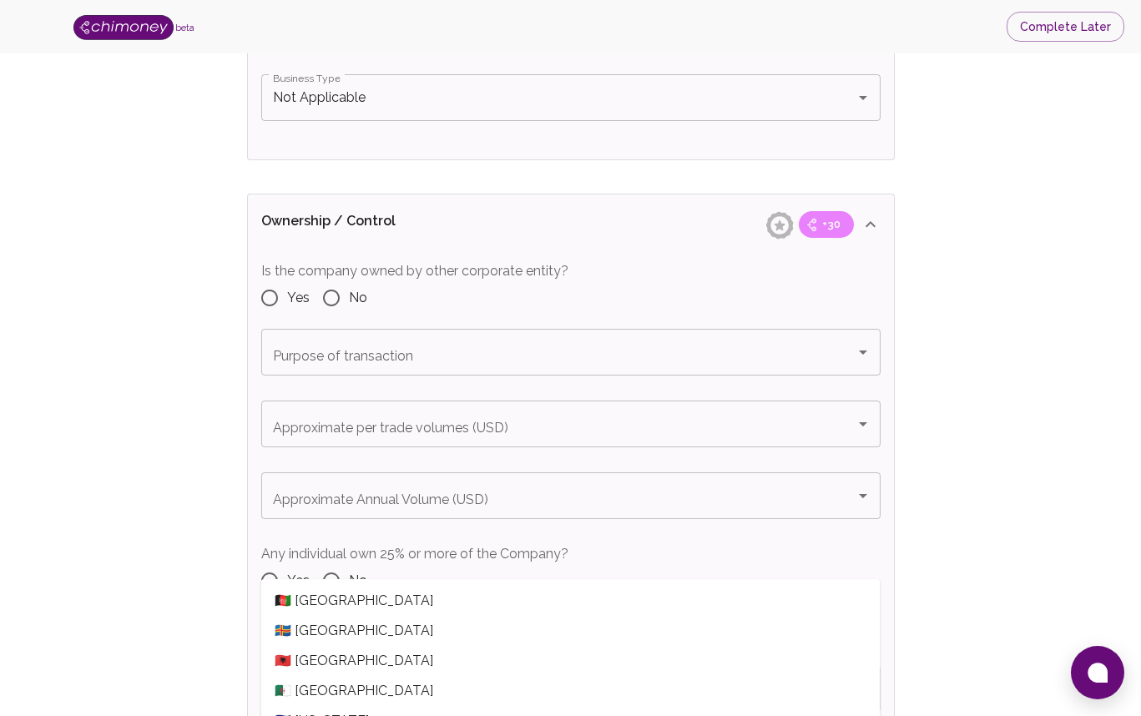
scroll to position [1631, 0]
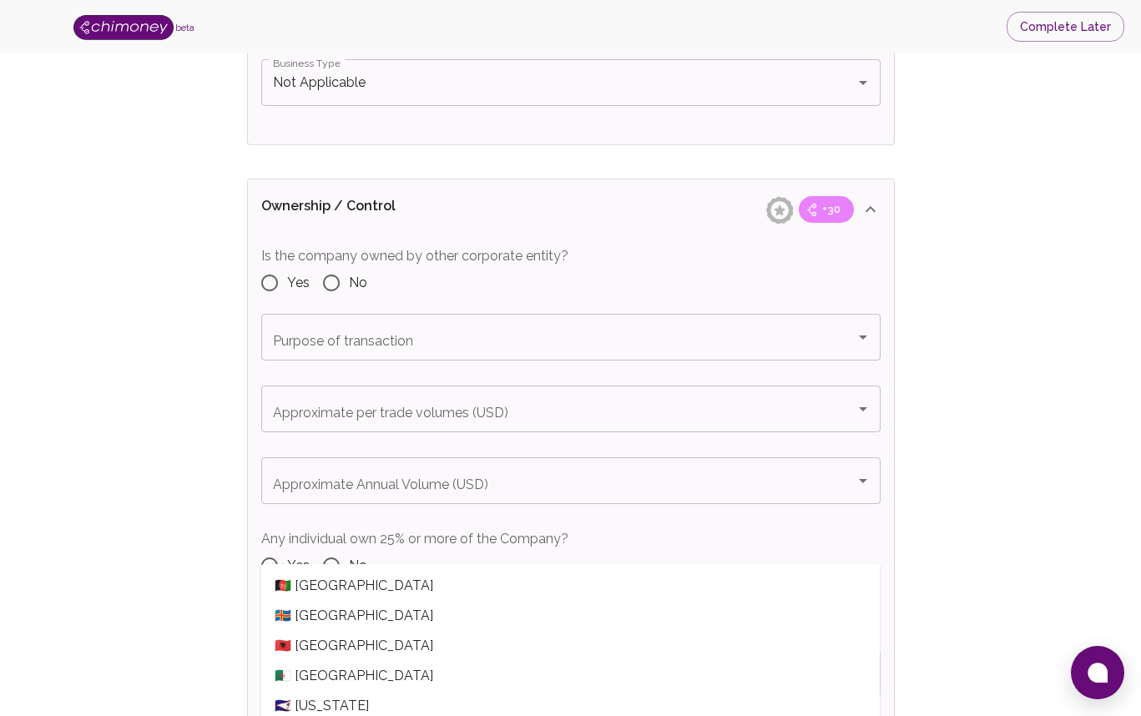
click at [333, 282] on input "No" at bounding box center [331, 282] width 35 height 35
radio input "true"
click at [403, 345] on input "Purpose of transaction" at bounding box center [558, 337] width 579 height 32
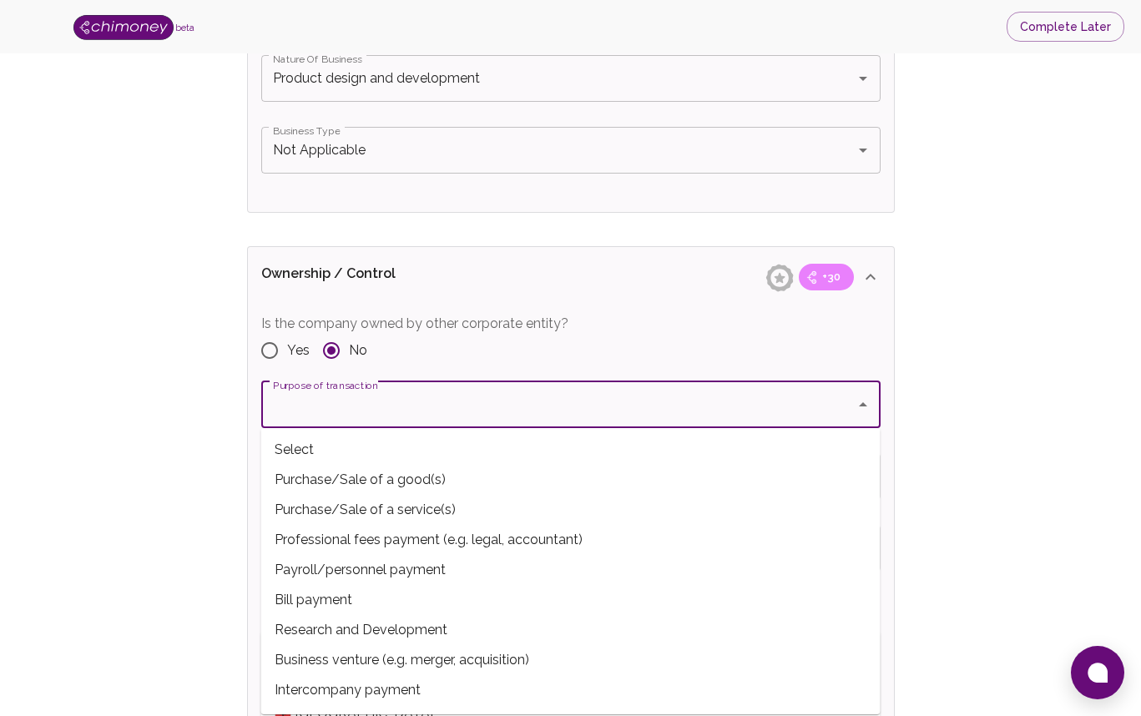
scroll to position [1543, 0]
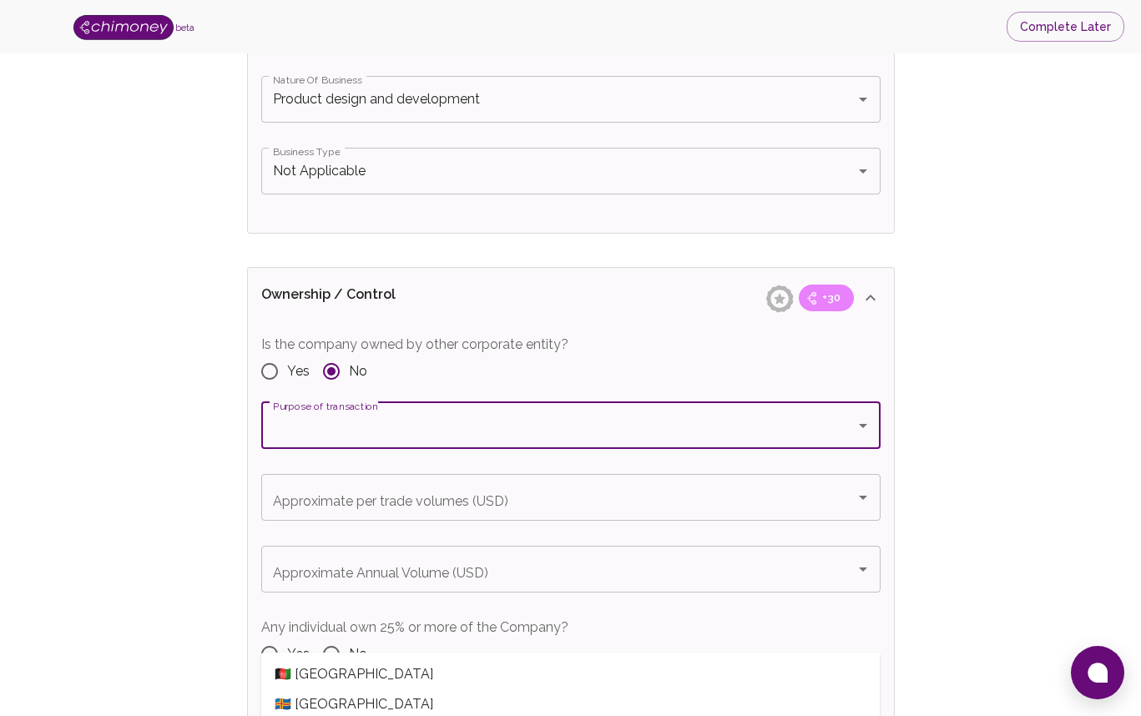
click at [364, 428] on input "Purpose of transaction" at bounding box center [558, 426] width 579 height 32
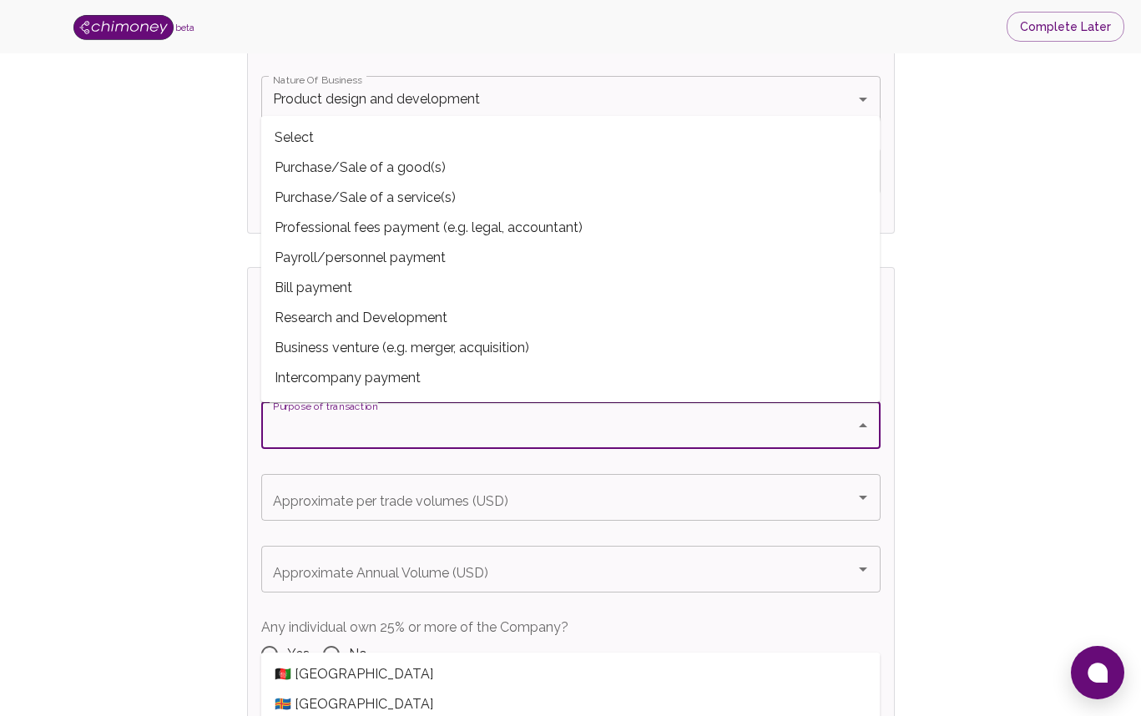
click at [364, 428] on input "Purpose of transaction" at bounding box center [558, 426] width 579 height 32
click at [346, 421] on input "Purpose of transaction" at bounding box center [558, 426] width 579 height 32
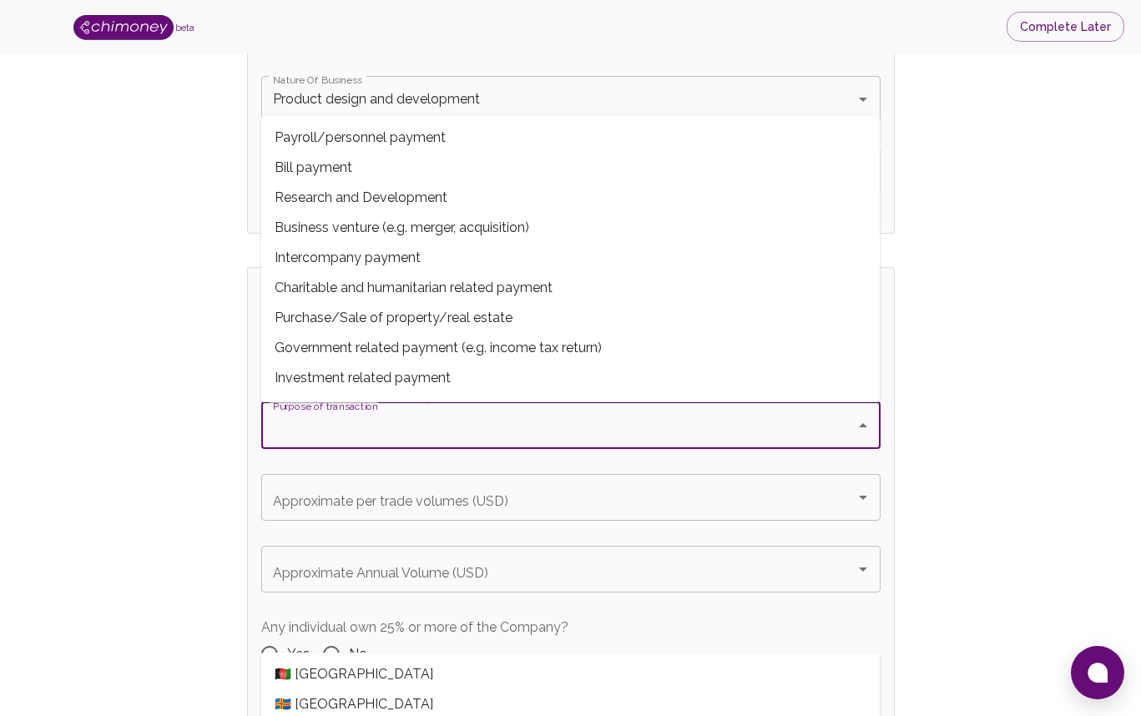
scroll to position [148, 0]
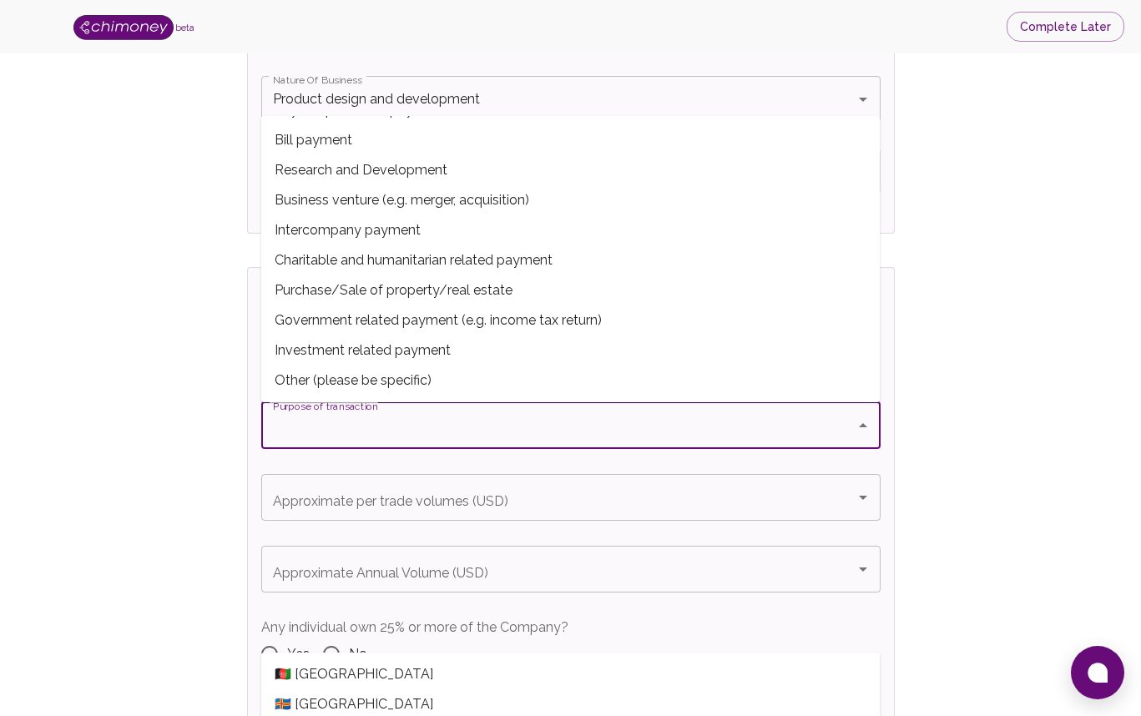
click at [381, 381] on span "Other (please be specific)" at bounding box center [570, 380] width 619 height 30
type input "Other (please be specific)"
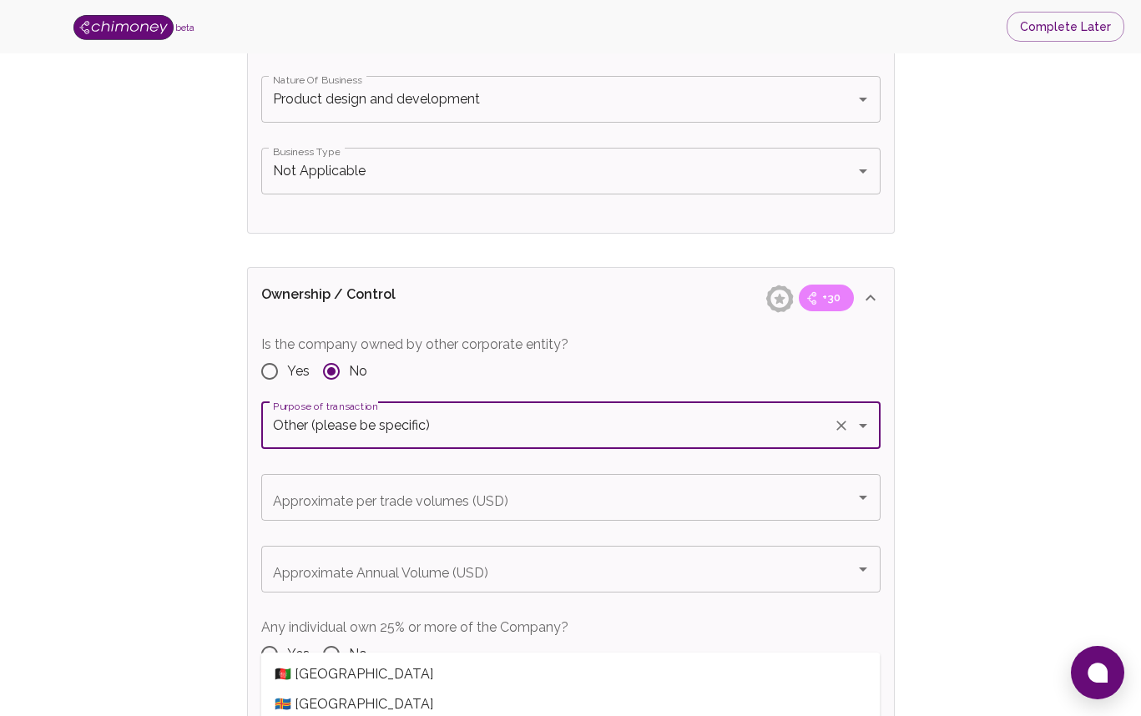
click at [341, 503] on input "Approximate per trade volumes (USD)" at bounding box center [558, 497] width 579 height 32
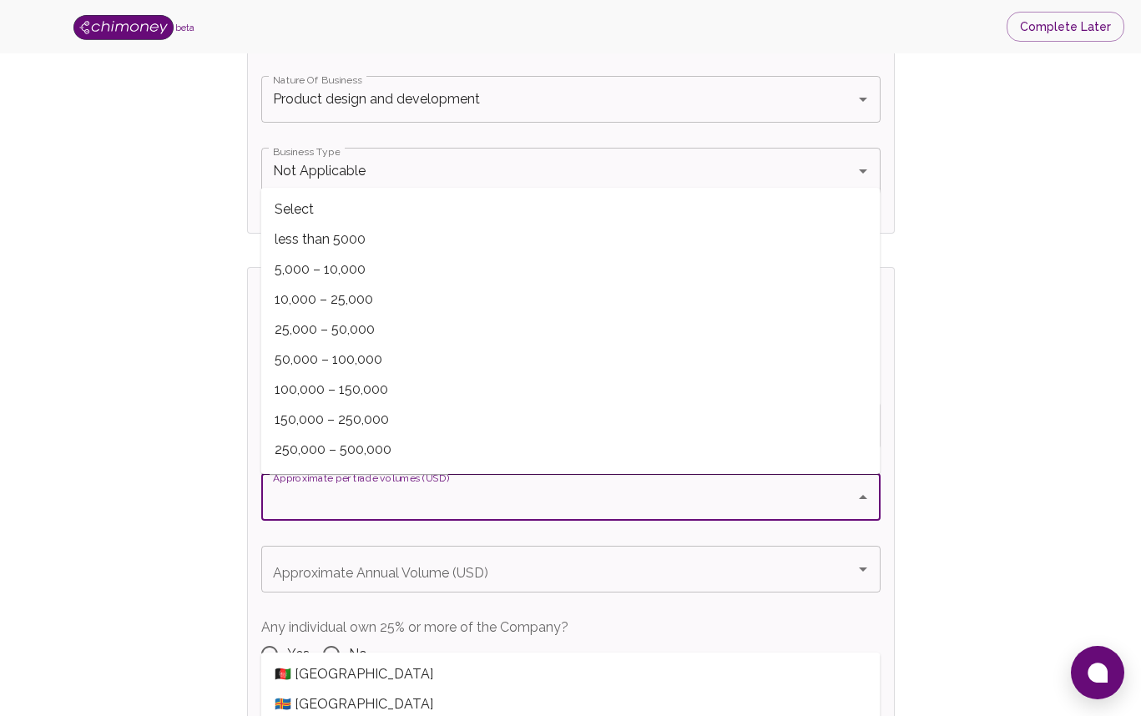
click at [152, 486] on div "Verify Business Complete next steps to earn badges +30 Business Verification +3…" at bounding box center [570, 610] width 1034 height 4148
click at [307, 501] on input "Approximate per trade volumes (USD)" at bounding box center [558, 497] width 579 height 32
click at [342, 268] on span "5,000 – 10,000" at bounding box center [570, 270] width 619 height 30
type input "5,000 – 10,000"
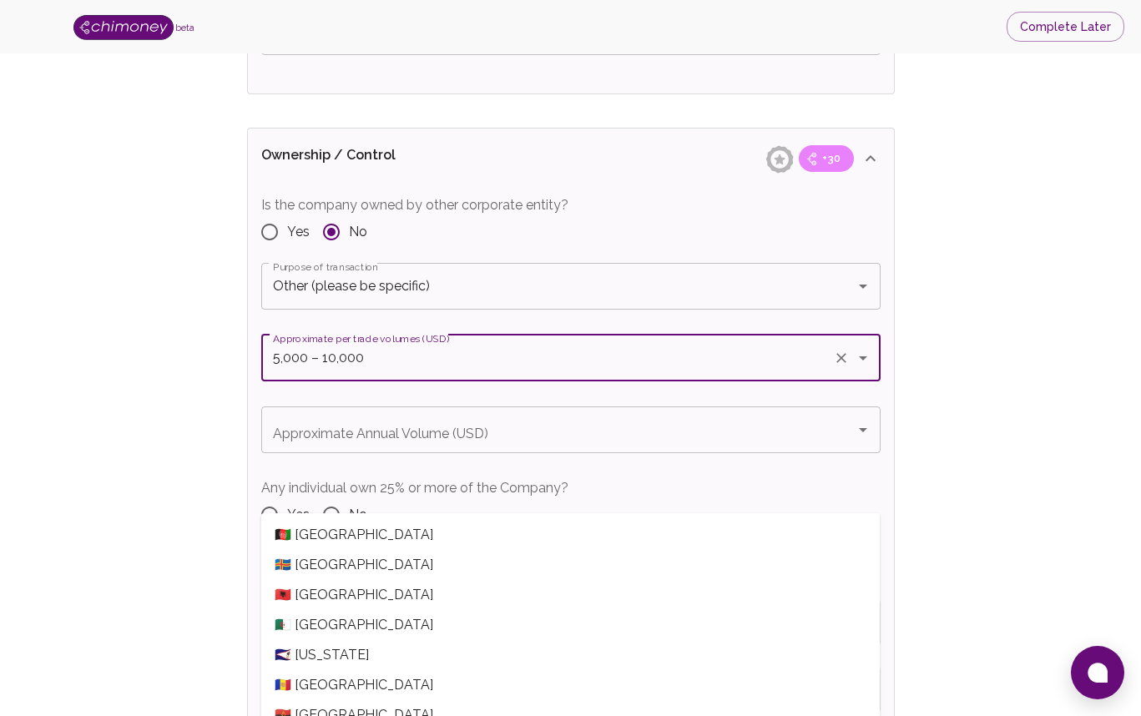
scroll to position [1686, 0]
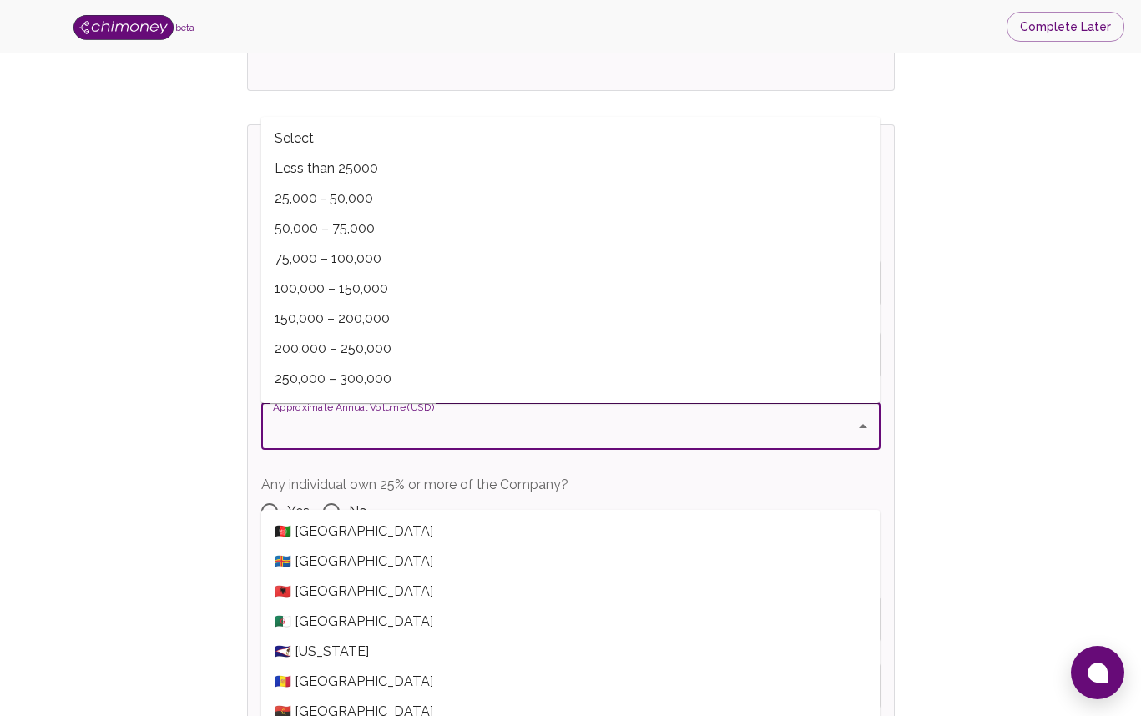
click at [401, 430] on input "Approximate Annual Volume (USD)" at bounding box center [558, 427] width 579 height 32
click at [355, 251] on span "75,000 – 100,000" at bounding box center [570, 259] width 619 height 30
type input "75,000 – 100,000"
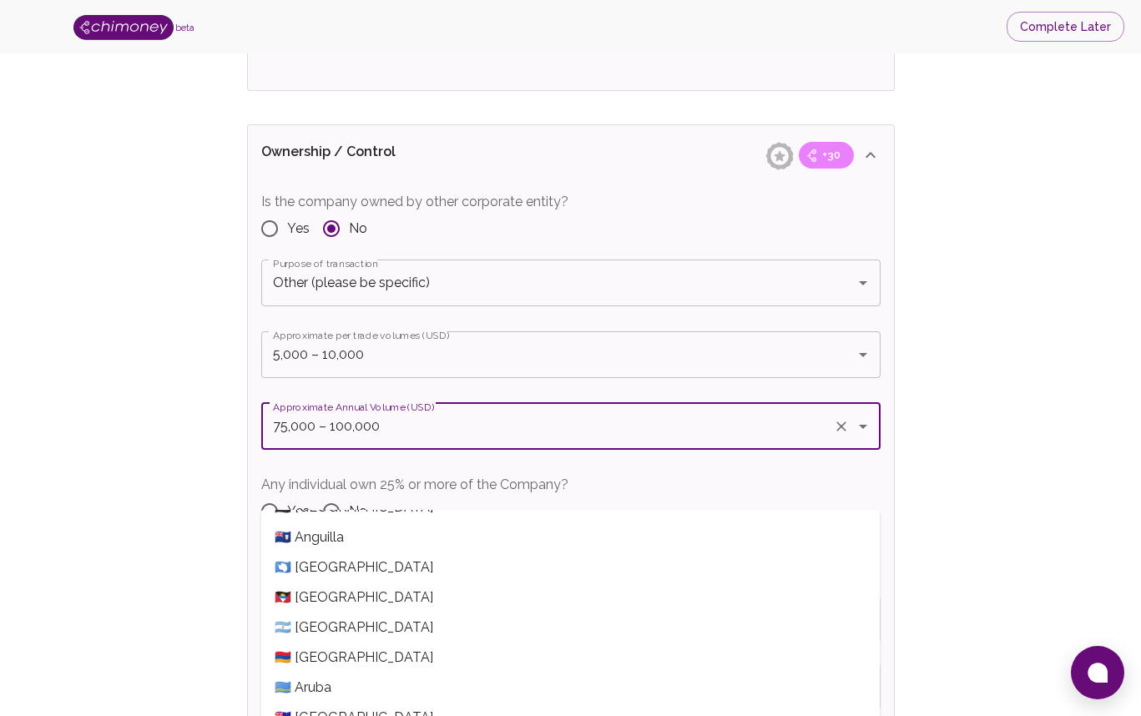
scroll to position [206, 0]
click at [149, 423] on div "Verify Business Complete next steps to earn badges +30 Business Verification +3…" at bounding box center [570, 467] width 1034 height 4148
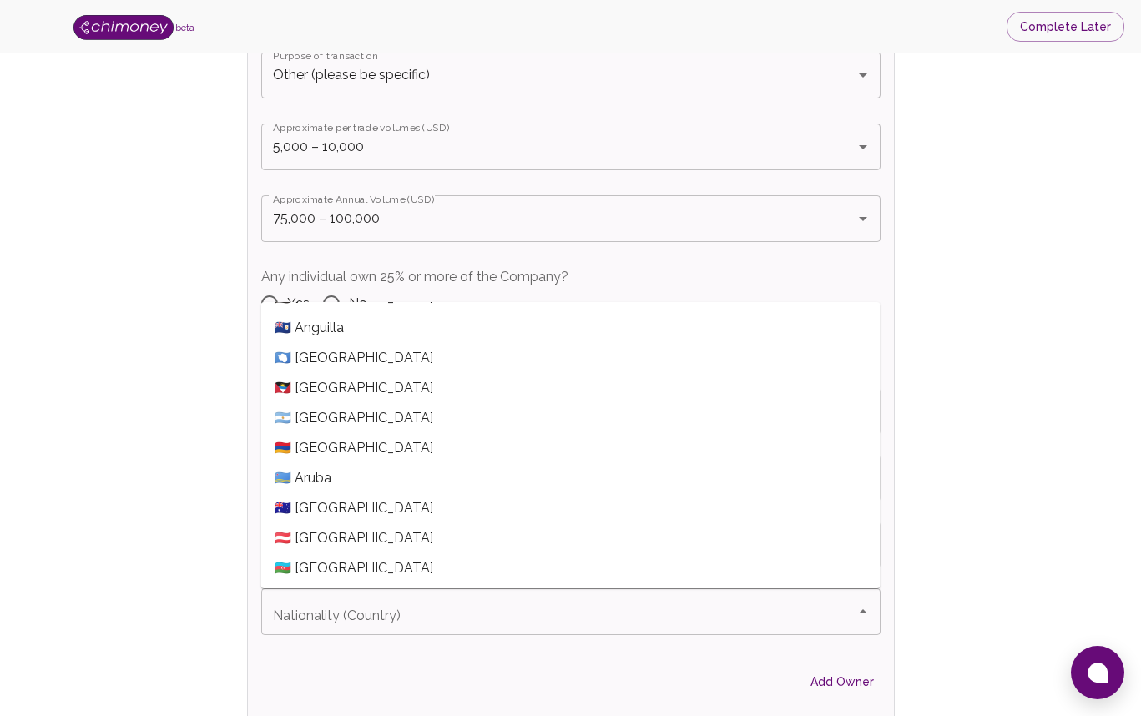
scroll to position [1959, 0]
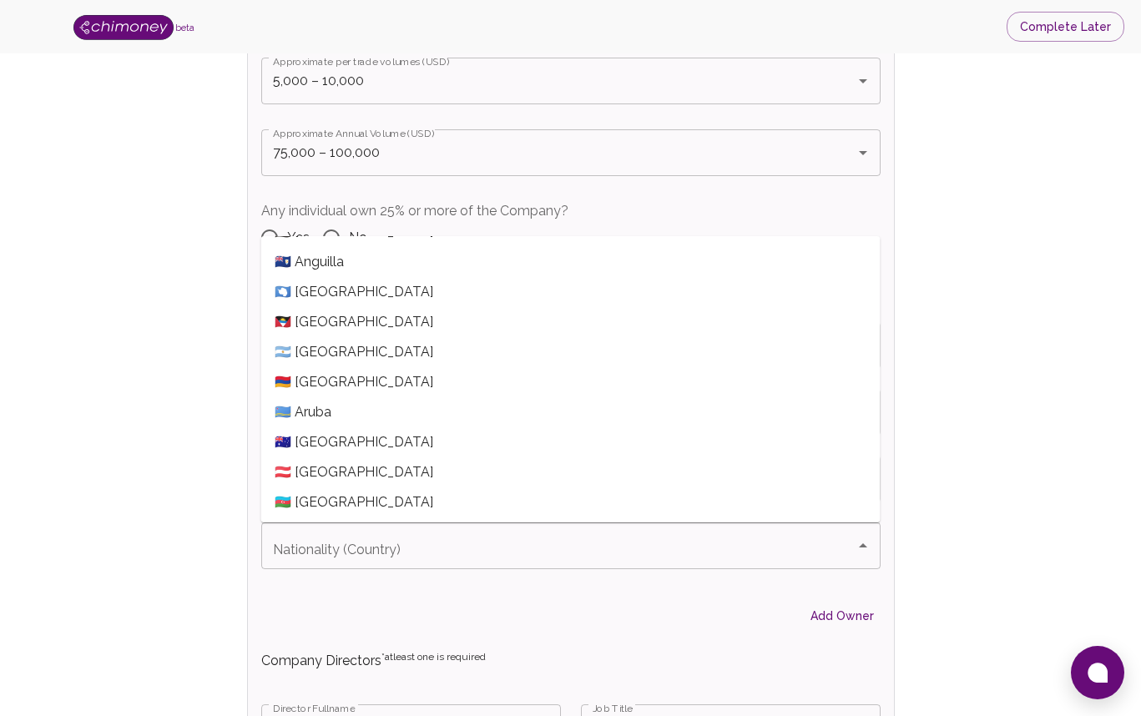
click at [995, 340] on div "Verify Business Complete next steps to earn badges +30 Business Verification +3…" at bounding box center [570, 193] width 1034 height 4148
click at [214, 557] on div "Verify Business Complete next steps to earn badges +30 Business Verification +3…" at bounding box center [570, 193] width 1034 height 4148
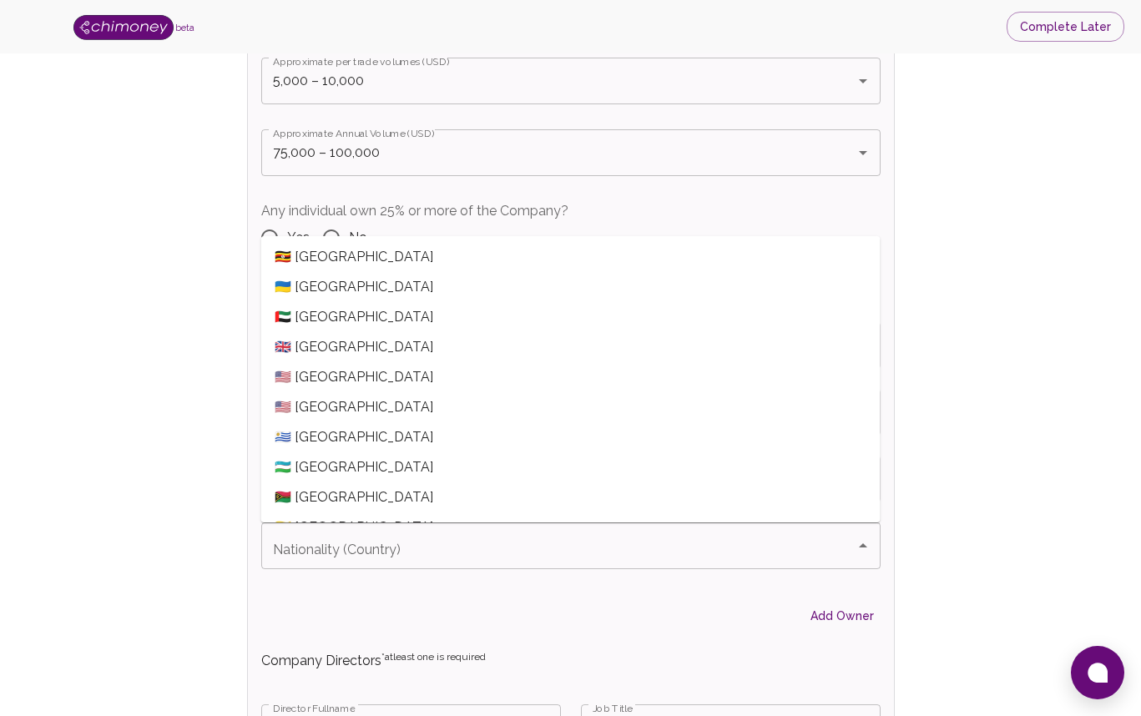
scroll to position [6869, 0]
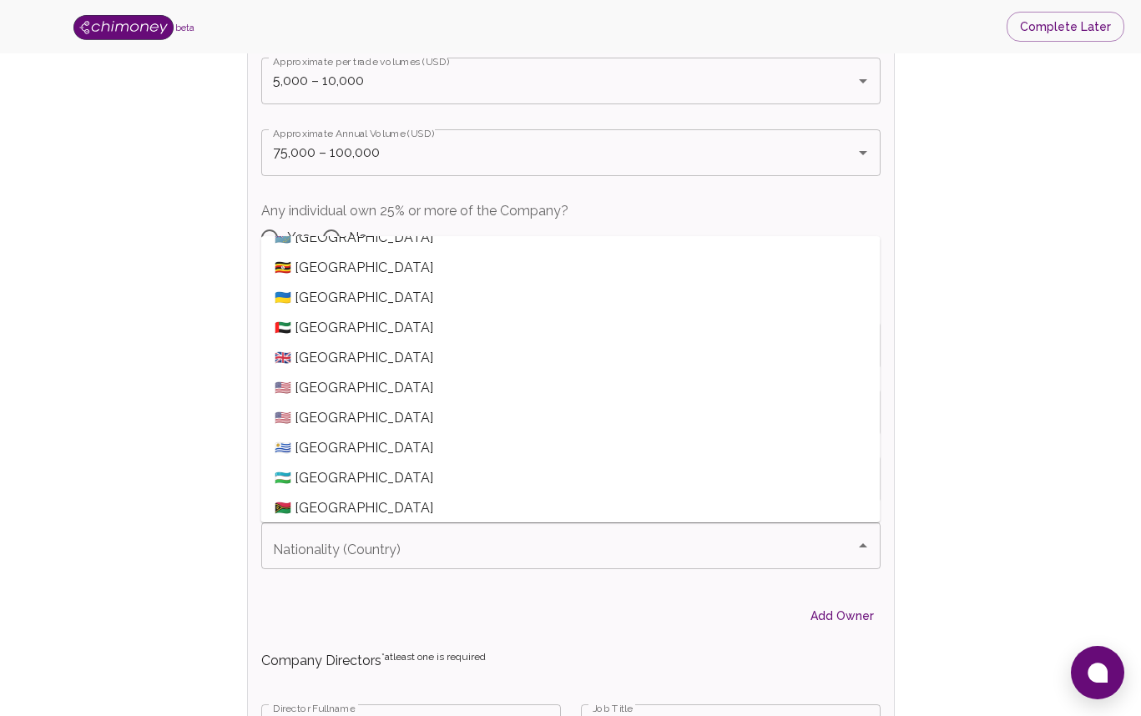
click at [349, 385] on span "🇺🇸 [GEOGRAPHIC_DATA]" at bounding box center [570, 388] width 619 height 30
type input "🇺🇸 [GEOGRAPHIC_DATA]"
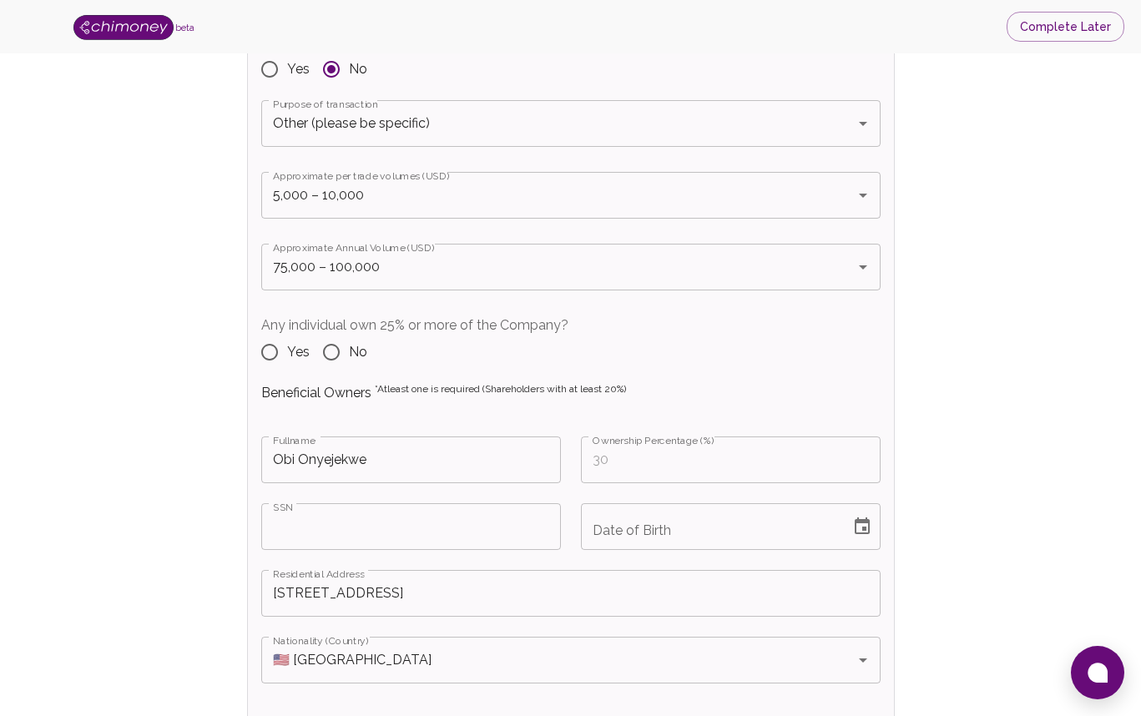
scroll to position [1840, 0]
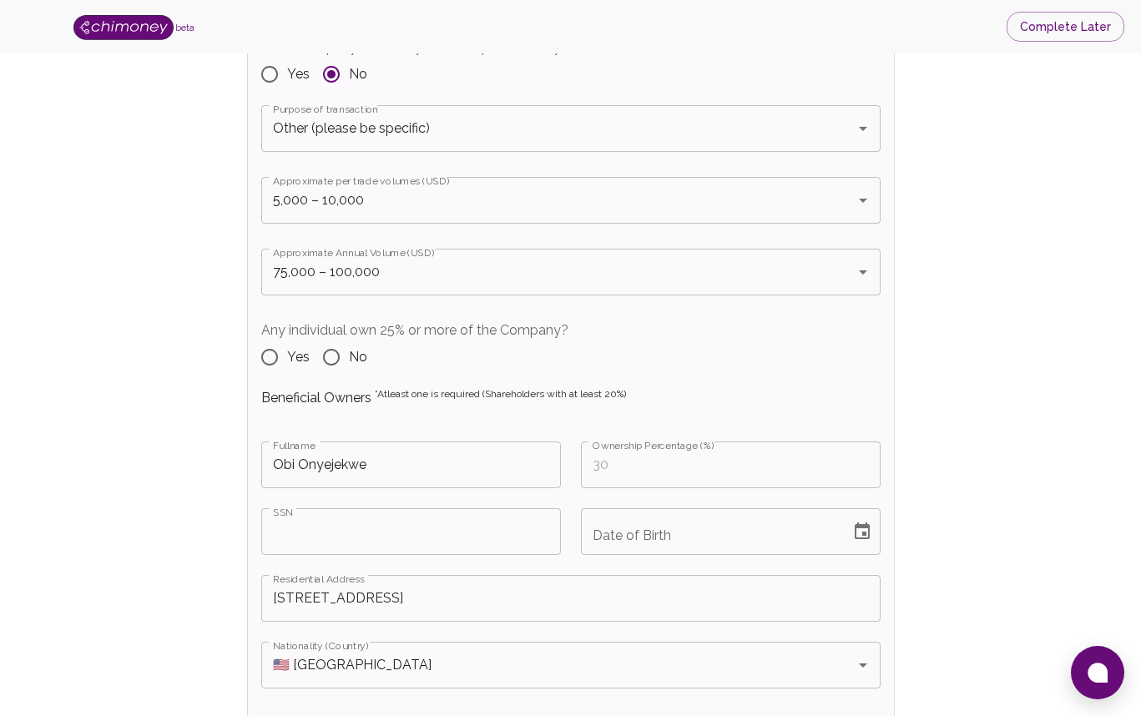
click at [270, 355] on input "Yes" at bounding box center [269, 357] width 35 height 35
radio input "true"
click at [624, 468] on input "Ownership Percentage (%)" at bounding box center [731, 464] width 300 height 47
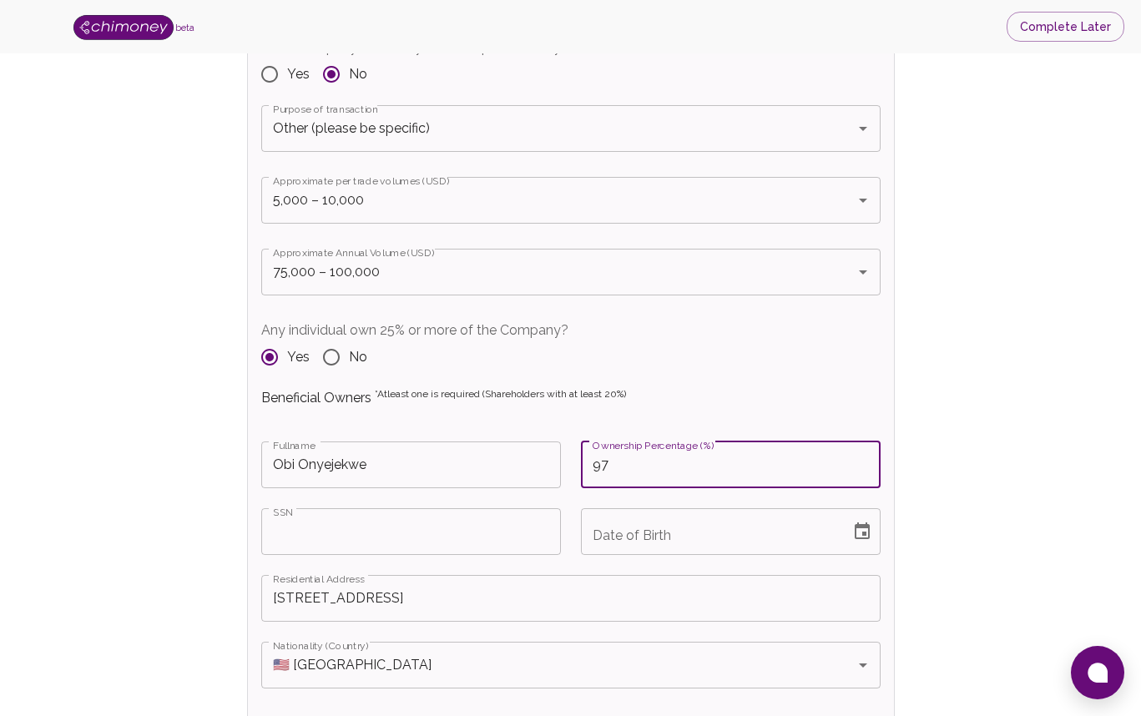
type input "97"
click at [429, 536] on input "SSN" at bounding box center [411, 531] width 300 height 47
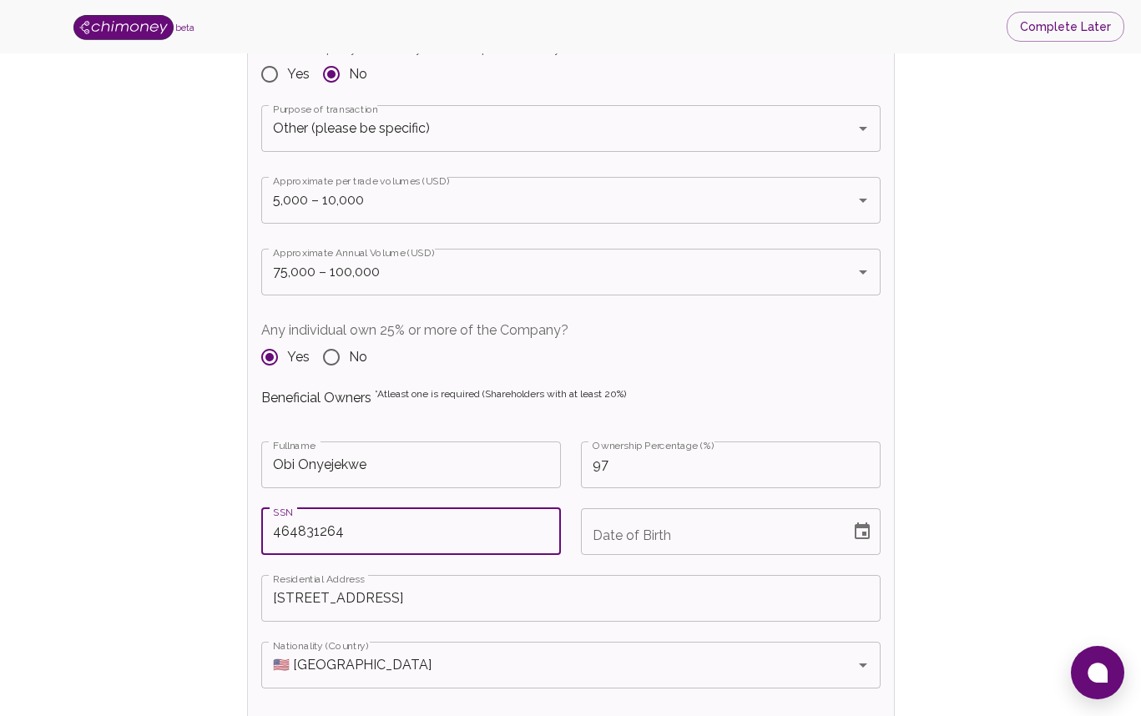
type input "464831264"
click at [622, 547] on input "MM/DD/YYYY" at bounding box center [710, 531] width 258 height 47
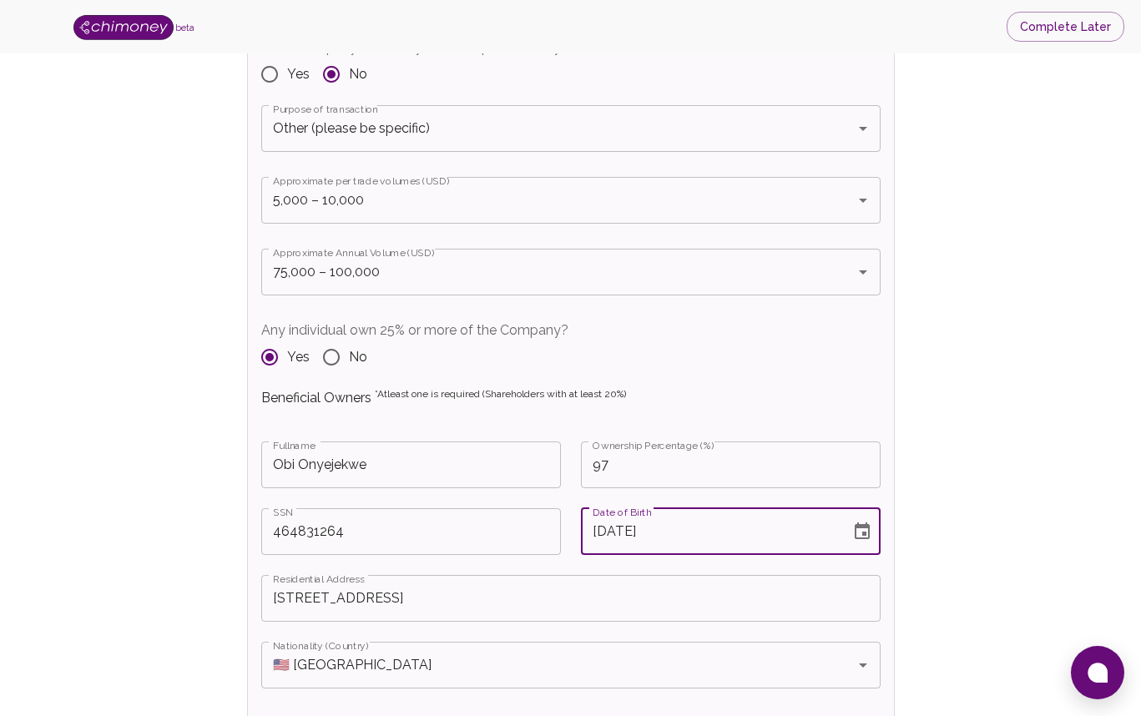
type input "[DATE]"
click at [324, 594] on input "[STREET_ADDRESS]" at bounding box center [570, 598] width 619 height 47
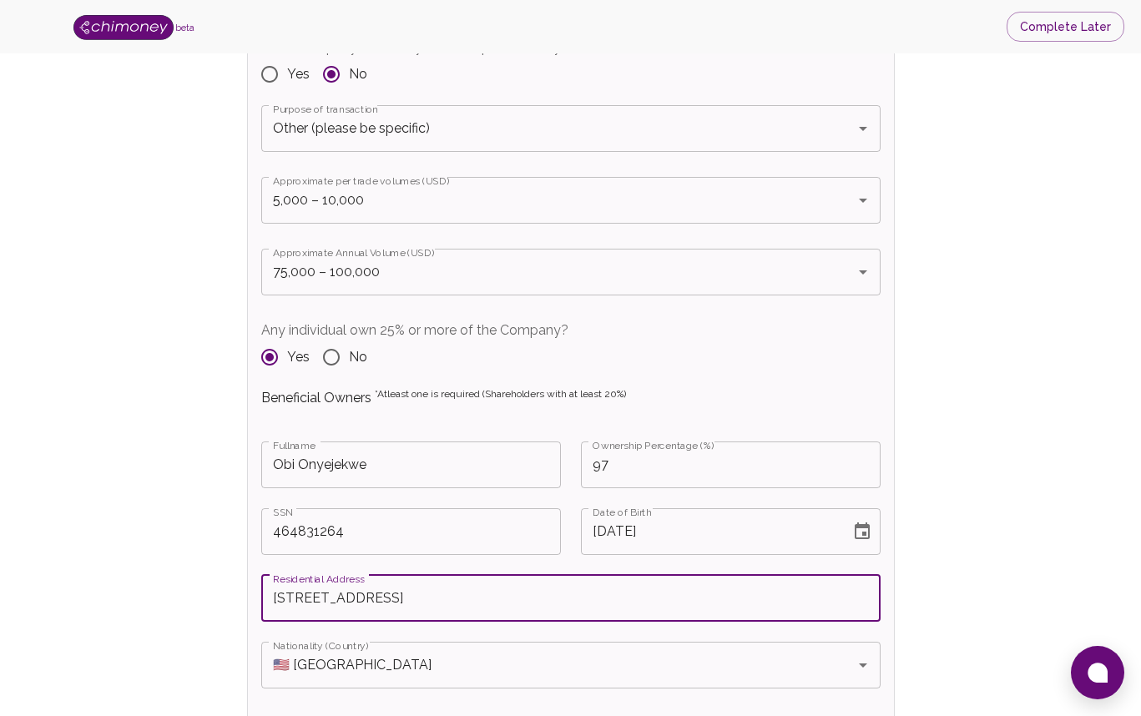
click at [324, 594] on input "[STREET_ADDRESS]" at bounding box center [570, 598] width 619 height 47
type input "[STREET_ADDRESS]"
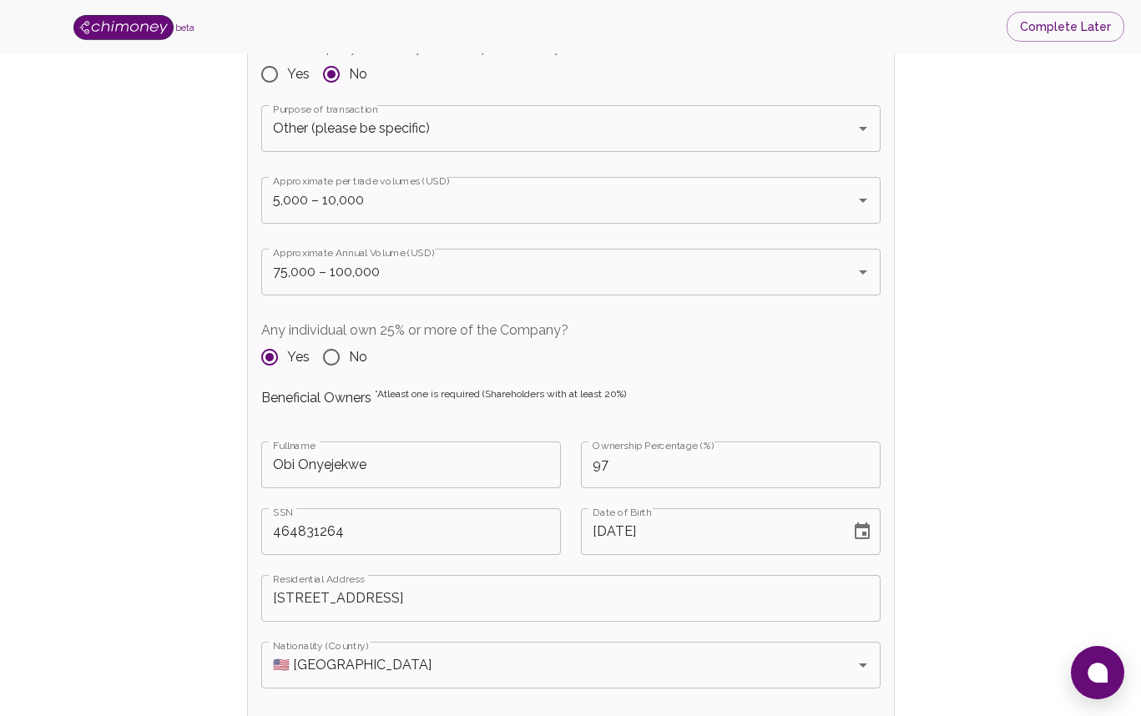
click at [209, 597] on div "Verify Business Complete next steps to earn badges +30 Business Verification +3…" at bounding box center [570, 313] width 1034 height 4148
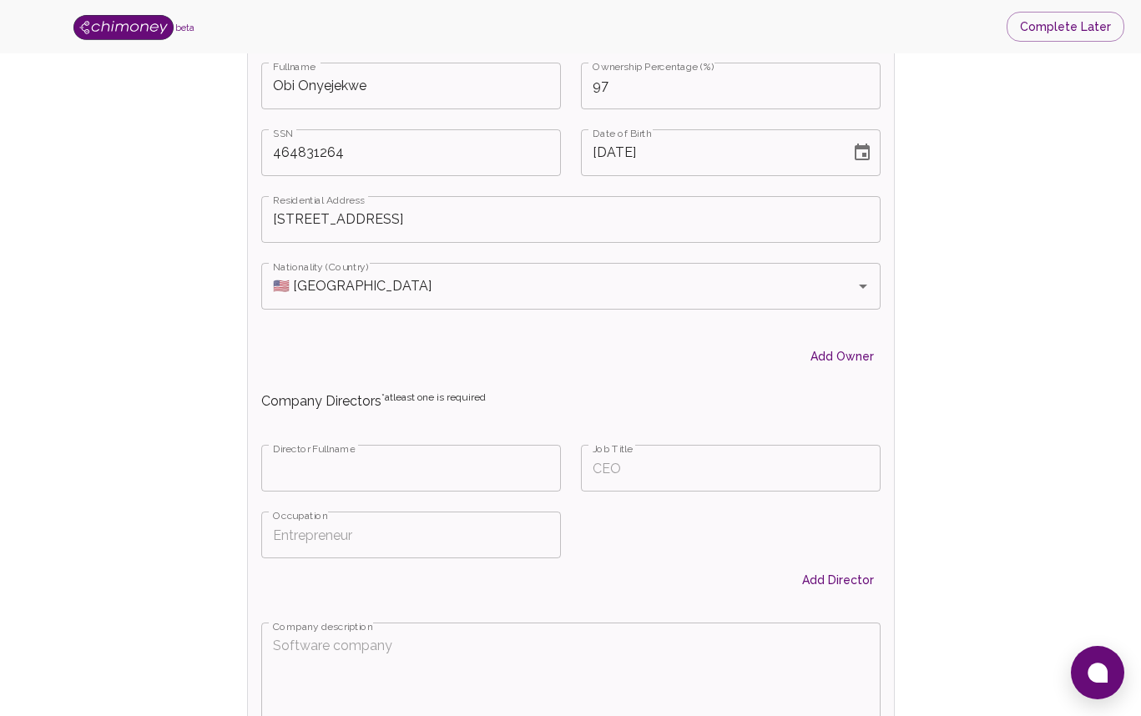
scroll to position [2225, 0]
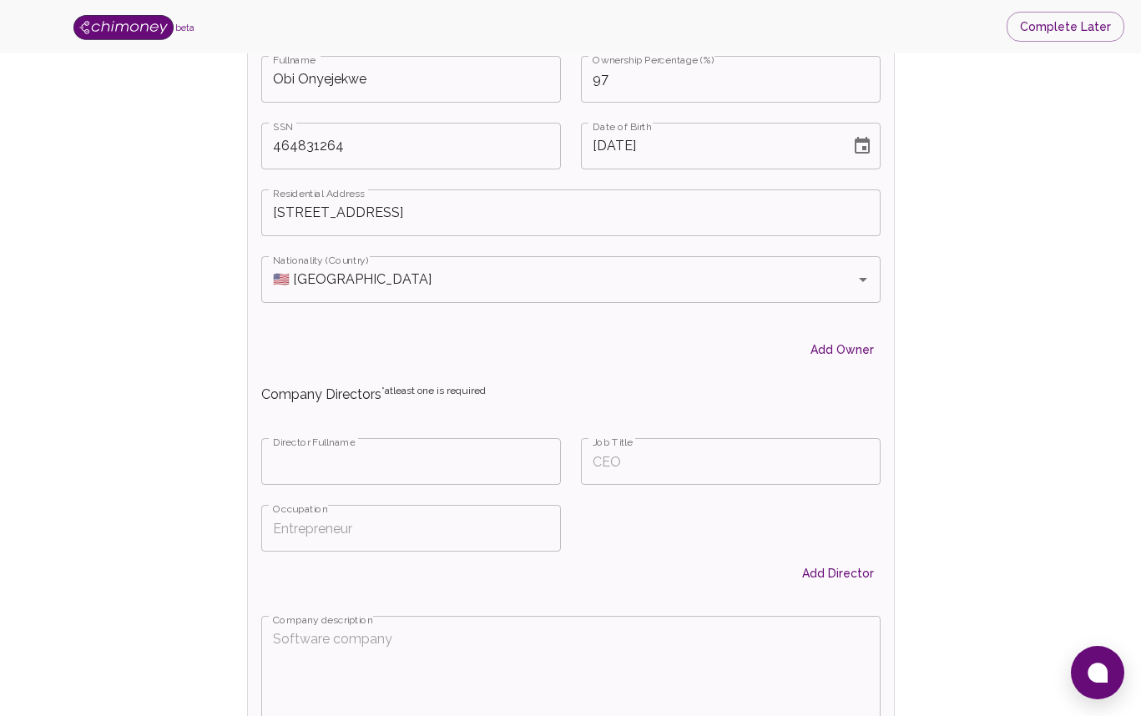
click at [363, 464] on input "Fullname" at bounding box center [411, 461] width 300 height 47
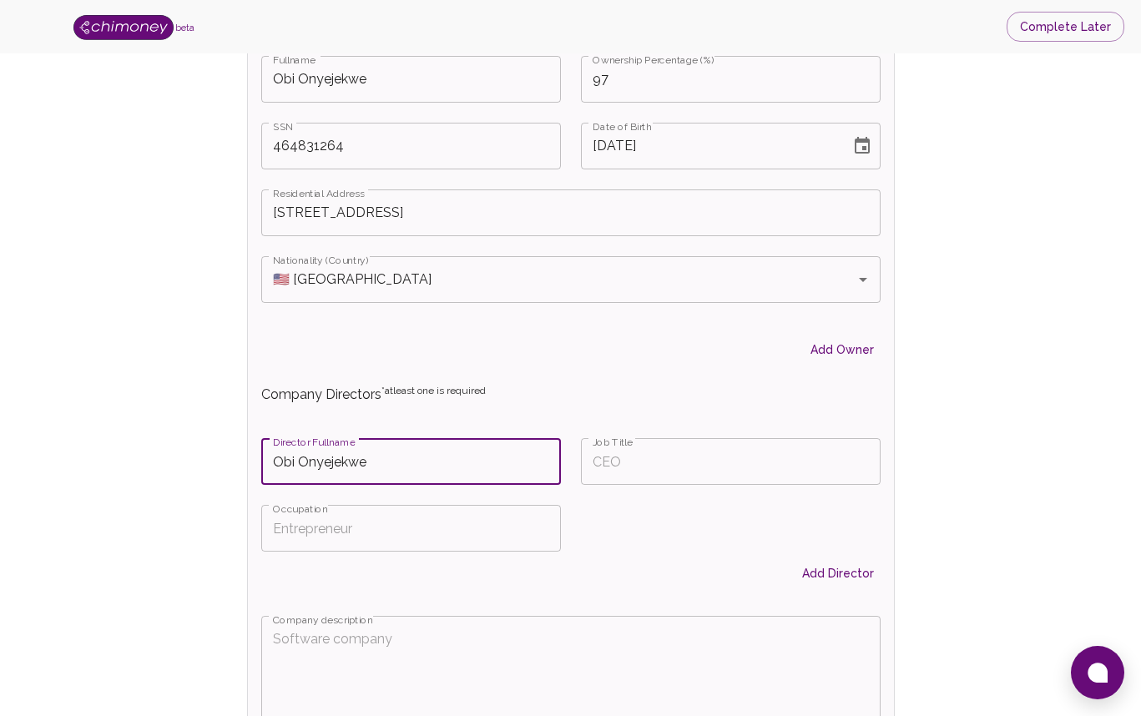
type input "Obi Onyejekwe"
click at [614, 463] on input "Job Title" at bounding box center [731, 461] width 300 height 47
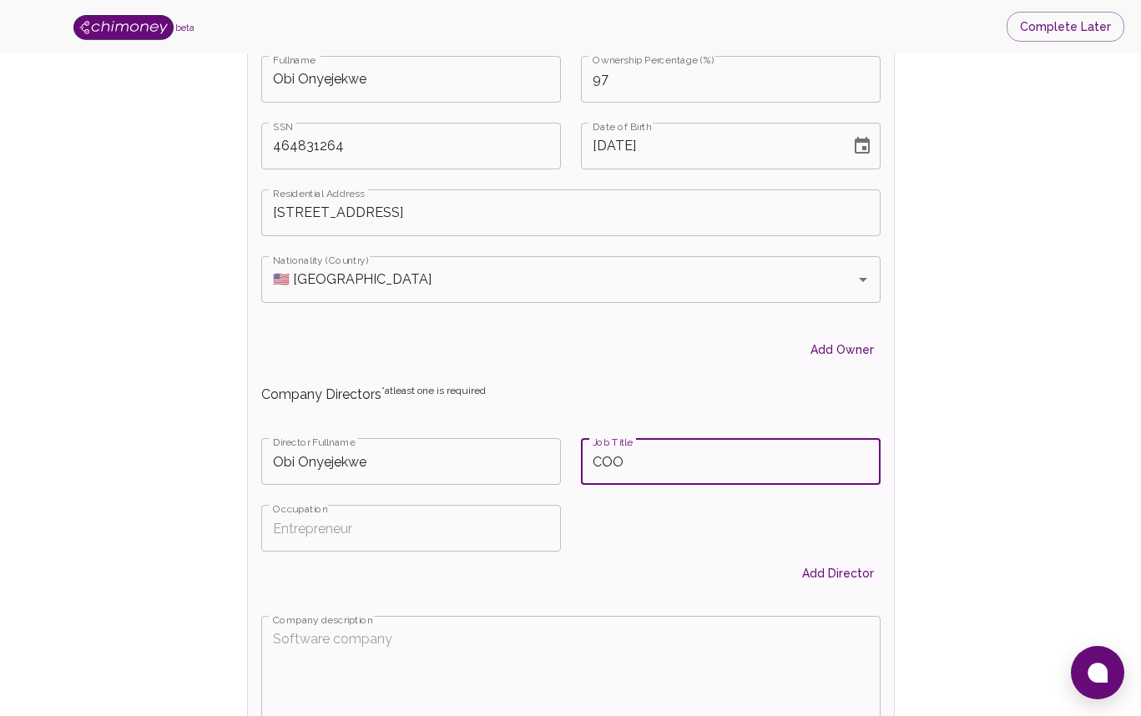
type input "COO"
click at [451, 537] on input "Occupation" at bounding box center [411, 528] width 300 height 47
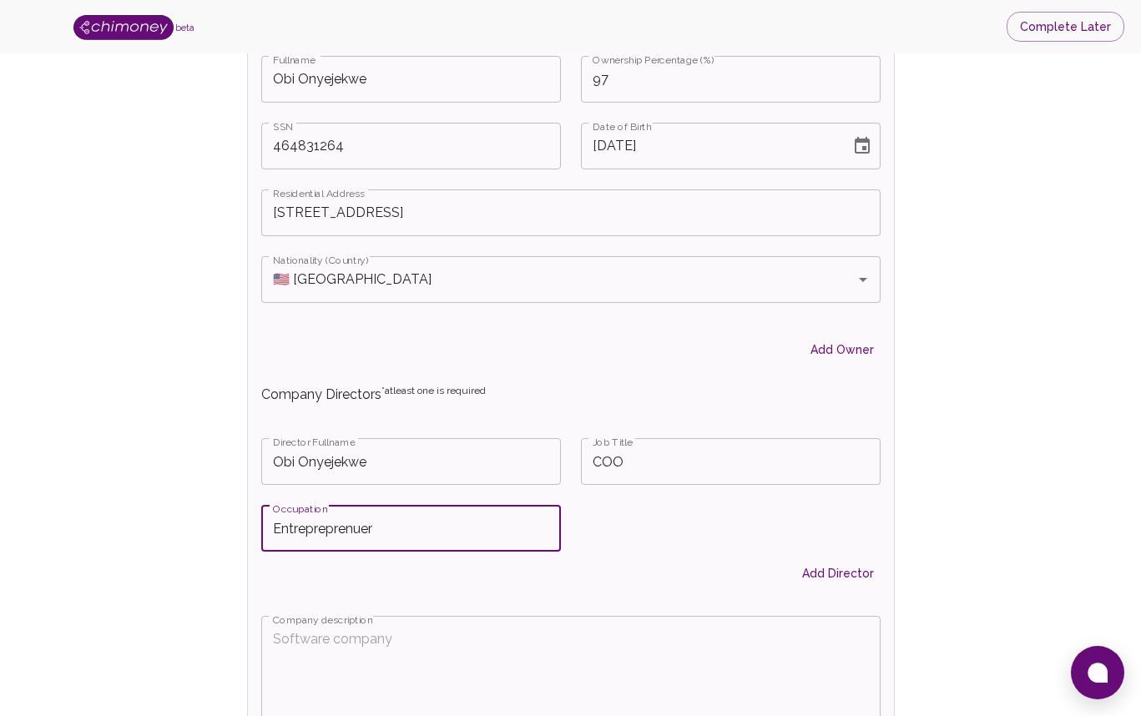
click at [478, 548] on input "Entrepreprenuer" at bounding box center [411, 528] width 300 height 47
click at [411, 582] on div "Add Director" at bounding box center [560, 573] width 639 height 31
click at [334, 522] on input "Entrepreprenuer" at bounding box center [411, 528] width 300 height 47
click at [341, 531] on input "Entrepreprenuer" at bounding box center [411, 528] width 300 height 47
click at [438, 529] on input "Entreprenuer" at bounding box center [411, 528] width 300 height 47
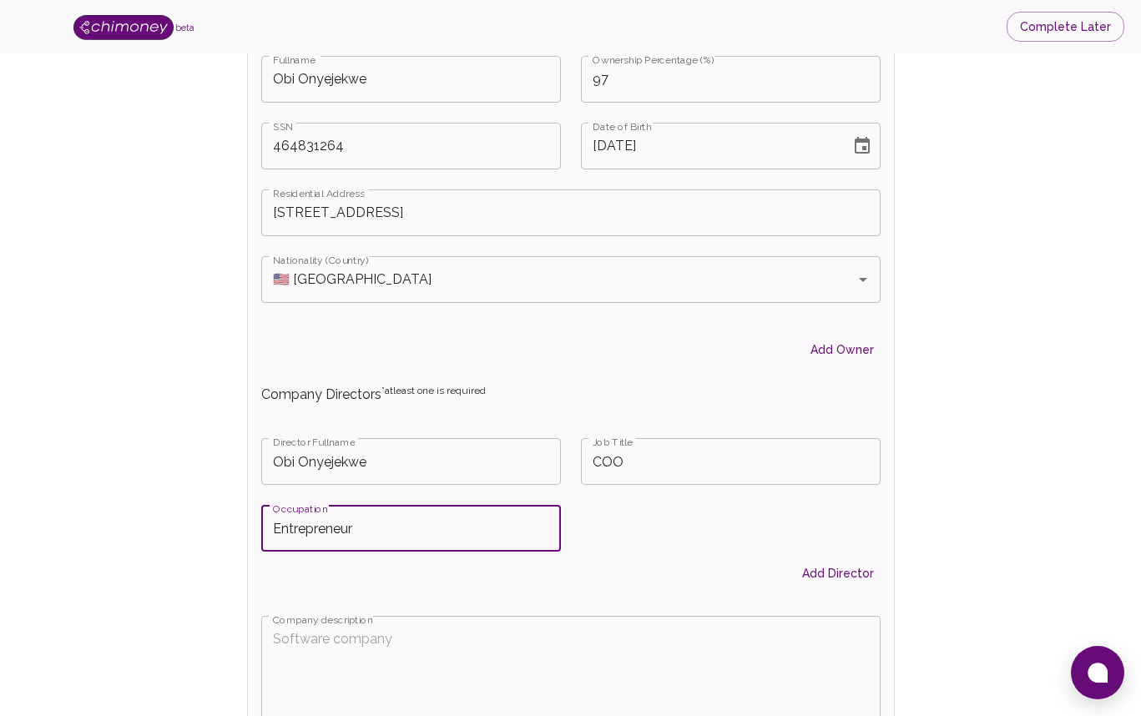
type input "Entrepreneur"
click at [622, 549] on div "Director Fullname [PERSON_NAME] Director Fullname Job Title COO Job Title Occup…" at bounding box center [560, 507] width 639 height 178
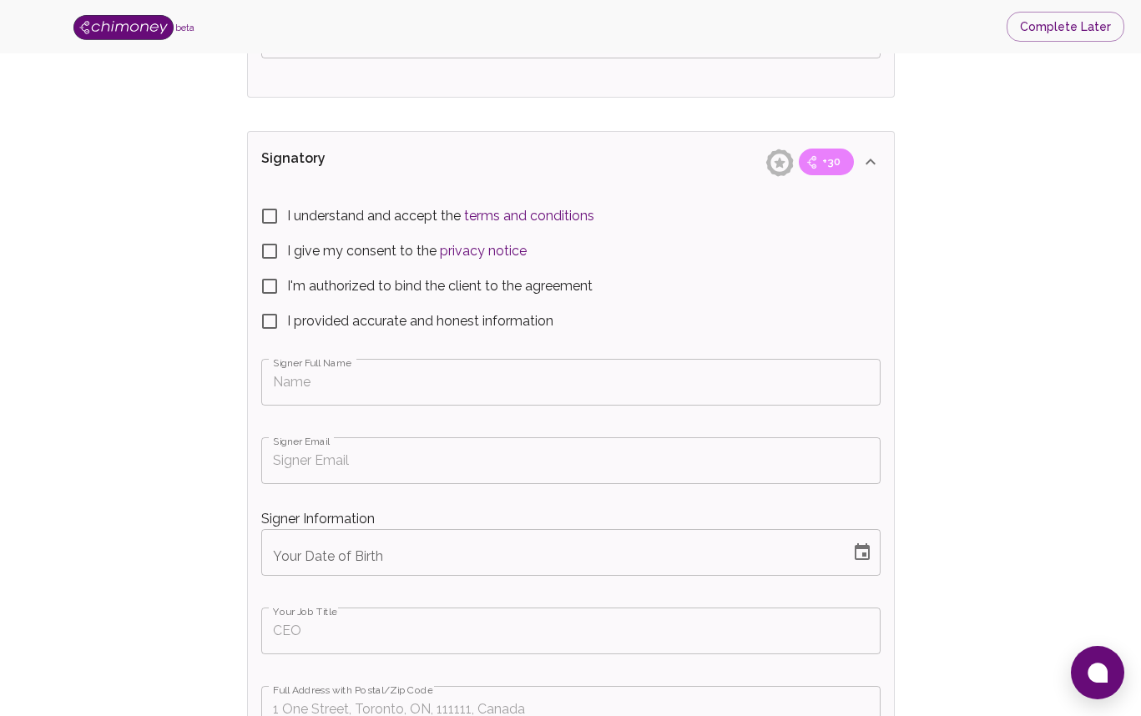
scroll to position [3060, 0]
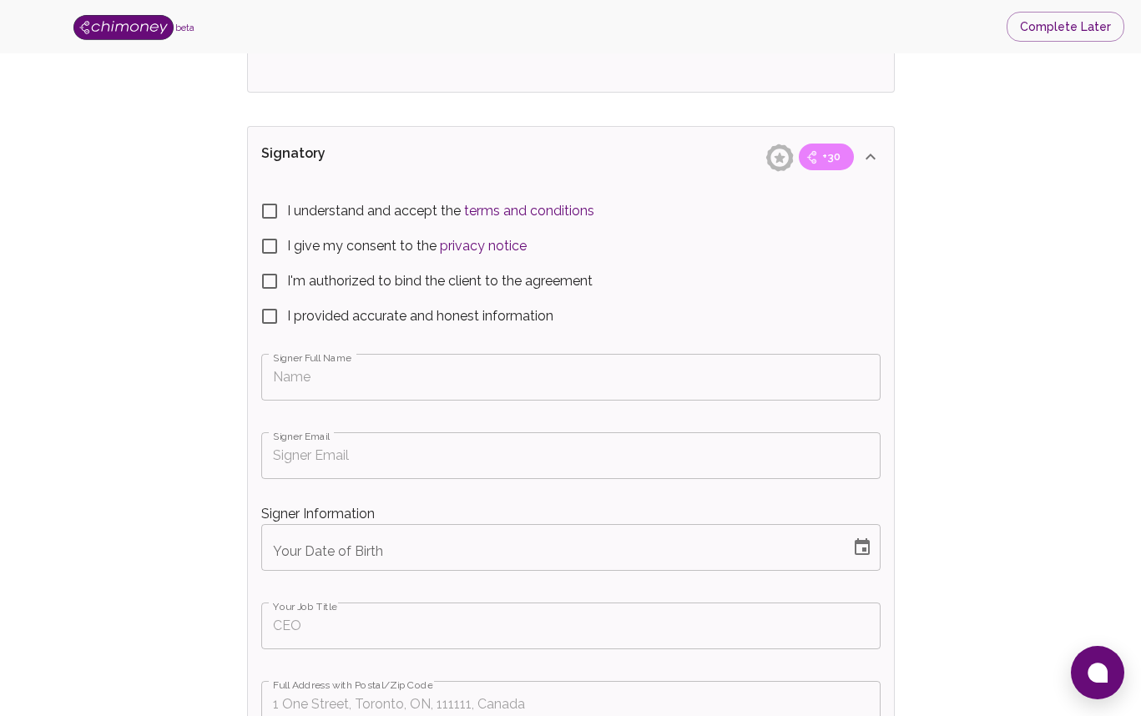
click at [268, 209] on input "I understand and accept the terms and conditions" at bounding box center [269, 211] width 35 height 35
checkbox input "true"
click at [268, 247] on input "I give my consent to the privacy notice" at bounding box center [269, 246] width 35 height 35
checkbox input "true"
click at [269, 282] on input "I'm authorized to bind the client to the agreement" at bounding box center [269, 281] width 35 height 35
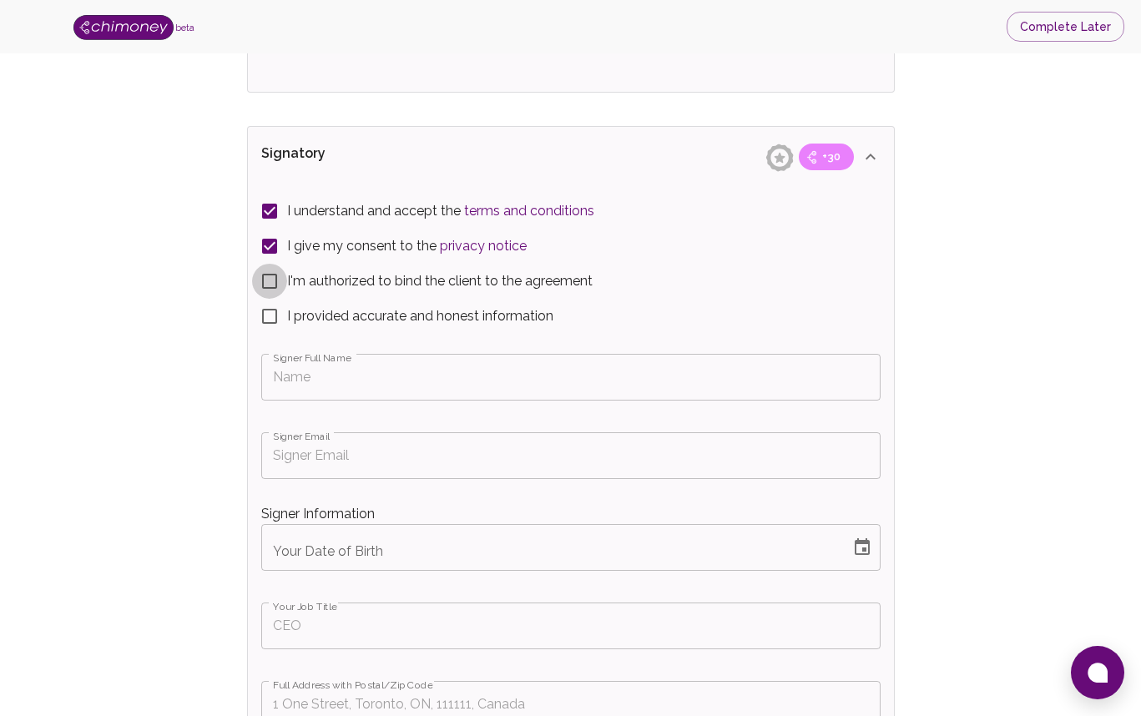
checkbox input "true"
click at [269, 315] on input "I provided accurate and honest information" at bounding box center [269, 316] width 35 height 35
checkbox input "true"
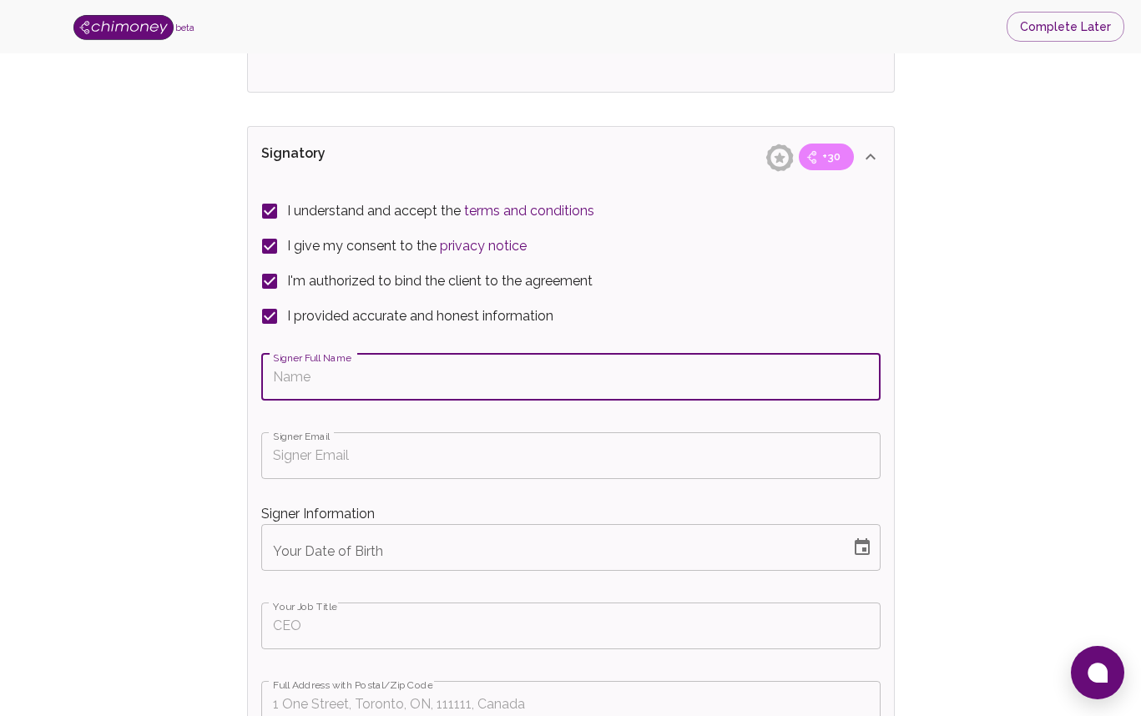
click at [308, 386] on input "Signer Full Name" at bounding box center [570, 377] width 619 height 47
type input "Obi Onyejekwe"
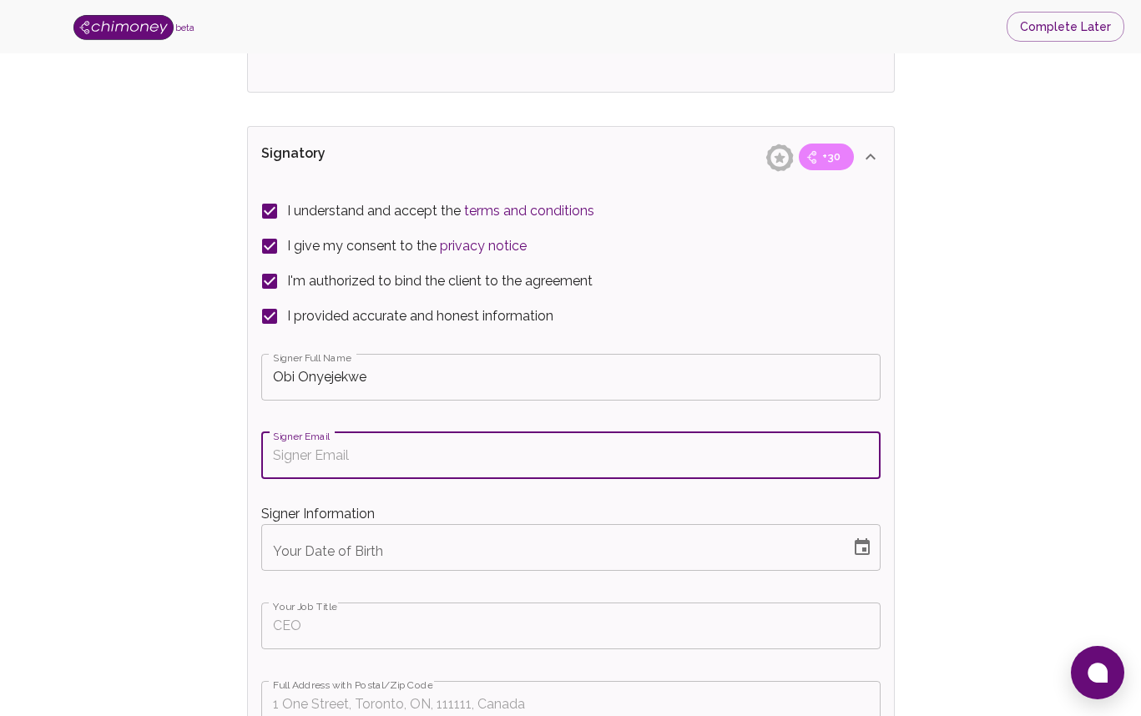
click at [303, 456] on input "Signer Email" at bounding box center [570, 455] width 619 height 47
type input "[EMAIL_ADDRESS][DOMAIN_NAME]"
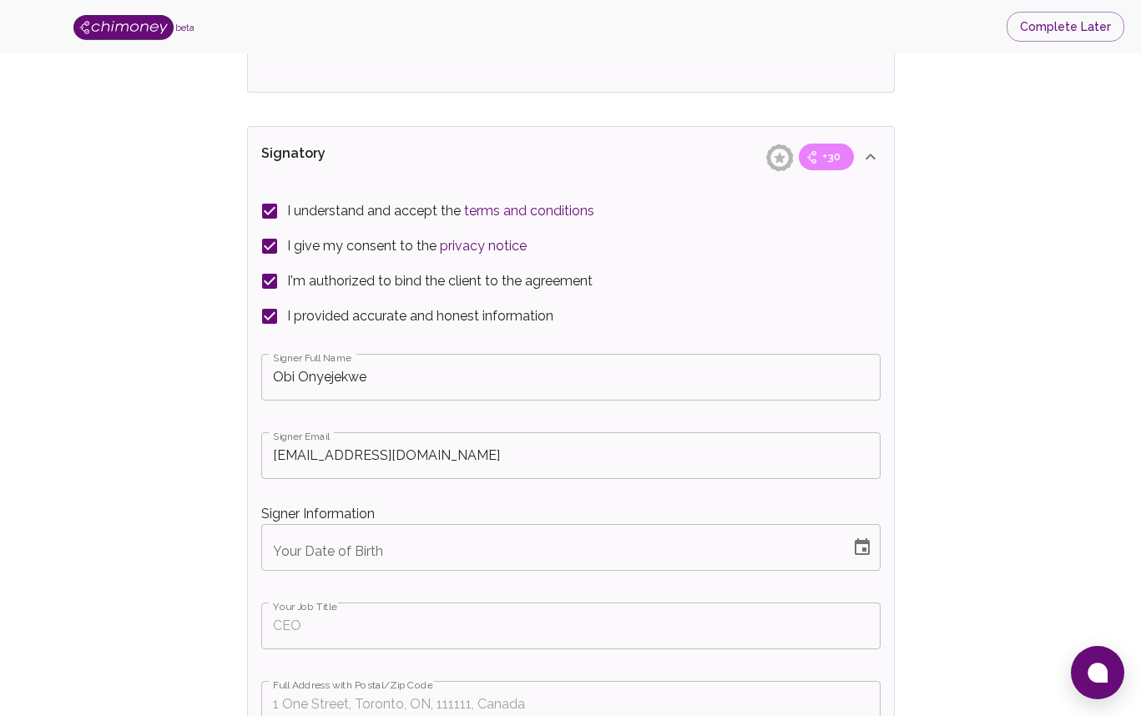
click at [315, 556] on input "MM/DD/YYYY" at bounding box center [549, 547] width 577 height 47
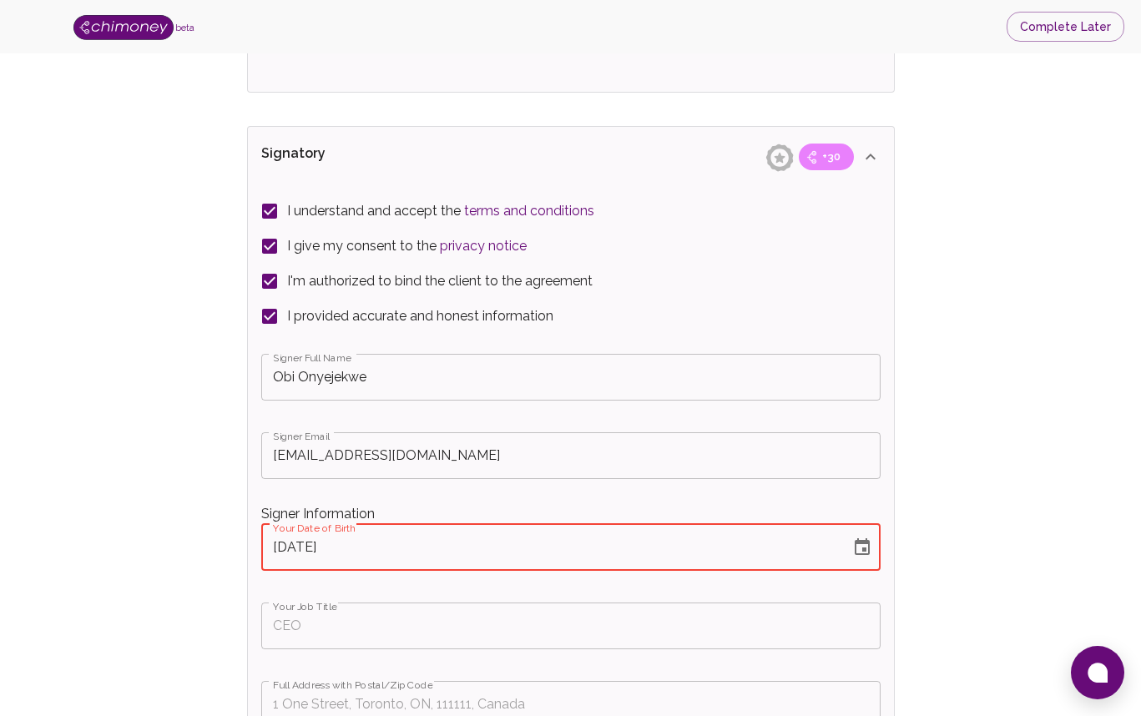
type input "[DATE]"
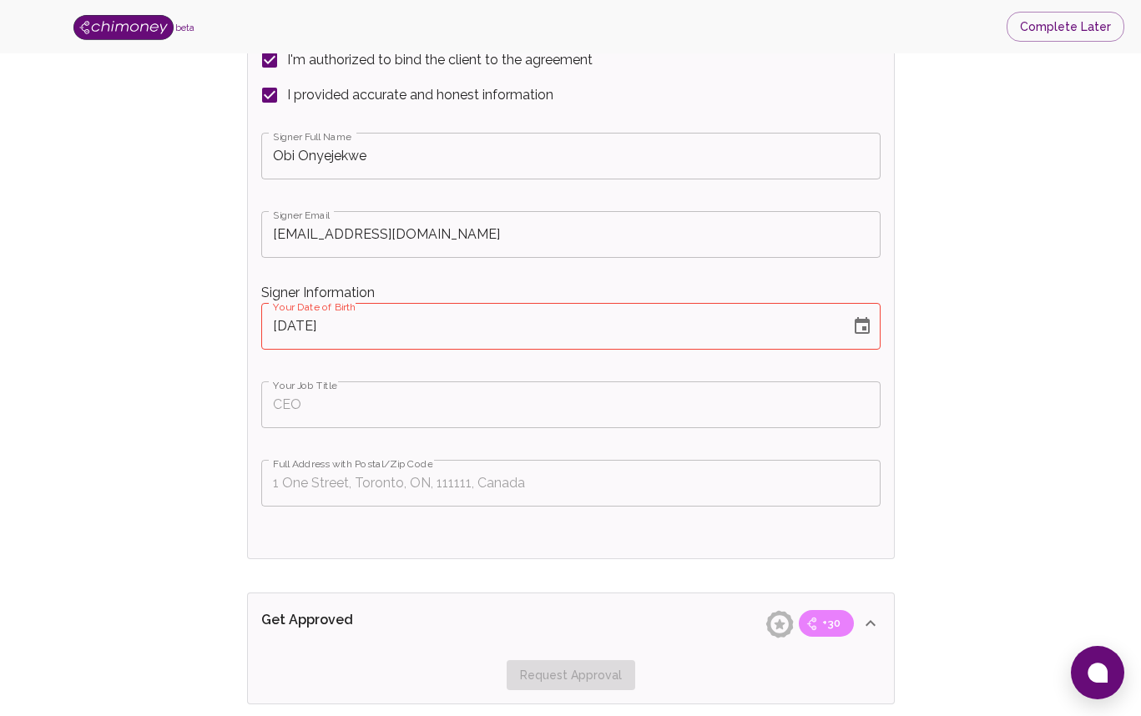
scroll to position [3293, 0]
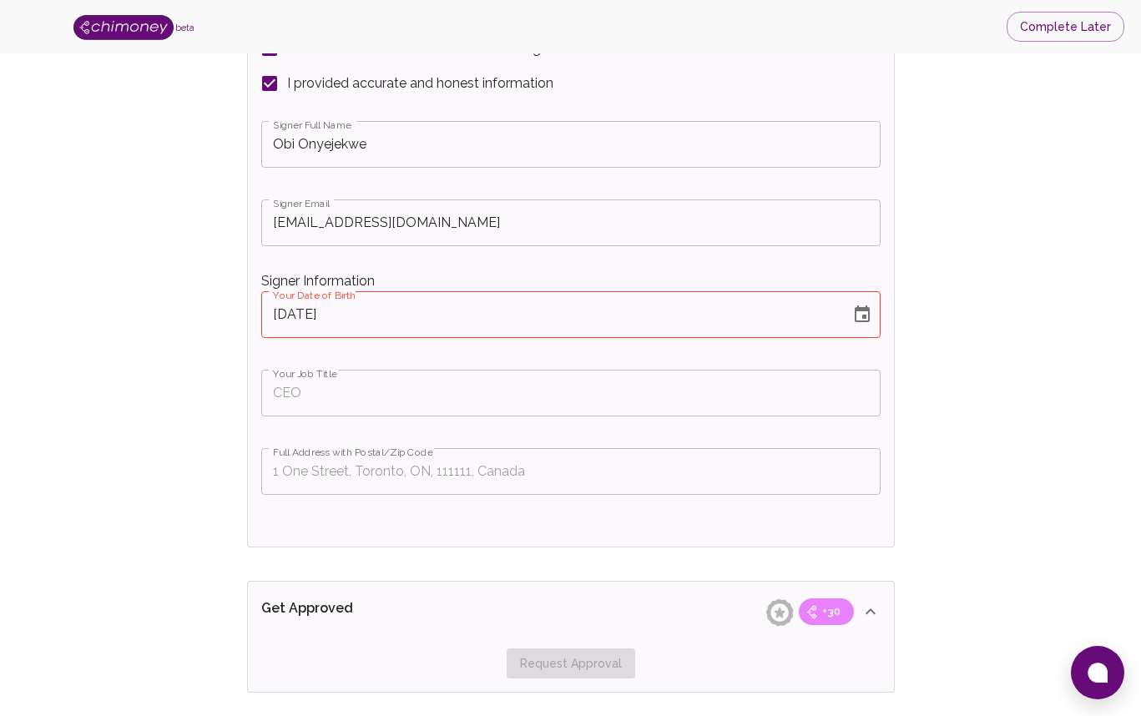
click at [300, 387] on input "Your Job Title" at bounding box center [570, 393] width 619 height 47
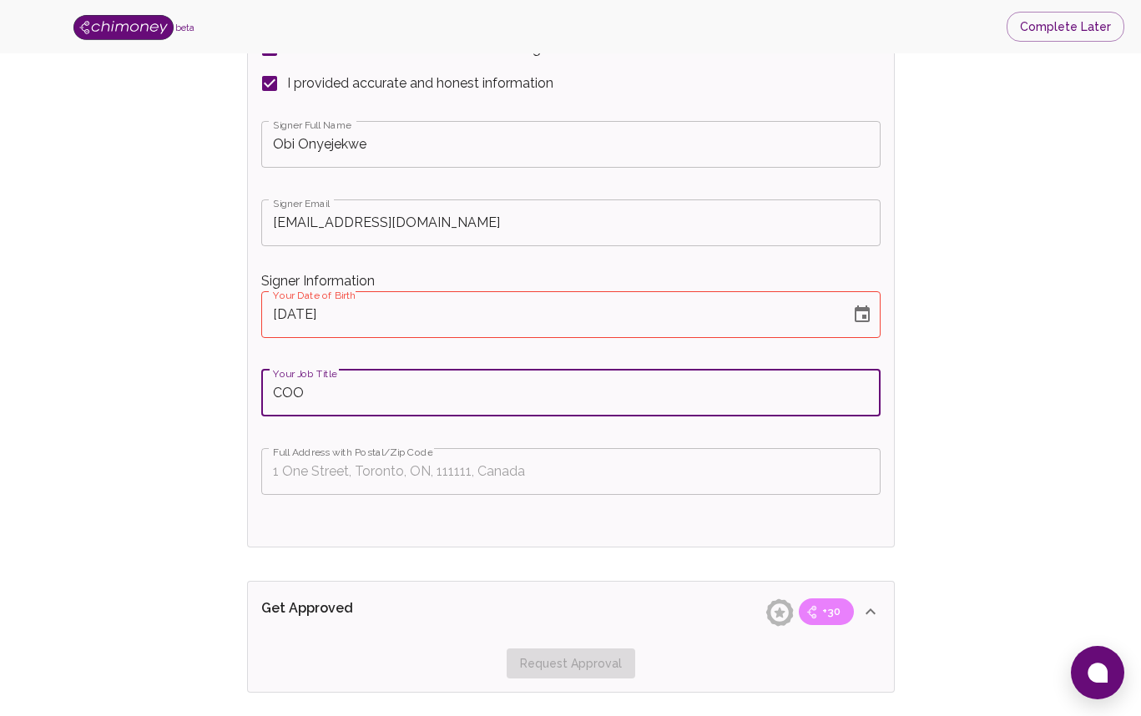
type input "COO"
click at [301, 478] on input "Full Address with Postal/Zip Code" at bounding box center [570, 471] width 619 height 47
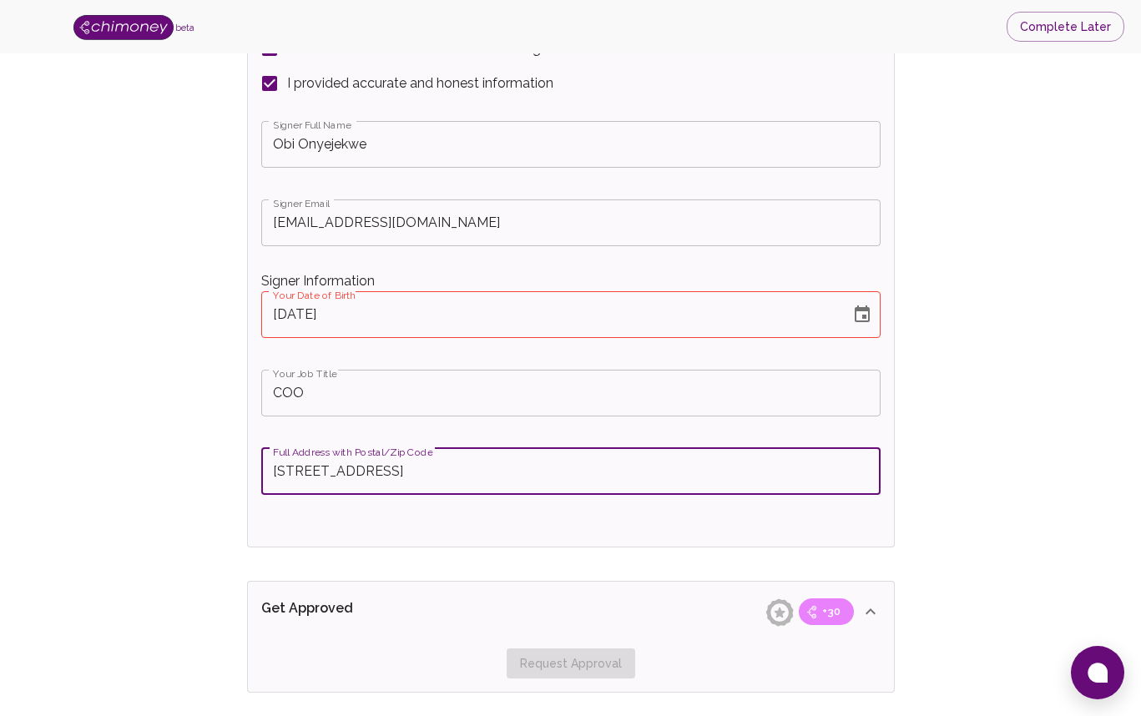
type input "[STREET_ADDRESS]"
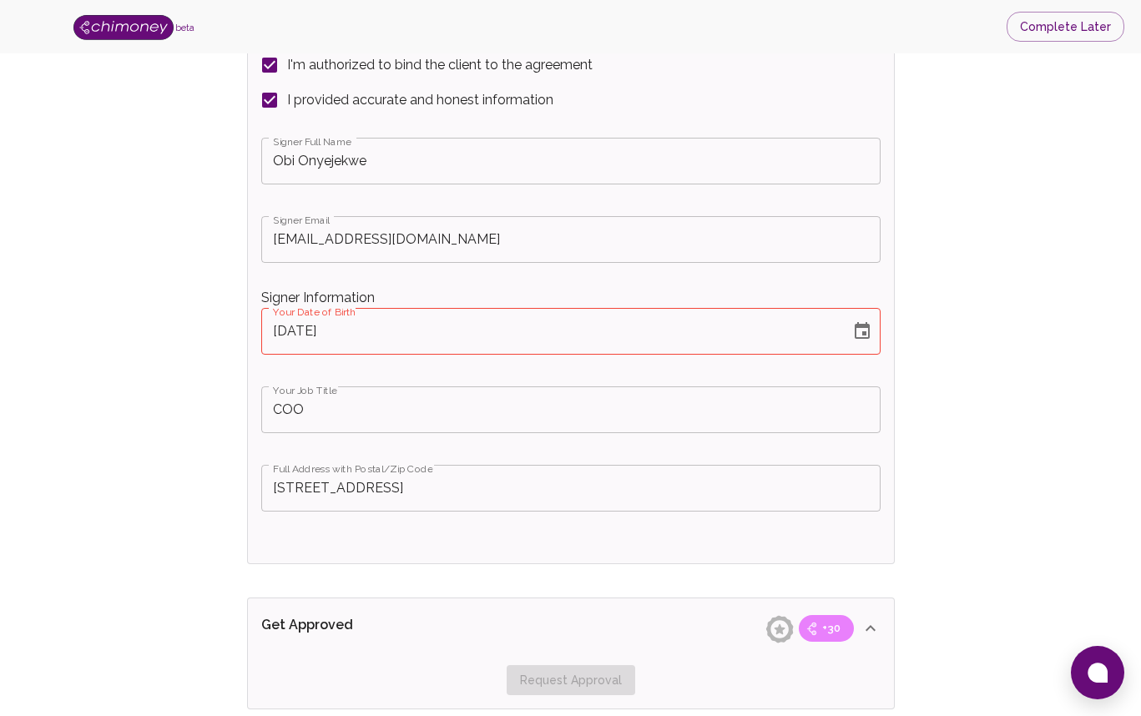
scroll to position [3249, 0]
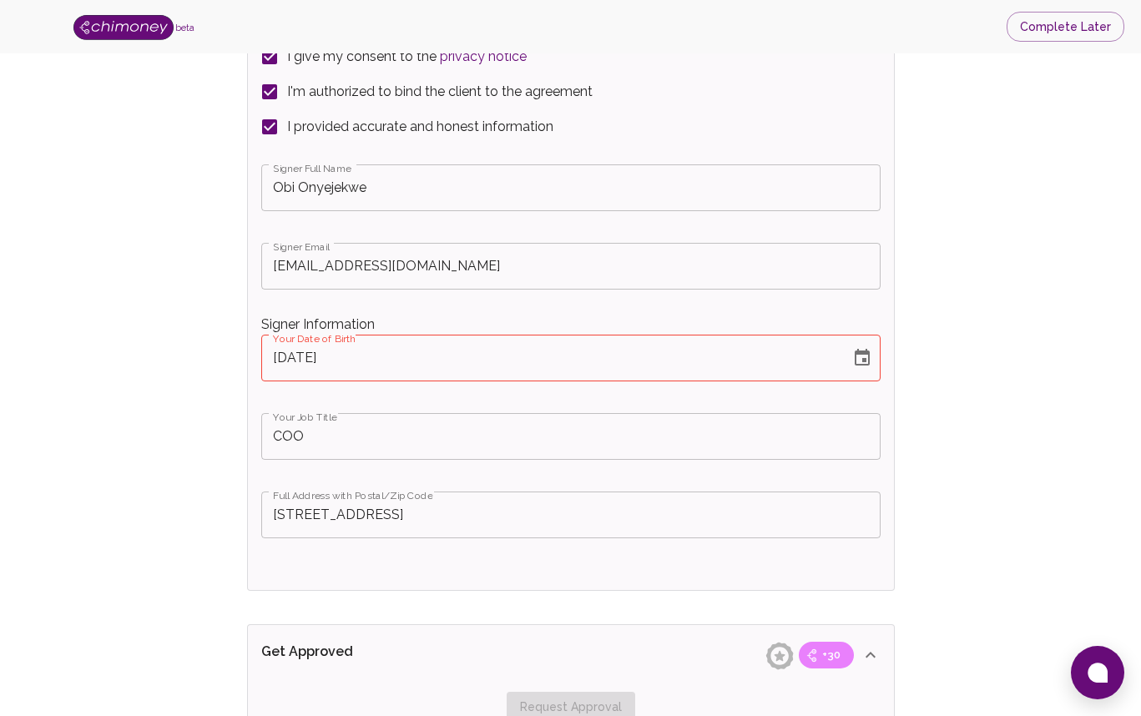
click at [473, 356] on input "[DATE]" at bounding box center [549, 358] width 577 height 47
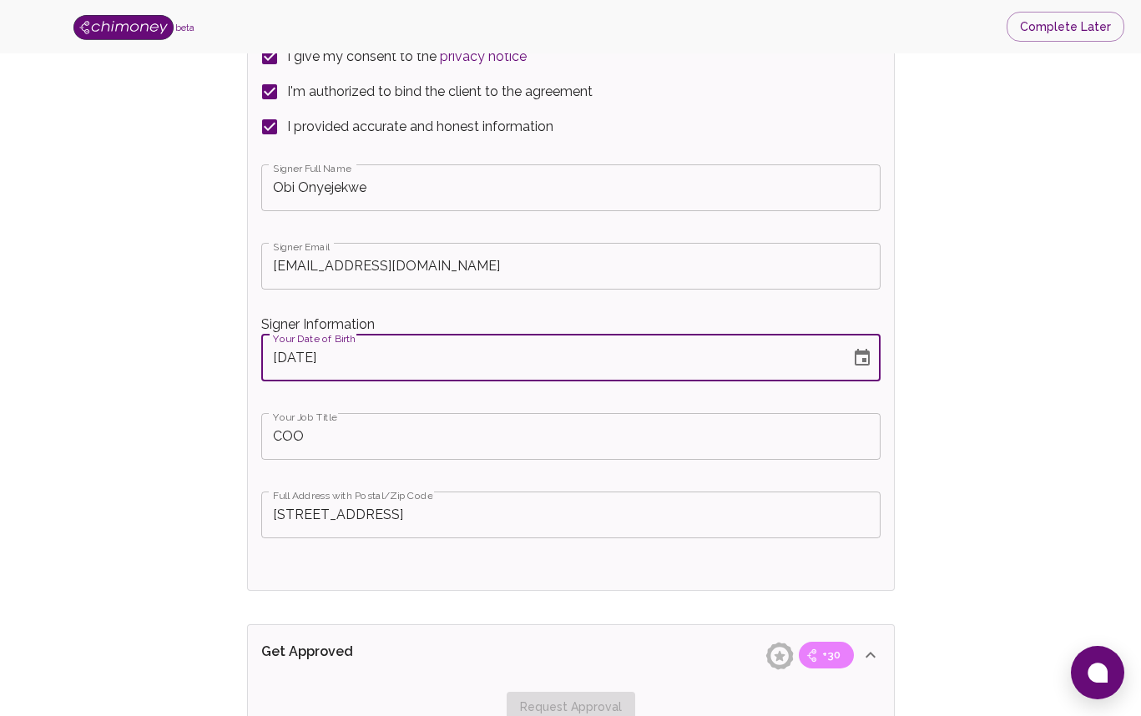
type input "[DATE]"
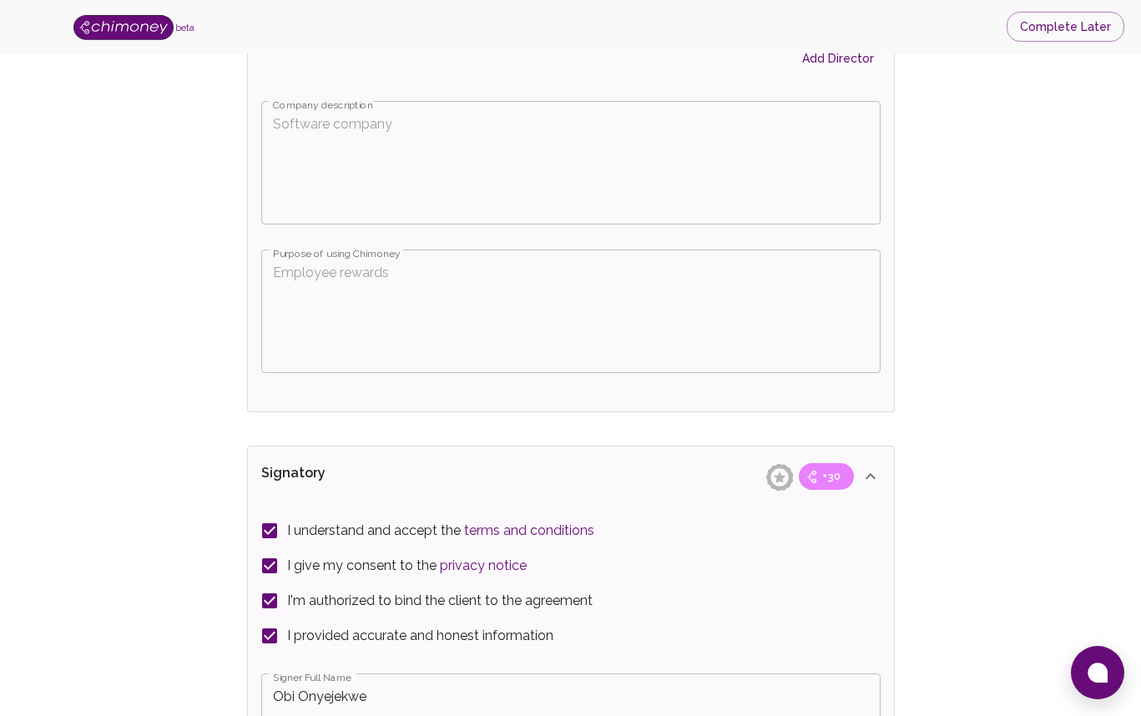
scroll to position [2727, 0]
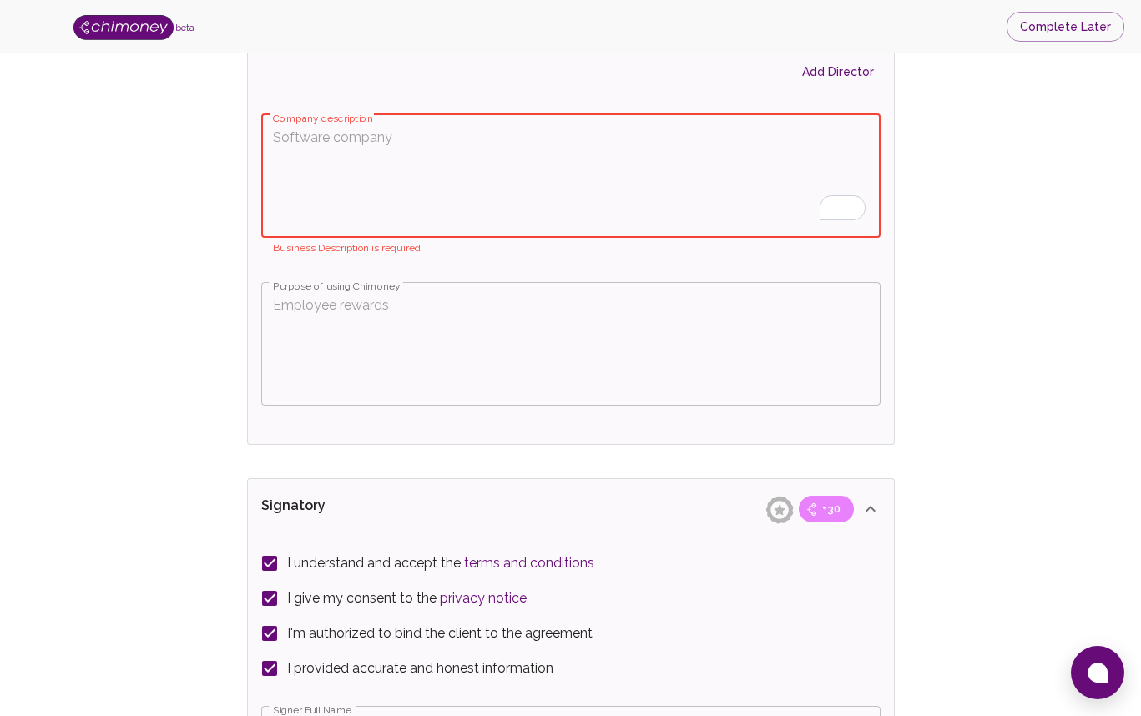
paste textarea "Pixel Pirate Studio is an EMMY-nominated creative studio that is dedicated to d…"
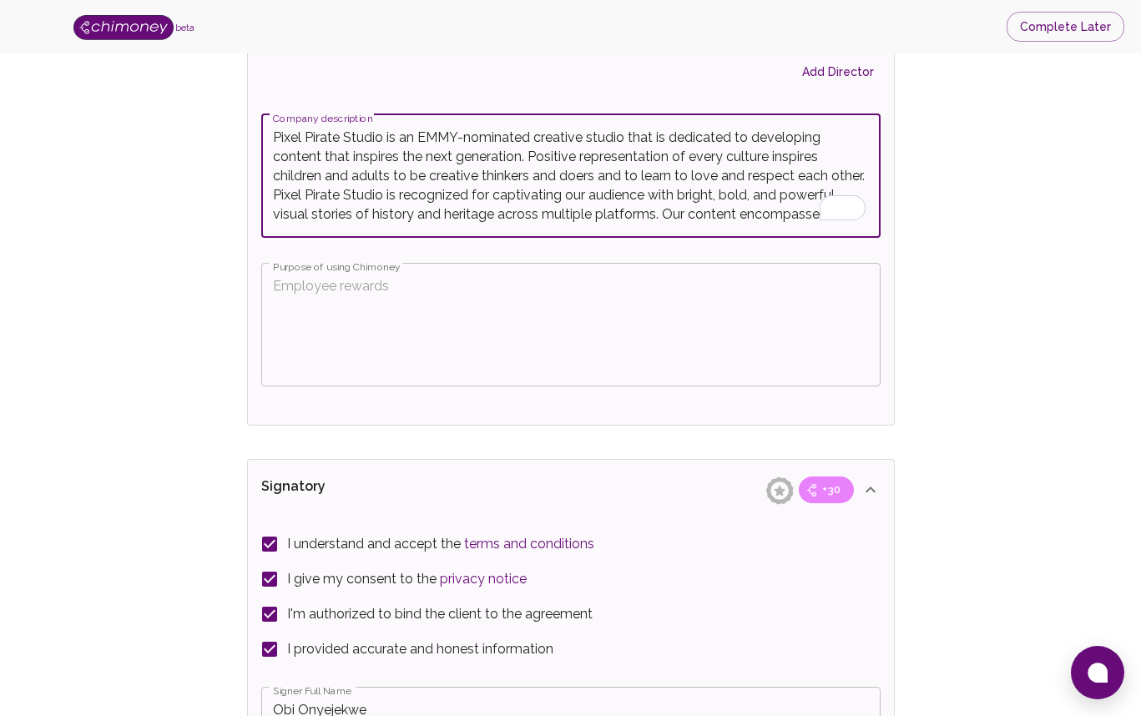
scroll to position [93, 0]
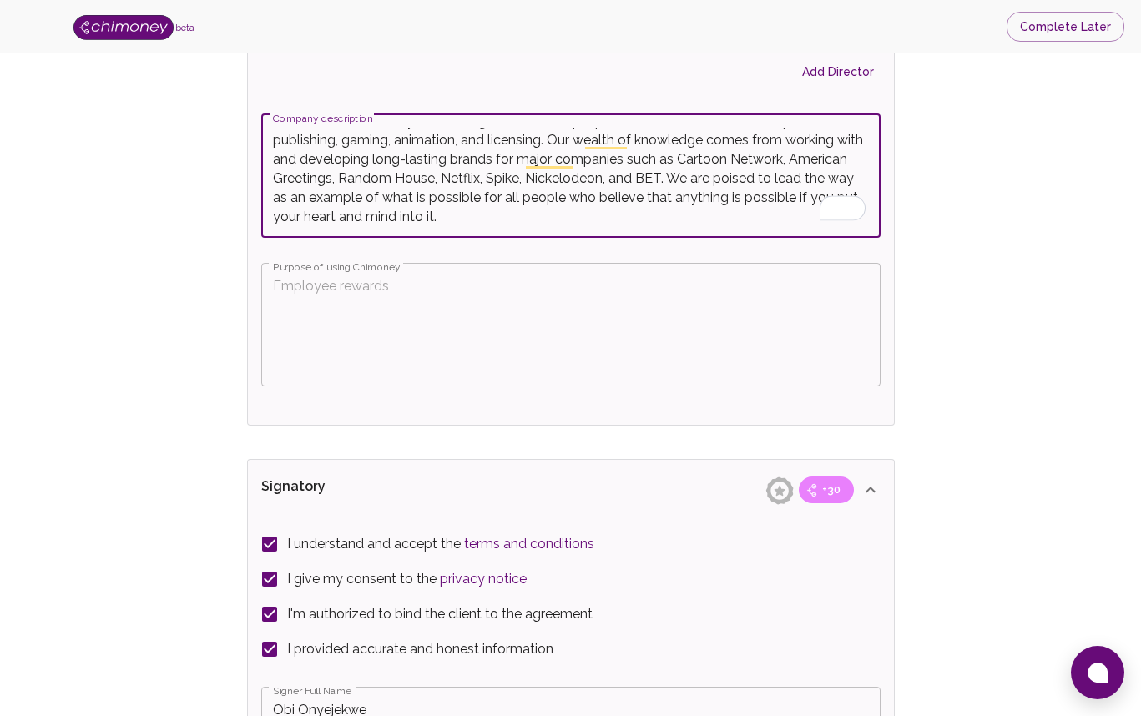
type textarea "Pixel Pirate Studio is an EMMY-nominated creative studio that is dedicated to d…"
click at [361, 303] on textarea "Purpose of using Chimoney" at bounding box center [571, 324] width 596 height 96
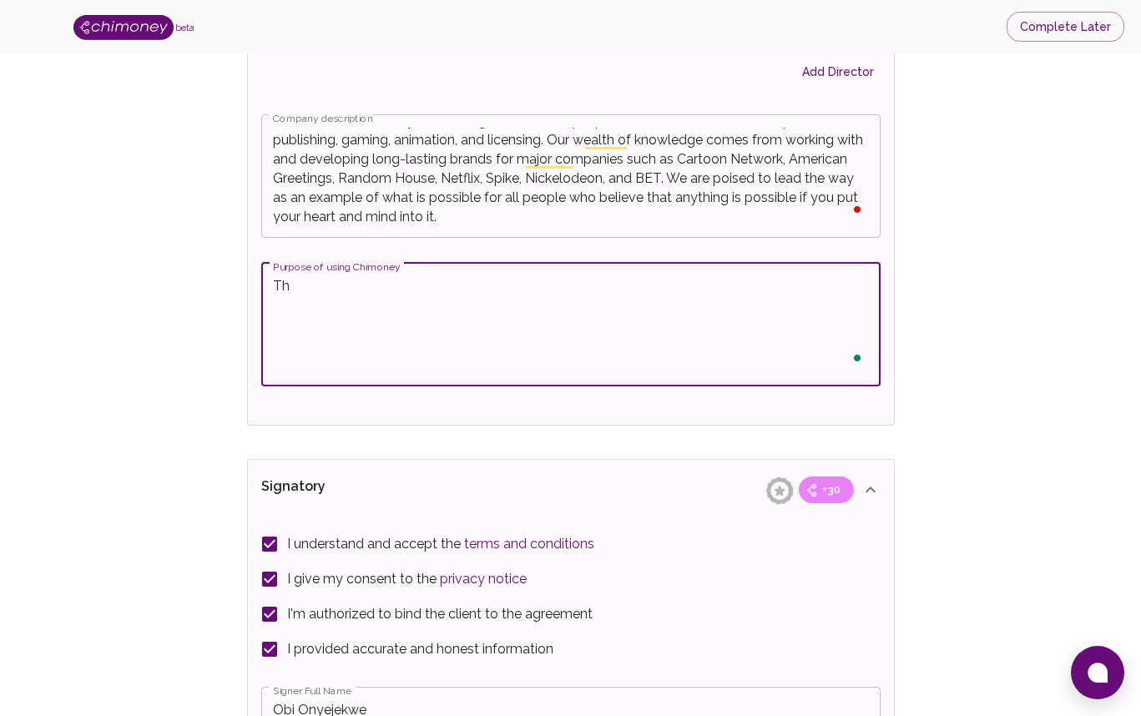
type textarea "T"
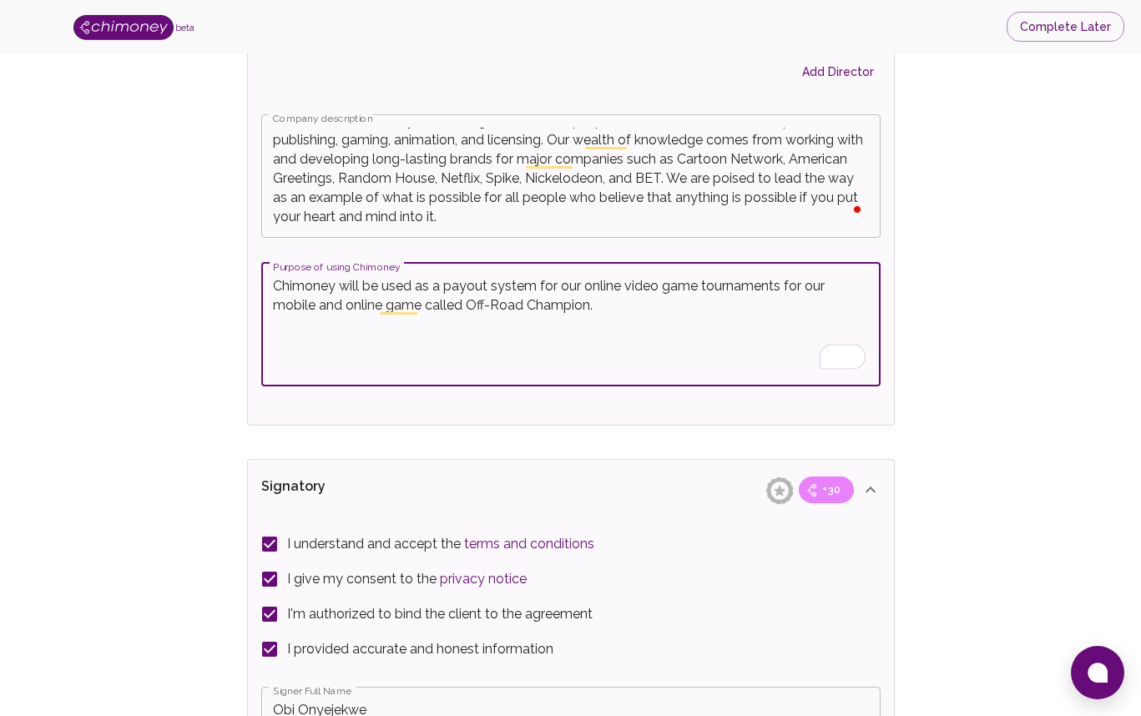
click at [562, 304] on textarea "Chimoney will be used as a payout system for our online video game tournaments …" at bounding box center [571, 324] width 596 height 96
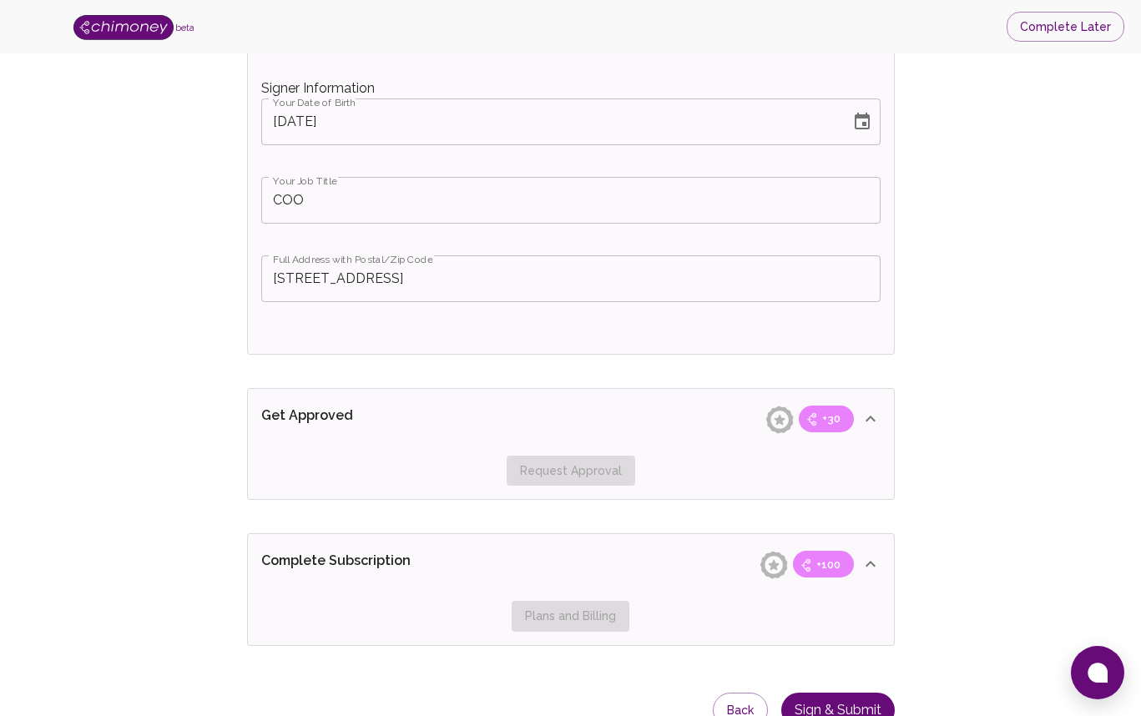
scroll to position [3564, 0]
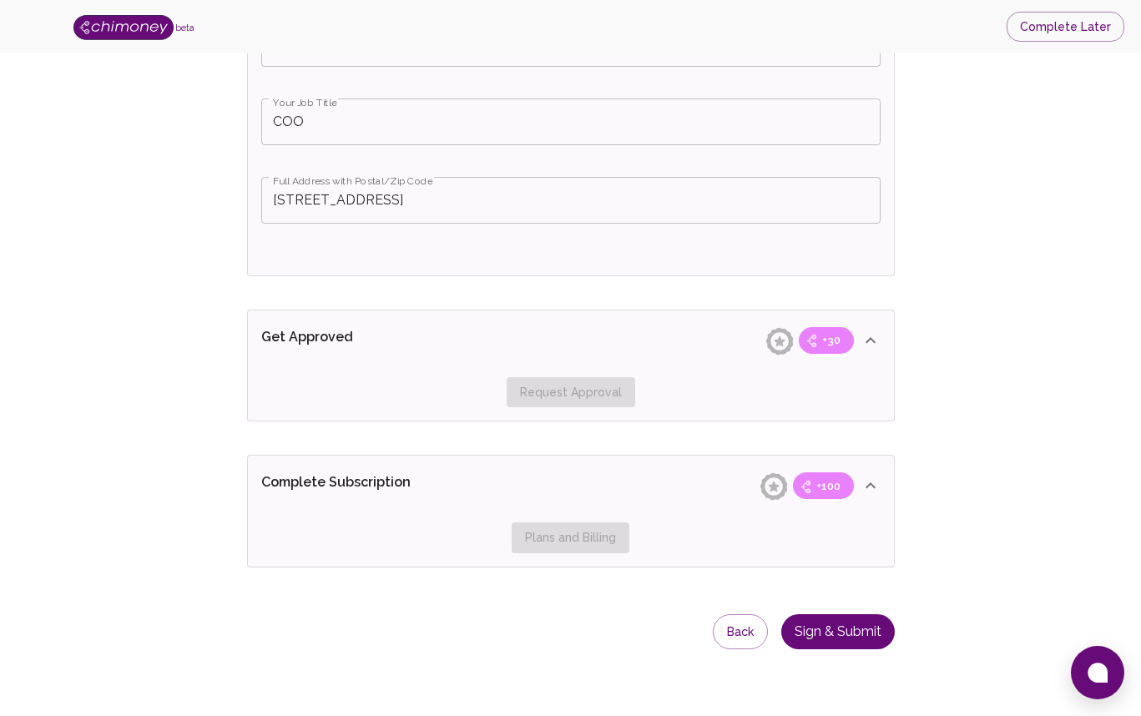
type textarea "Chimoney will be used as a payout system for our online video game tournaments …"
click at [836, 632] on button "Sign & Submit" at bounding box center [837, 632] width 113 height 36
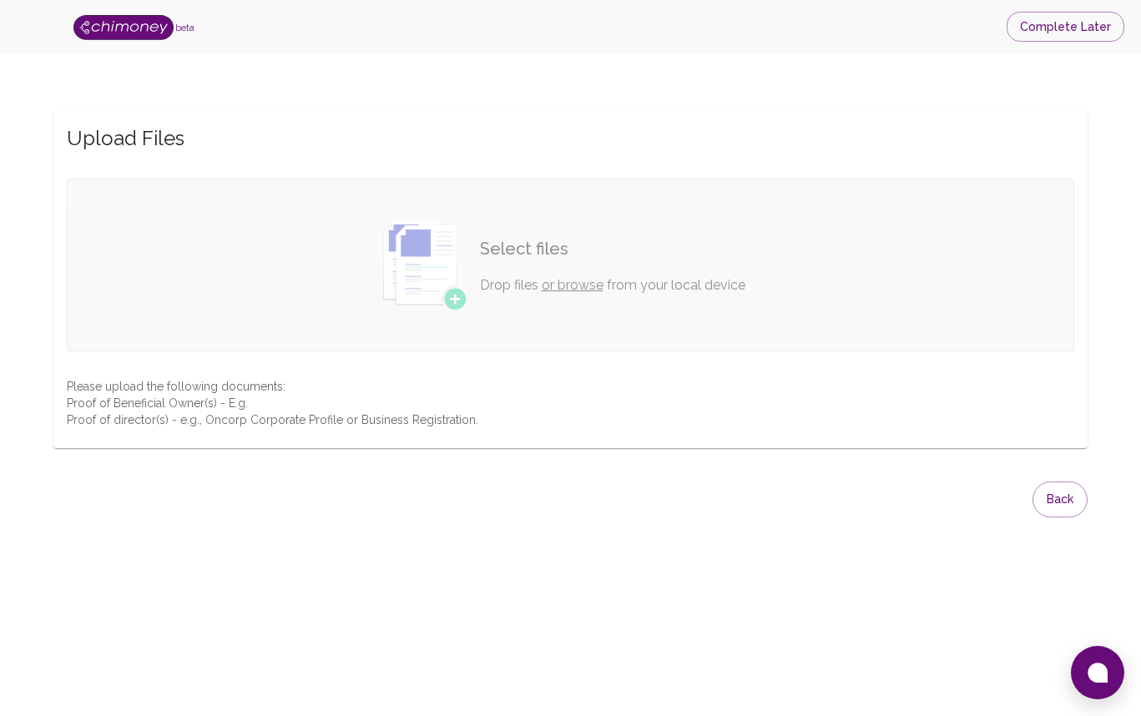
click at [580, 287] on link "or browse" at bounding box center [573, 285] width 62 height 16
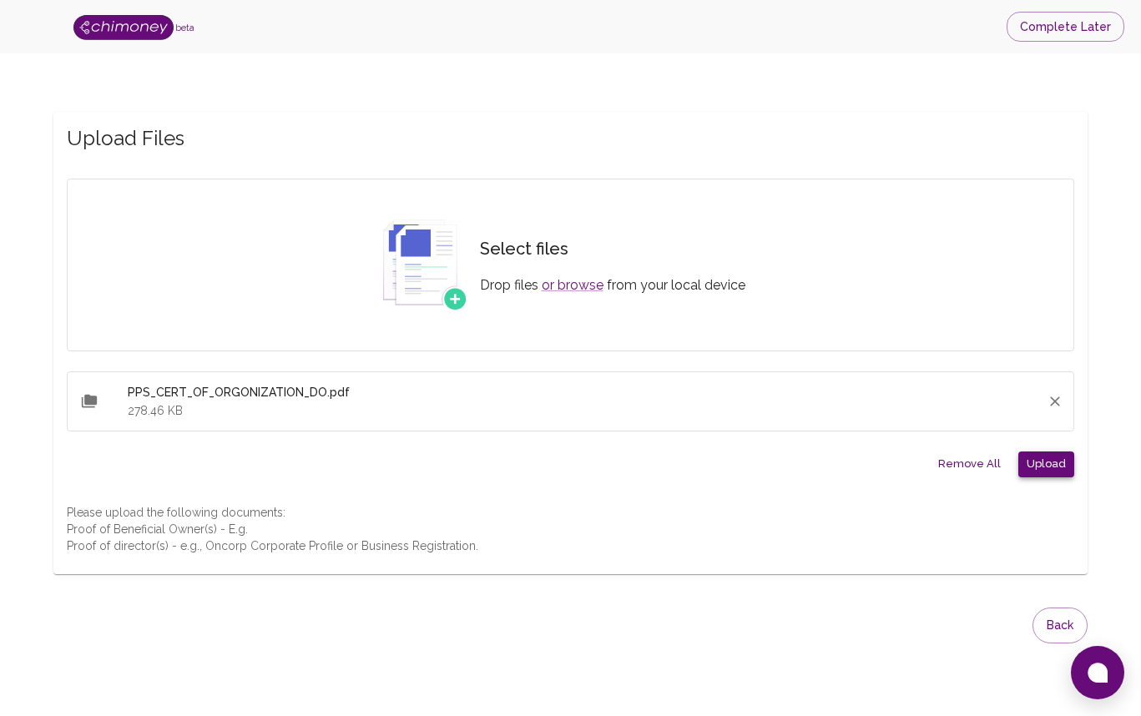
click at [1049, 466] on button "Upload" at bounding box center [1046, 464] width 56 height 26
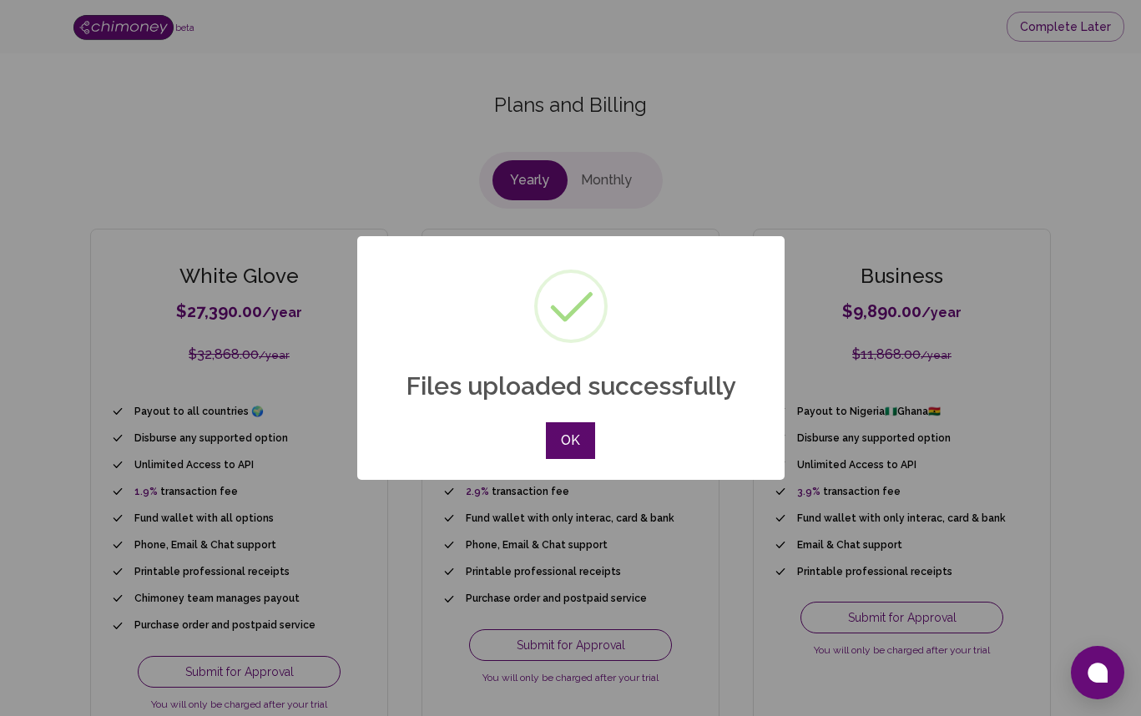
click at [567, 441] on button "OK" at bounding box center [570, 440] width 48 height 37
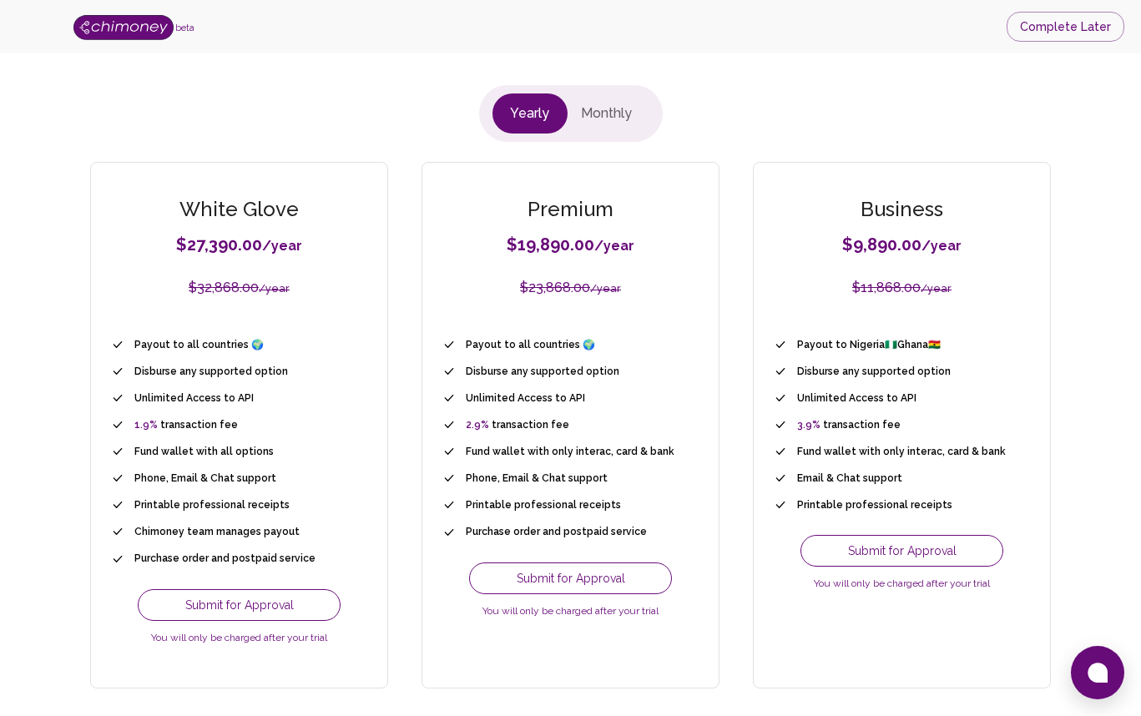
scroll to position [125, 0]
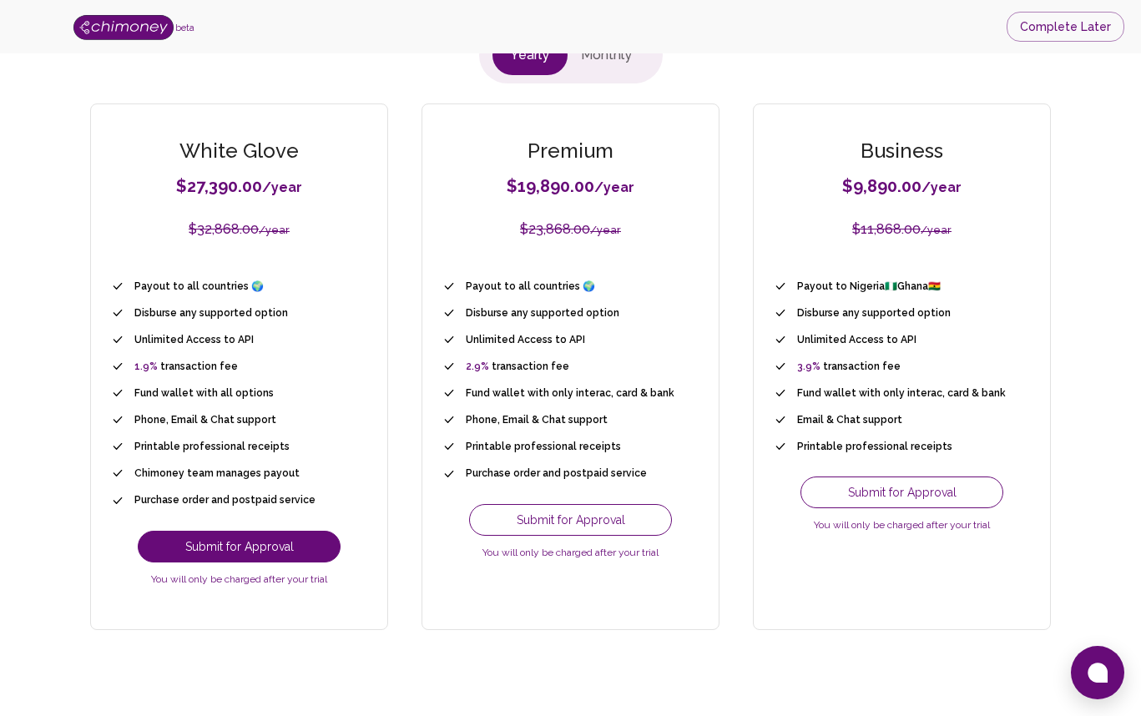
click at [234, 545] on button "Submit for Approval" at bounding box center [239, 547] width 203 height 32
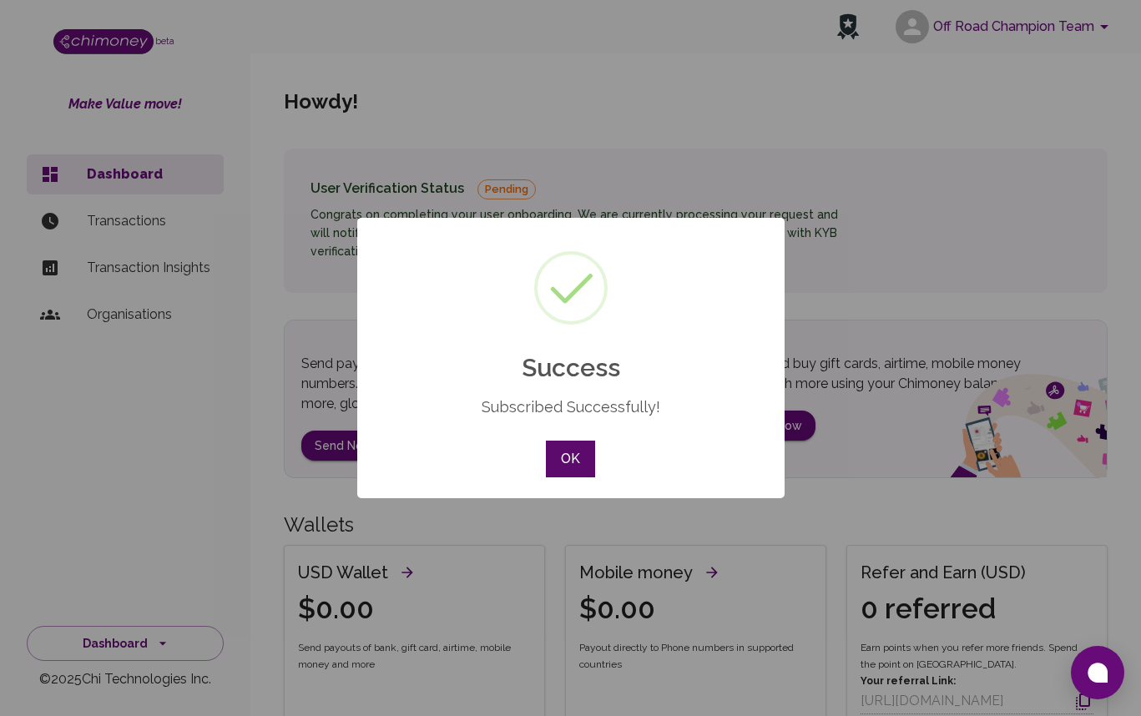
click at [572, 458] on button "OK" at bounding box center [570, 459] width 48 height 37
